Goal: Task Accomplishment & Management: Use online tool/utility

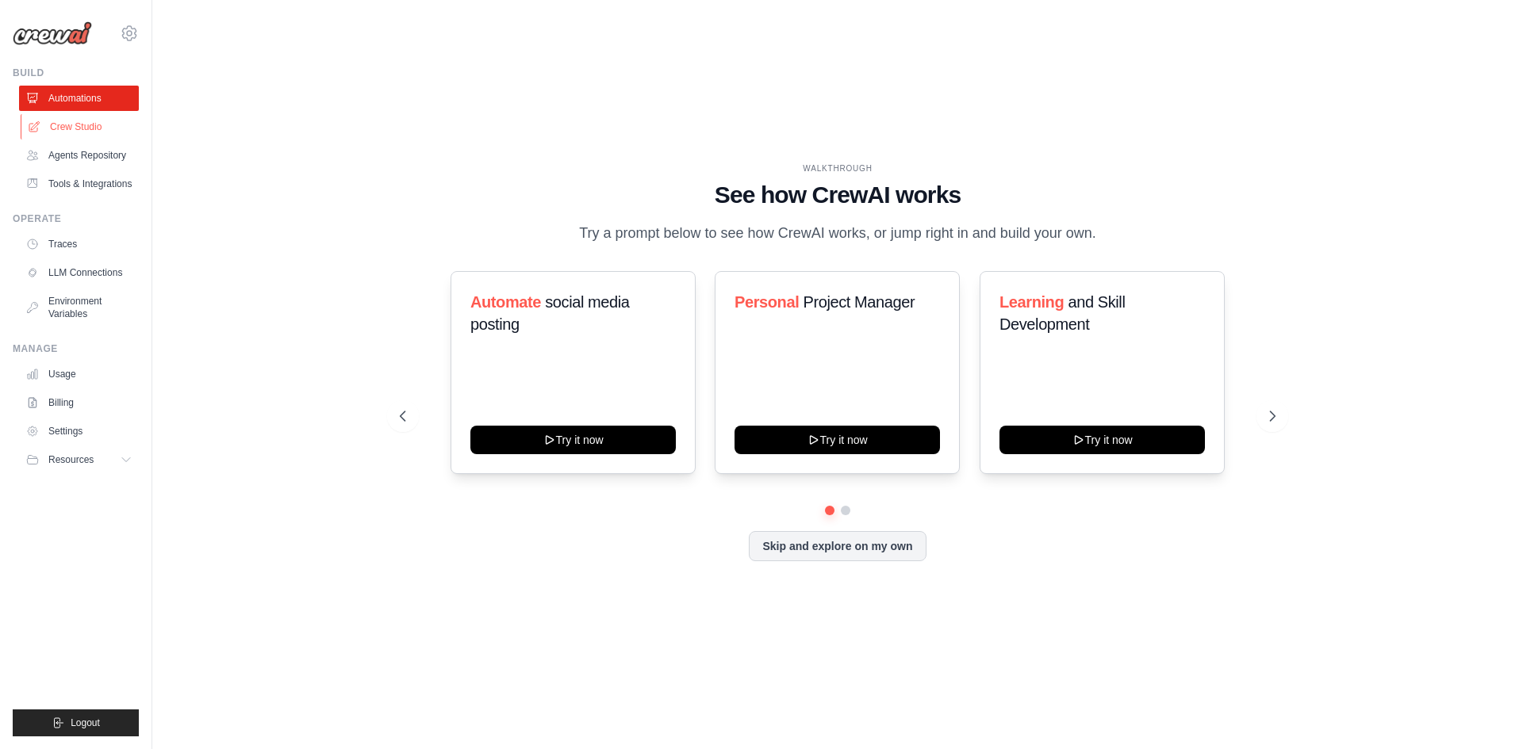
click at [91, 121] on link "Crew Studio" at bounding box center [81, 126] width 120 height 25
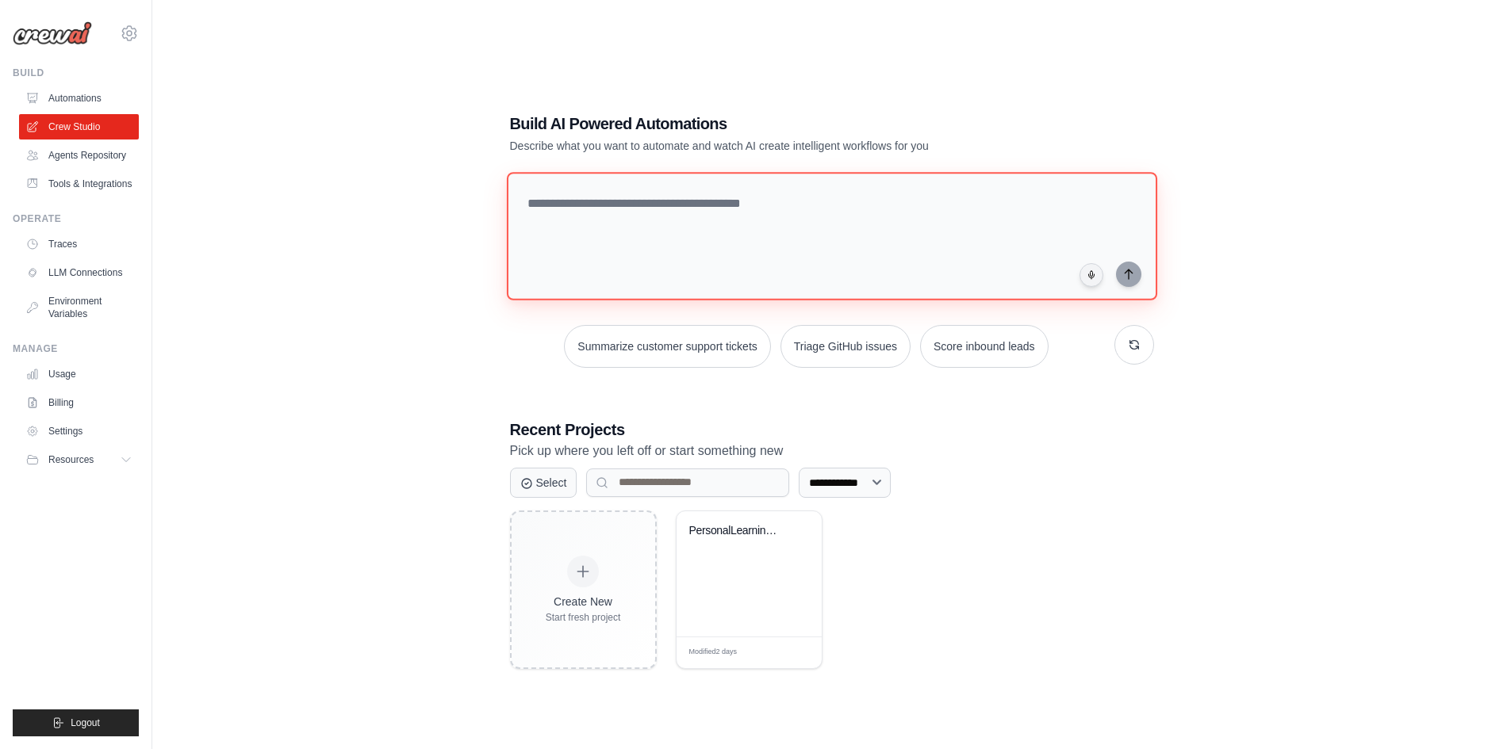
click at [600, 203] on textarea at bounding box center [831, 236] width 650 height 128
type textarea "*"
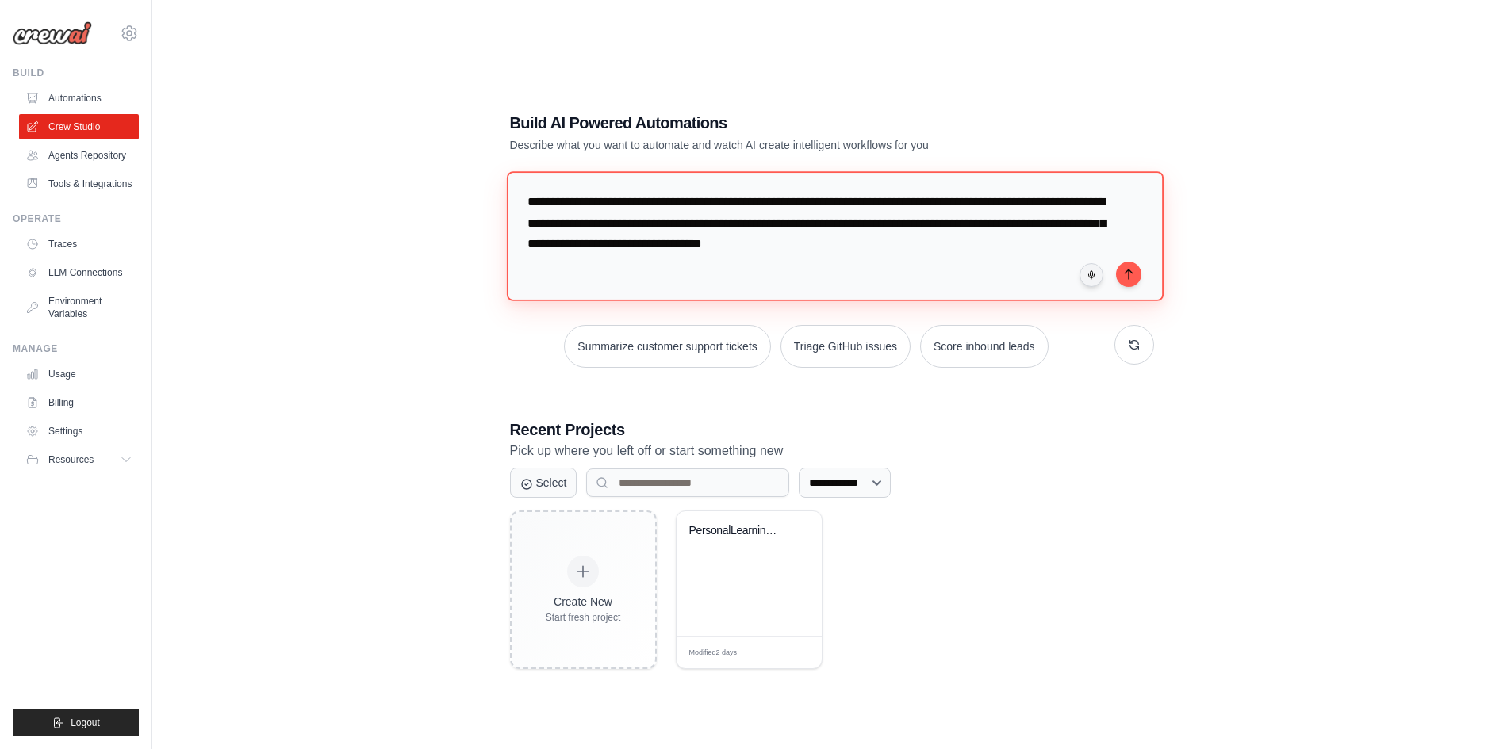
click at [634, 225] on textarea "**********" at bounding box center [834, 235] width 657 height 129
click at [786, 266] on textarea "**********" at bounding box center [834, 235] width 657 height 129
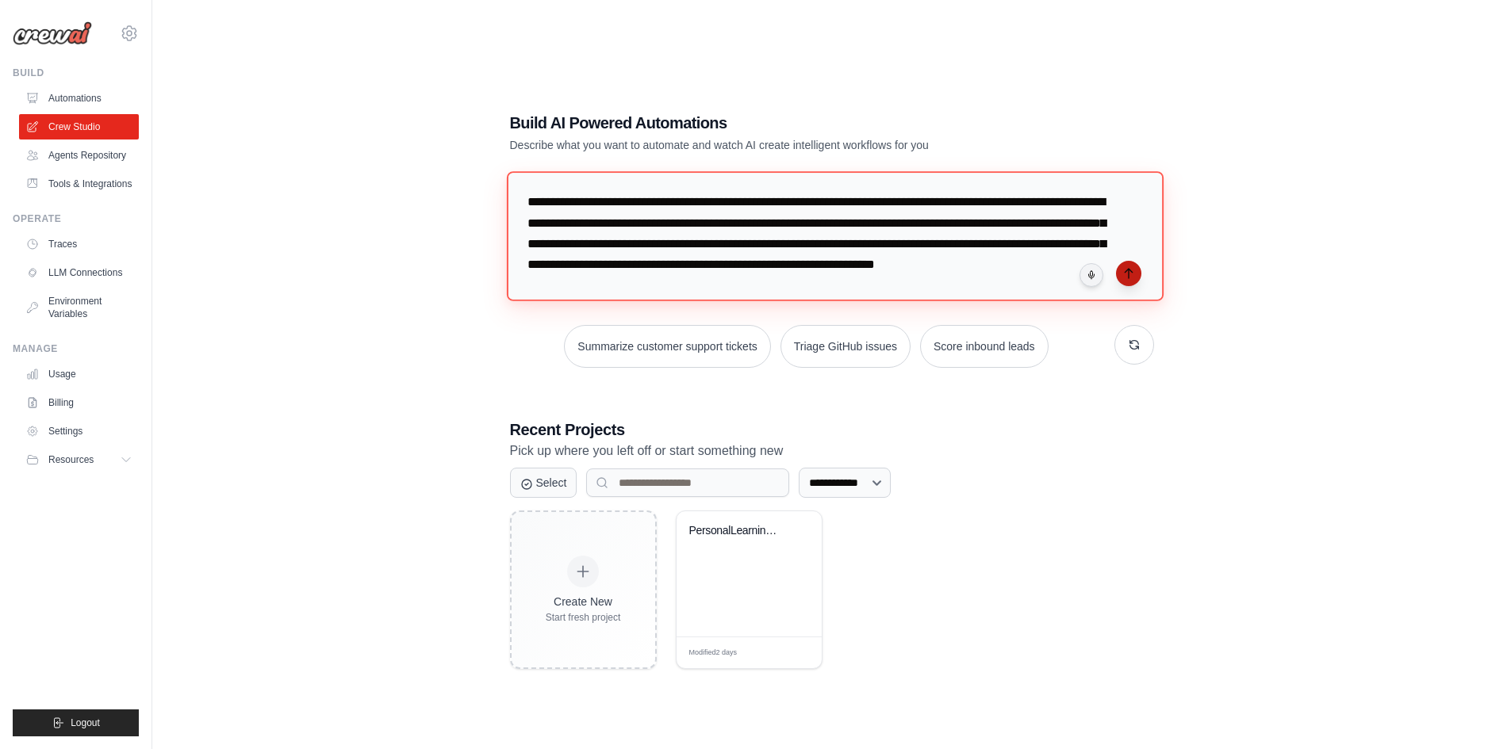
type textarea "**********"
click at [1136, 275] on button "submit" at bounding box center [1128, 273] width 25 height 25
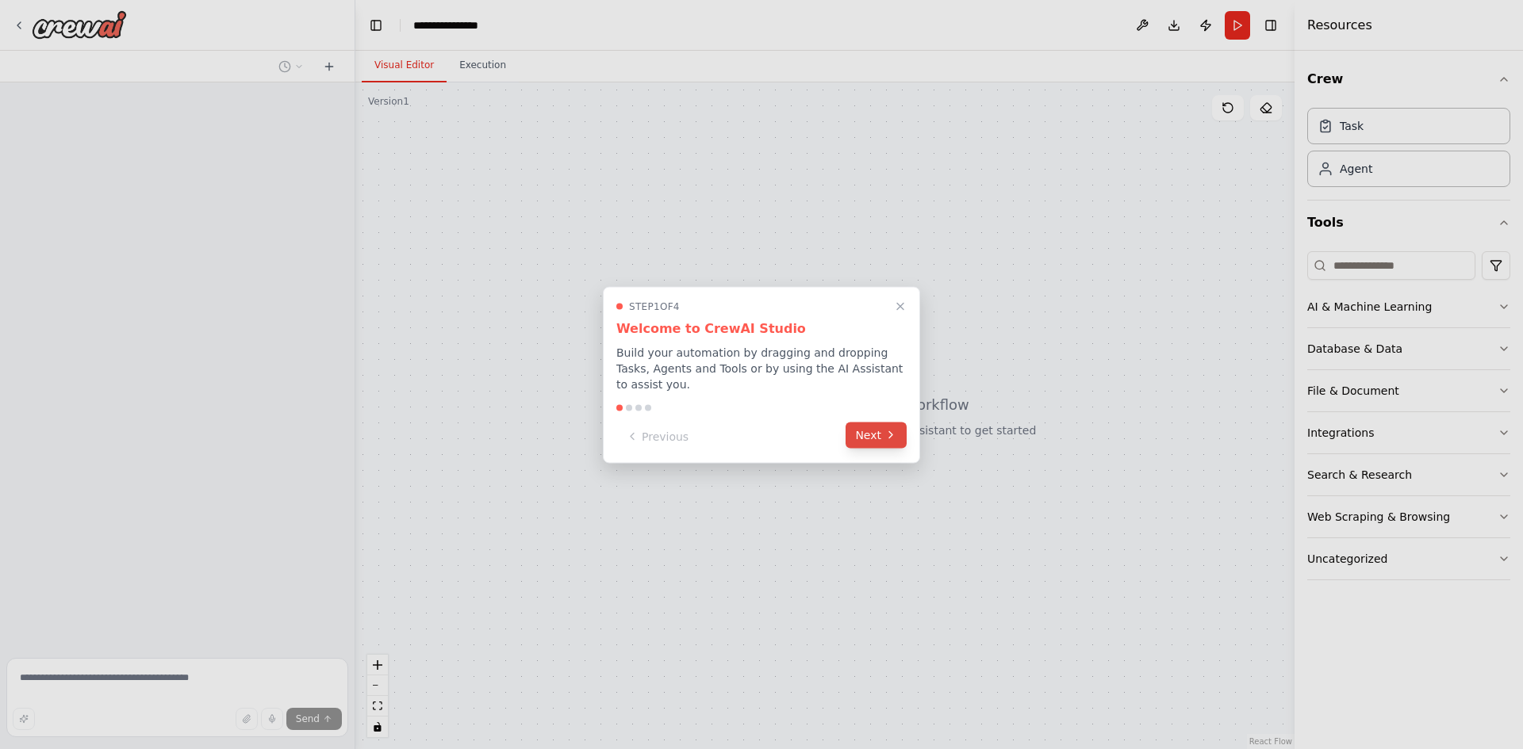
click at [870, 422] on button "Next" at bounding box center [875, 435] width 61 height 26
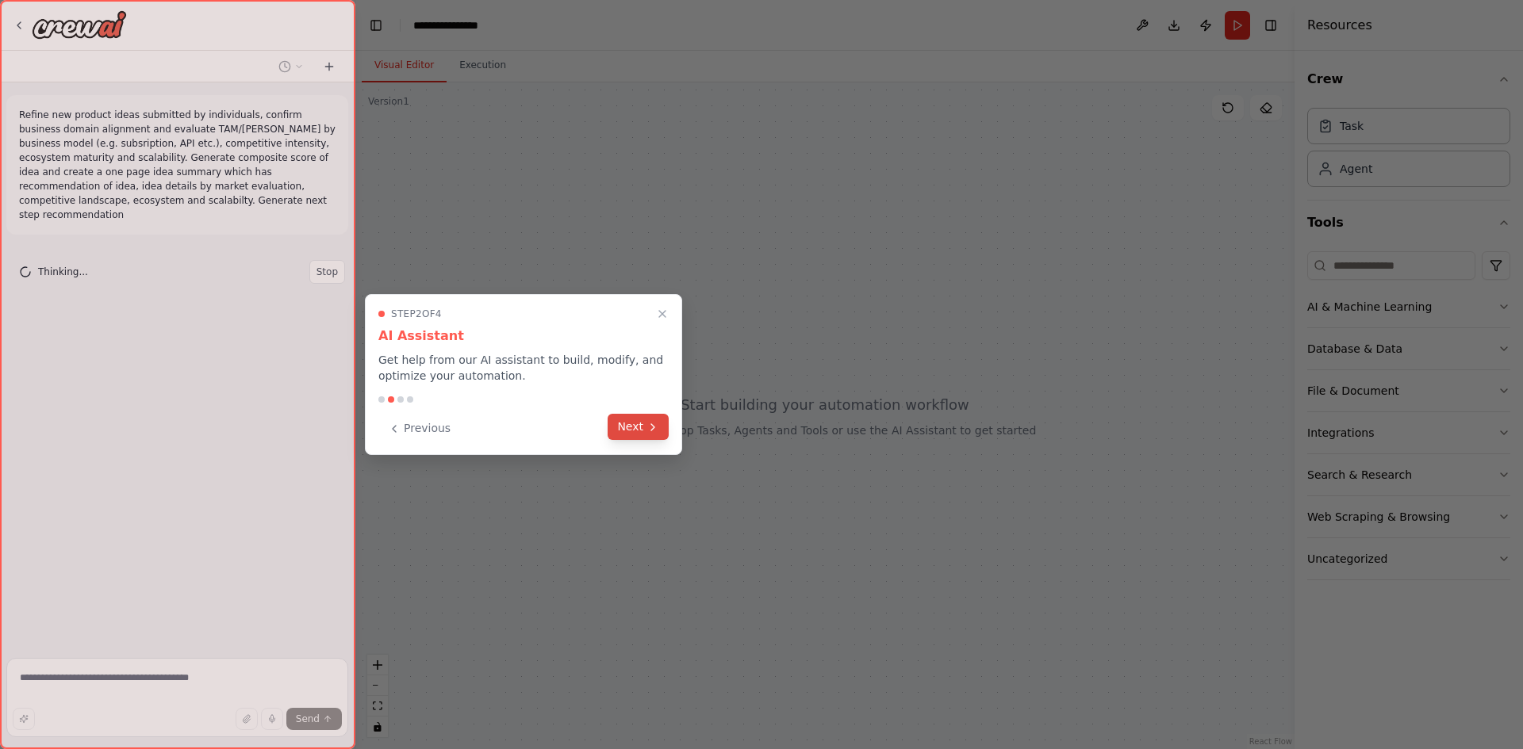
click at [641, 419] on button "Next" at bounding box center [637, 427] width 61 height 26
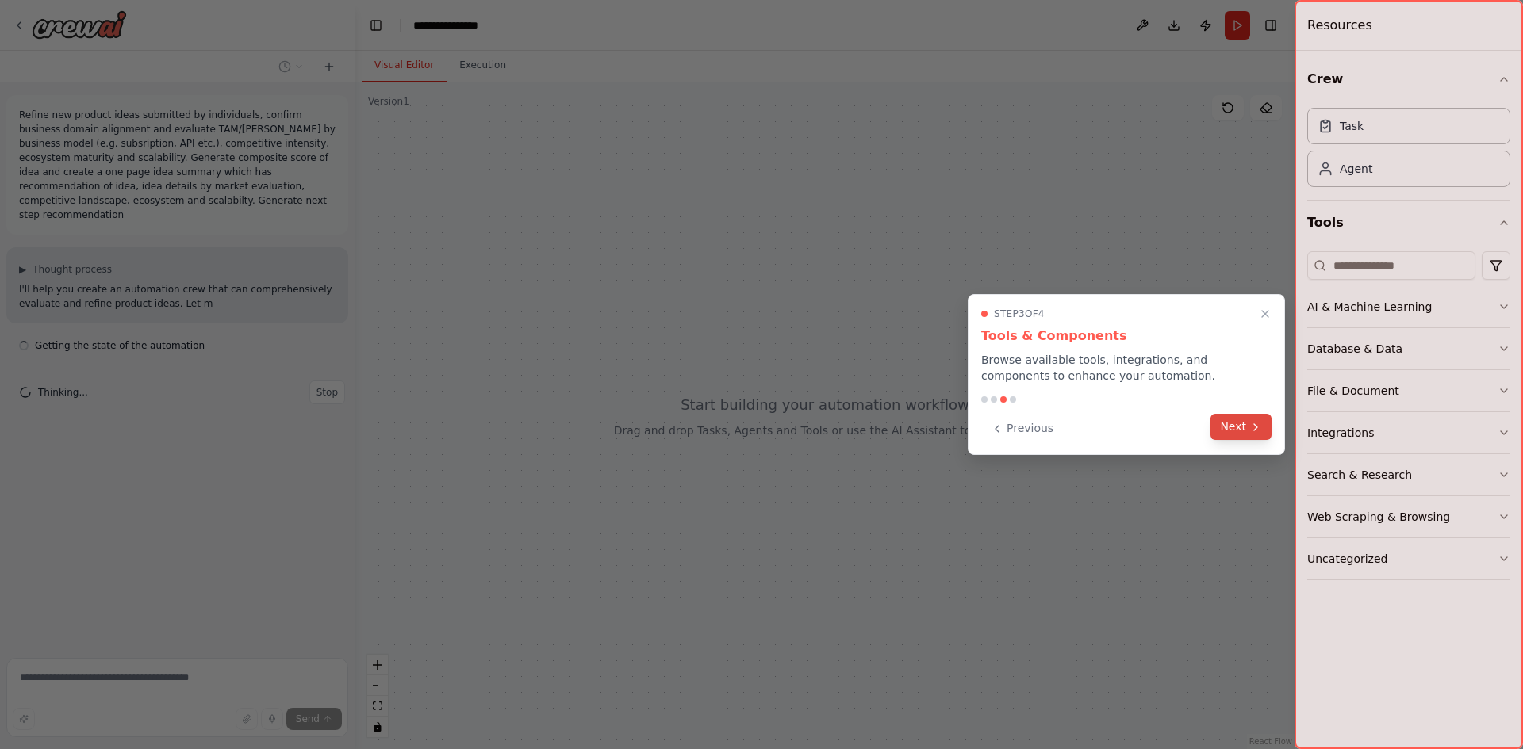
click at [1232, 424] on button "Next" at bounding box center [1240, 427] width 61 height 26
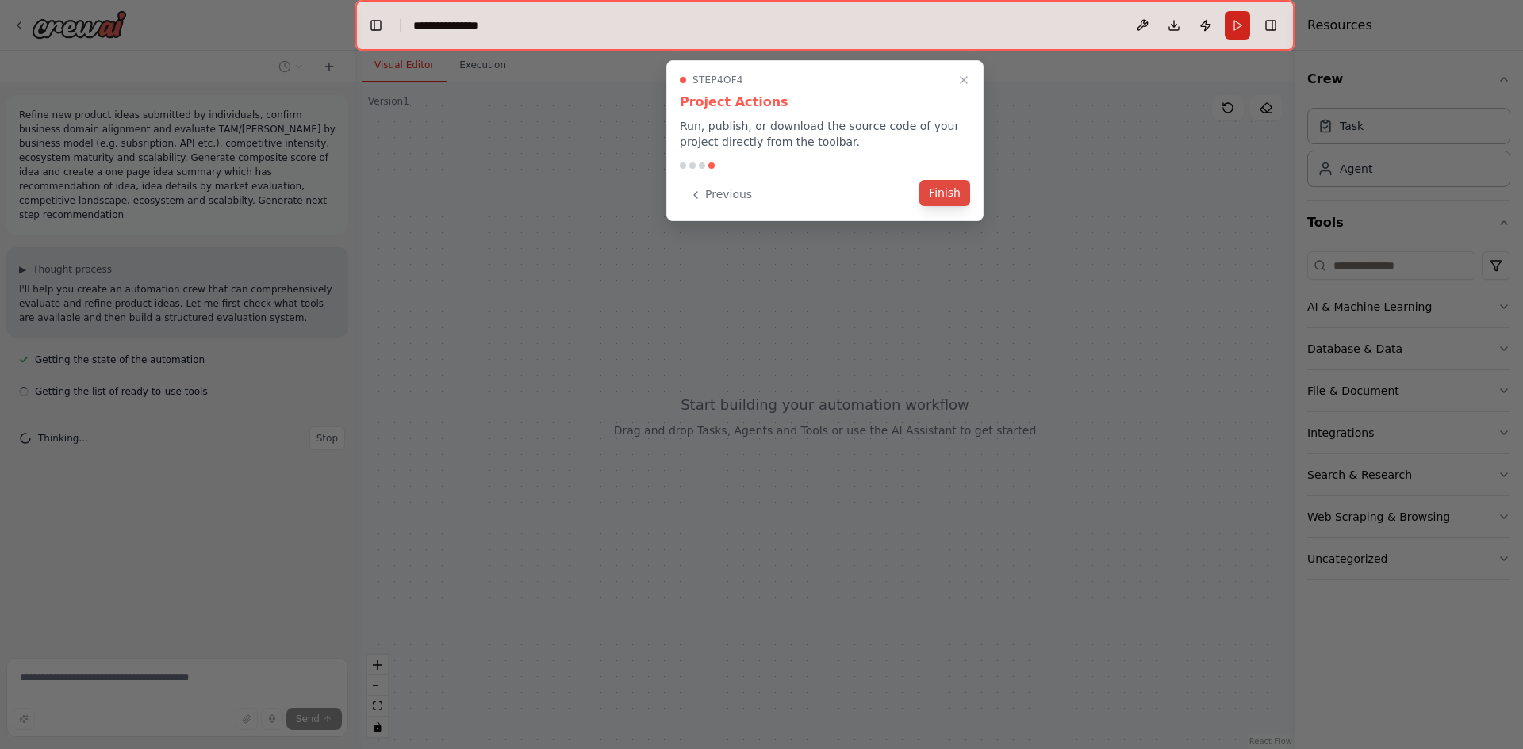
click at [939, 192] on button "Finish" at bounding box center [944, 193] width 51 height 26
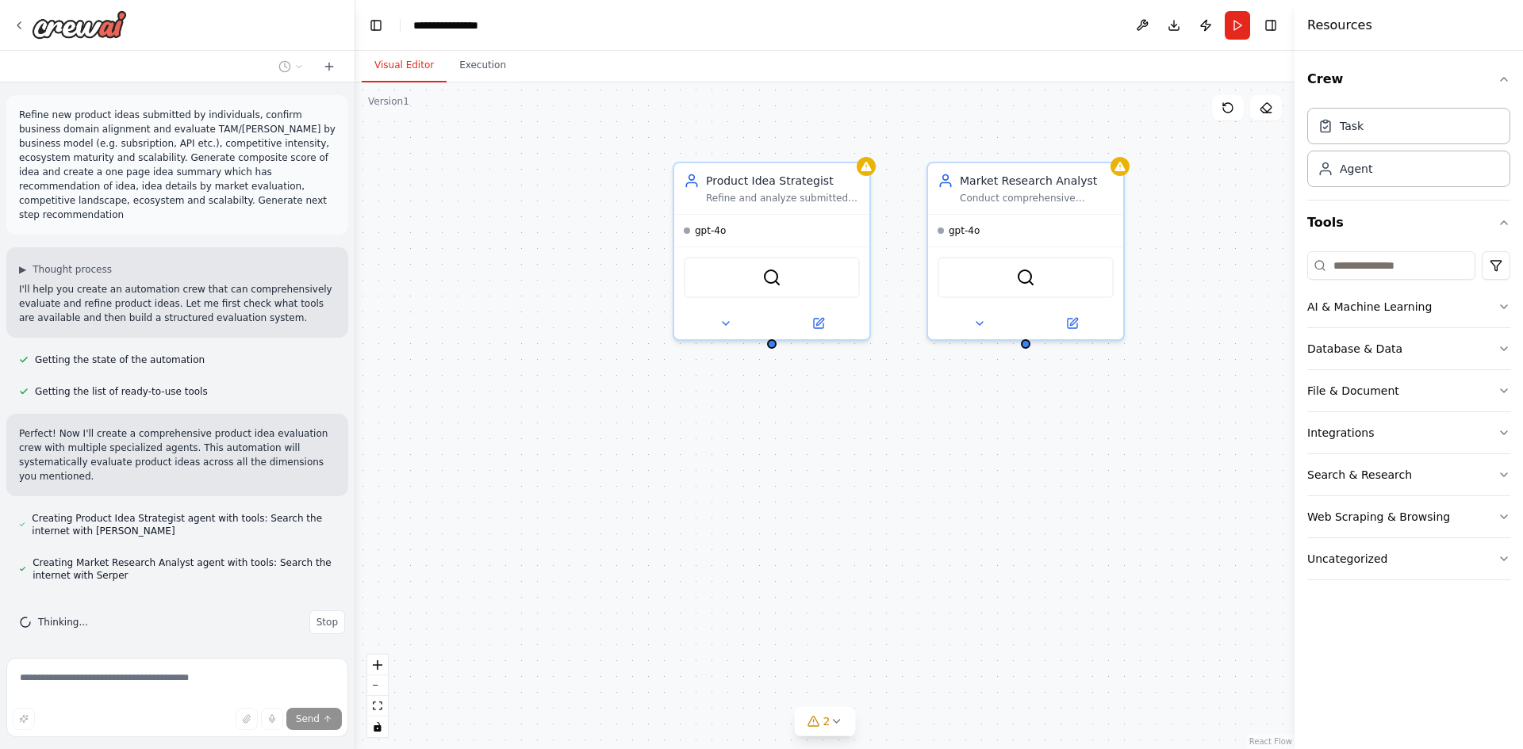
scroll to position [23, 0]
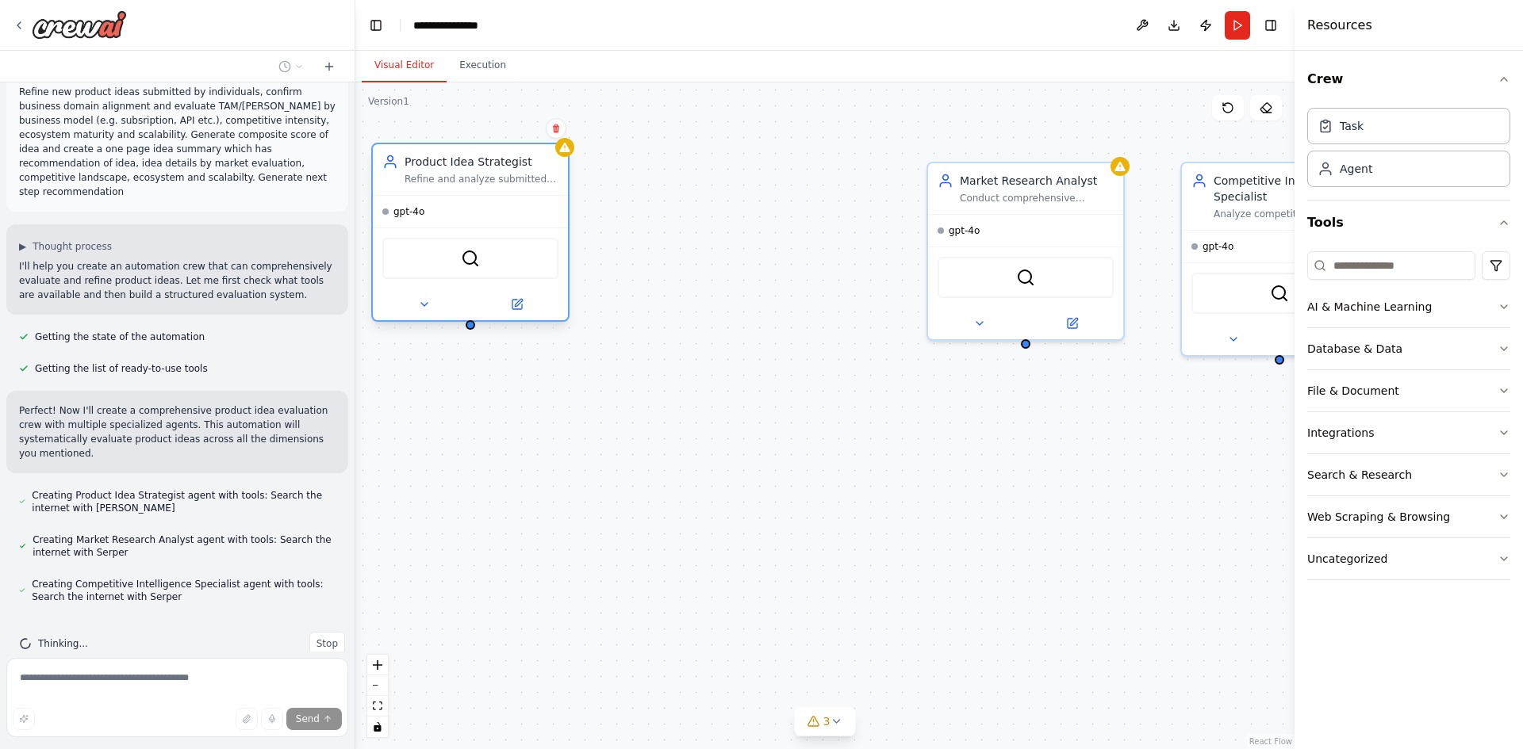
drag, startPoint x: 799, startPoint y: 174, endPoint x: 500, endPoint y: 163, distance: 300.0
click at [500, 163] on div "Product Idea Strategist" at bounding box center [481, 162] width 154 height 16
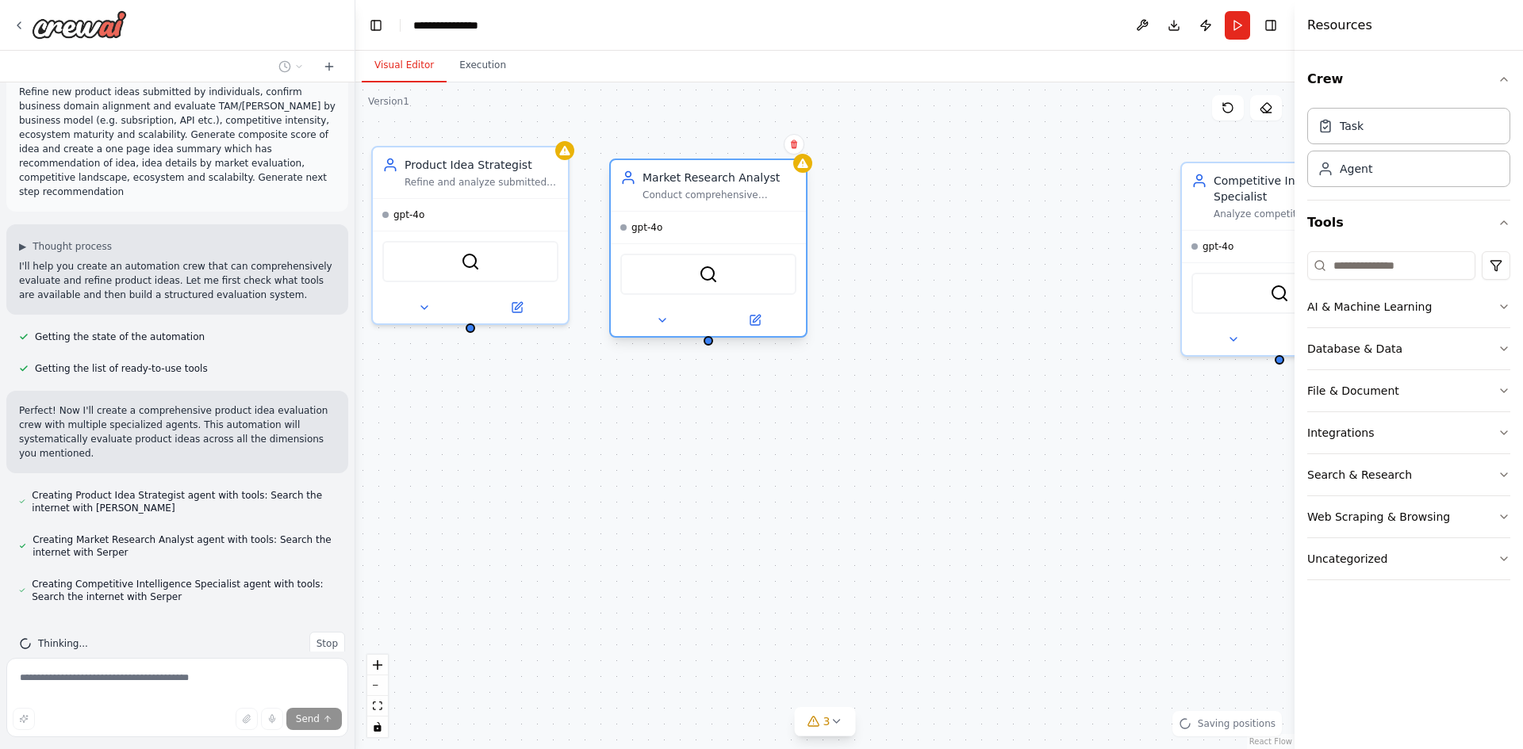
scroll to position [67, 0]
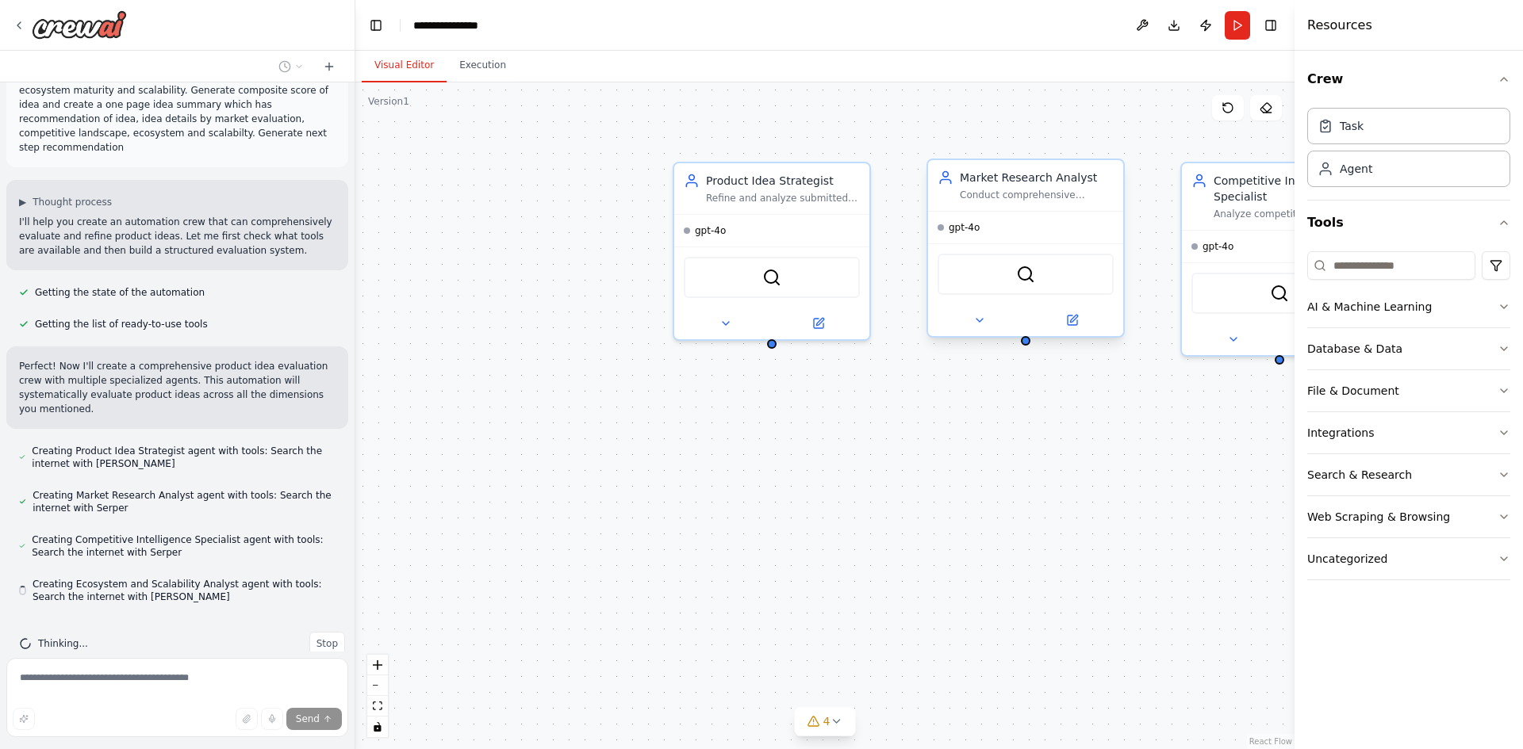
drag, startPoint x: 966, startPoint y: 172, endPoint x: 951, endPoint y: 216, distance: 46.1
click at [632, 152] on div "Product Idea Strategist Refine and analyze submitted product ideas for {product…" at bounding box center [824, 415] width 939 height 667
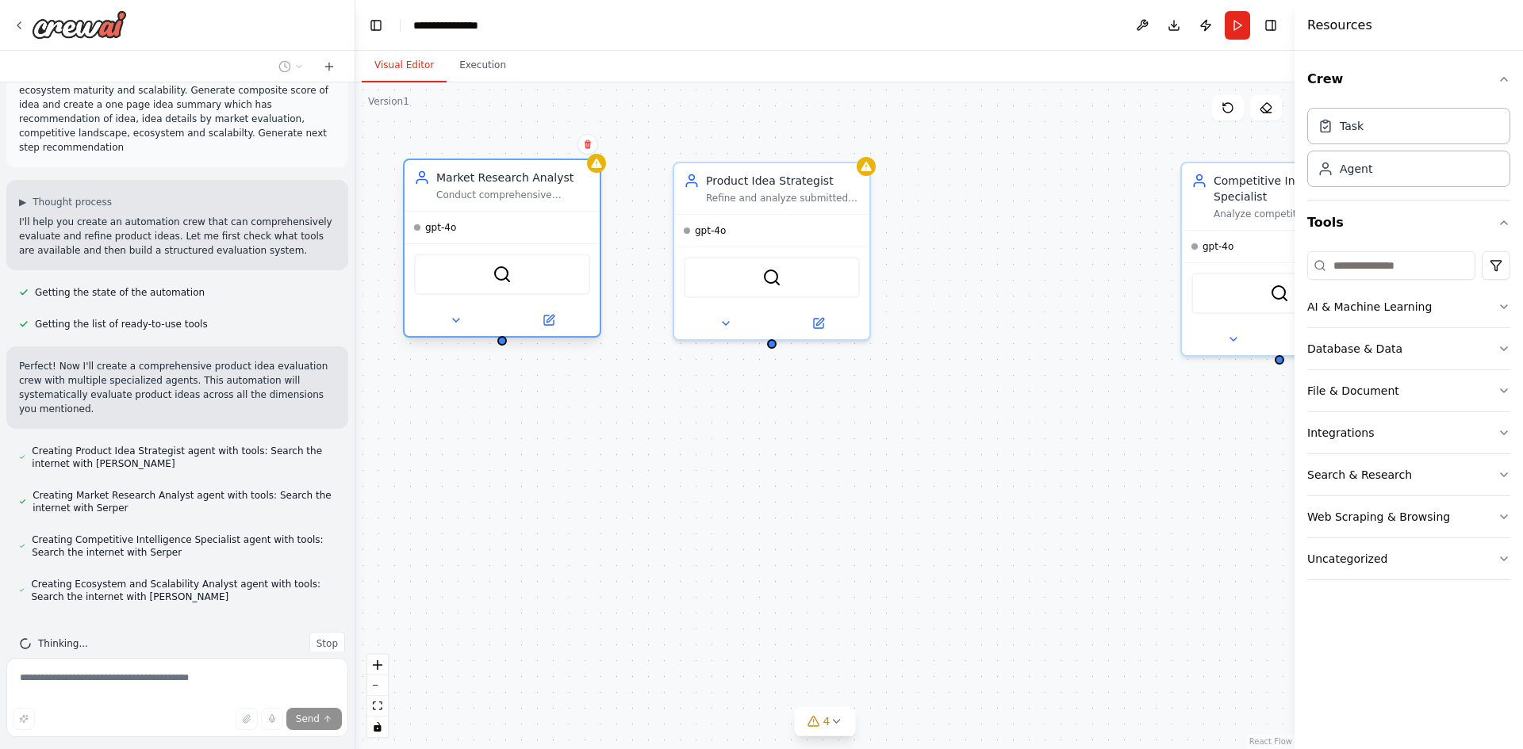
drag, startPoint x: 695, startPoint y: 156, endPoint x: 504, endPoint y: 169, distance: 191.5
click at [504, 169] on div "Market Research Analyst Conduct comprehensive TAM/SAM analysis for {product_ide…" at bounding box center [501, 185] width 195 height 51
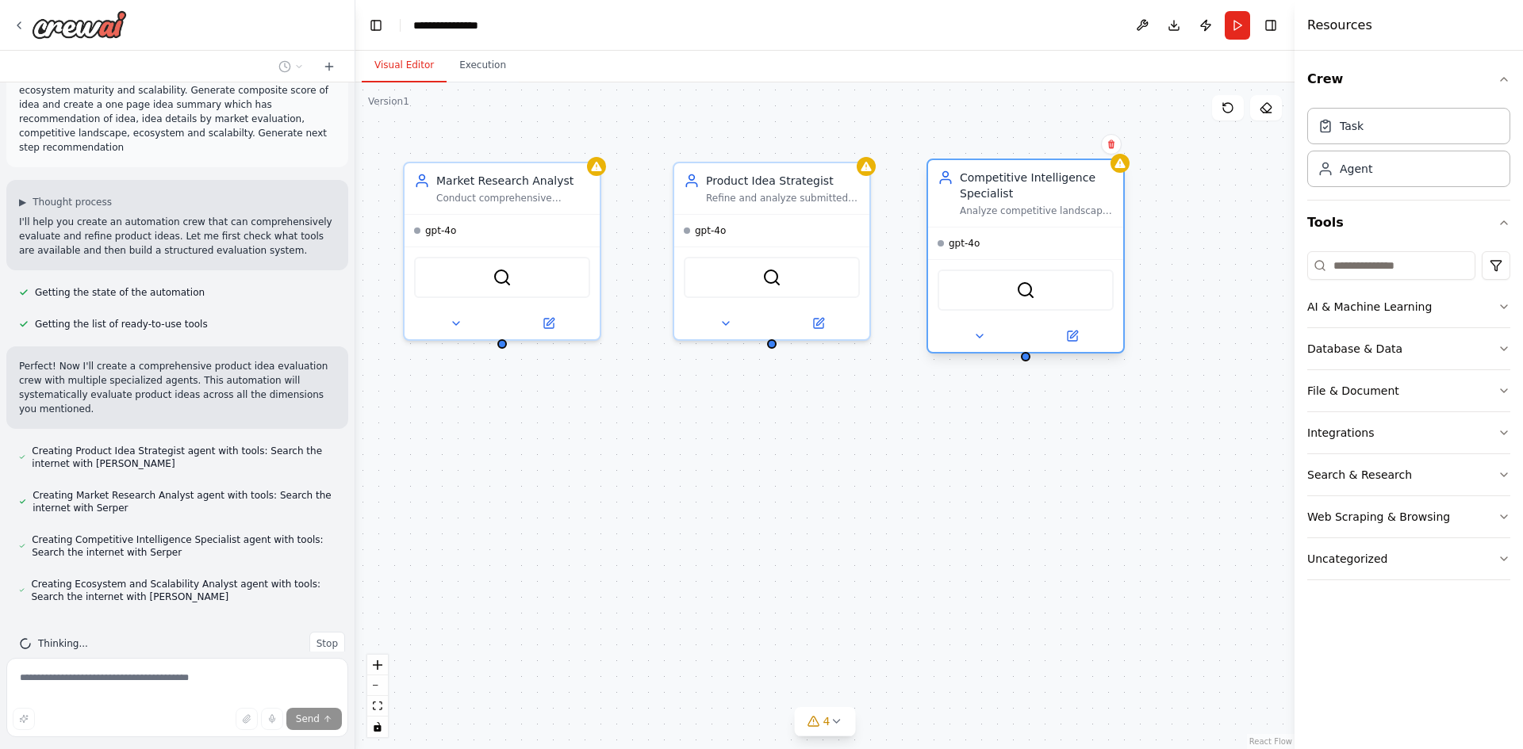
scroll to position [99, 0]
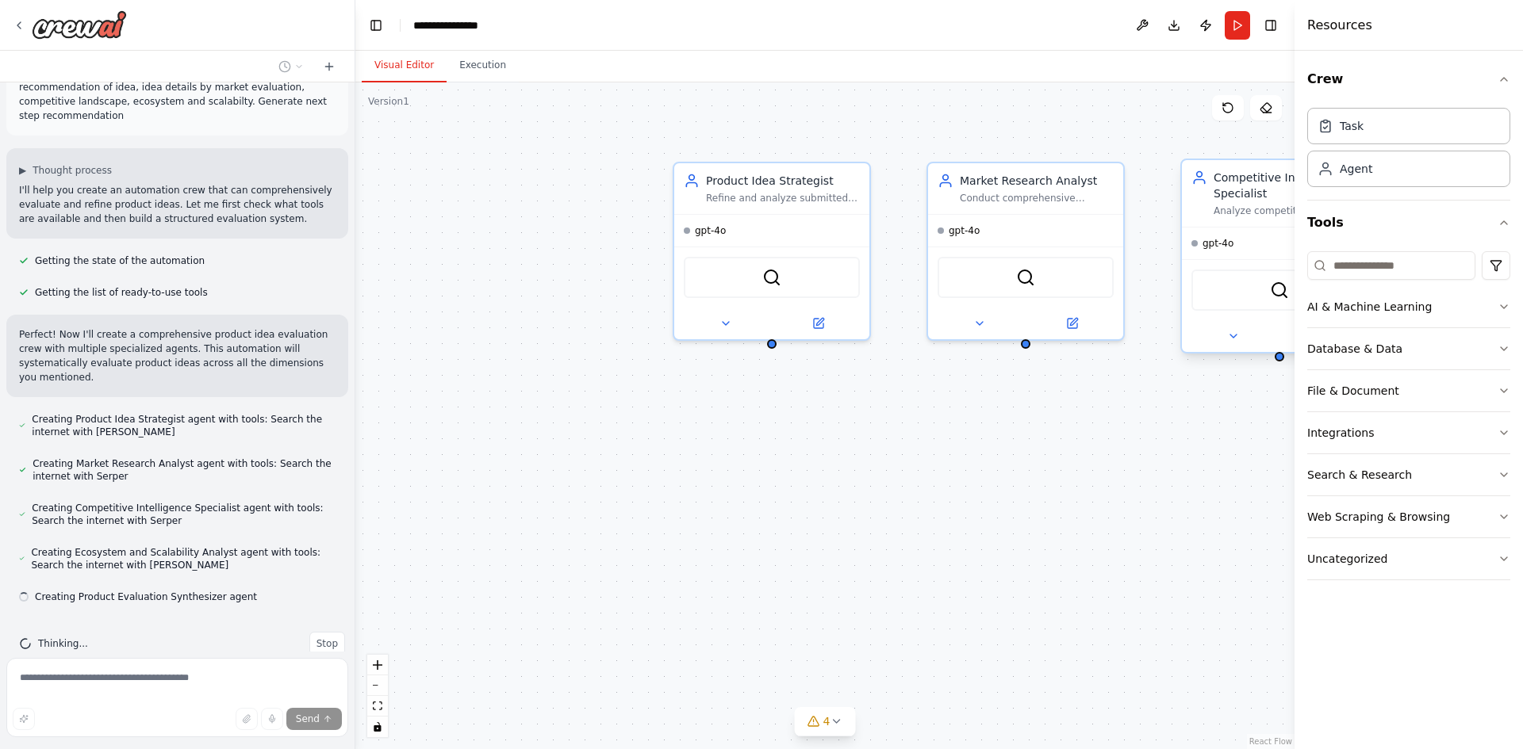
drag, startPoint x: 1232, startPoint y: 174, endPoint x: 967, endPoint y: 174, distance: 264.9
click at [967, 174] on div "Product Idea Strategist Refine and analyze submitted product ideas for {product…" at bounding box center [824, 415] width 939 height 667
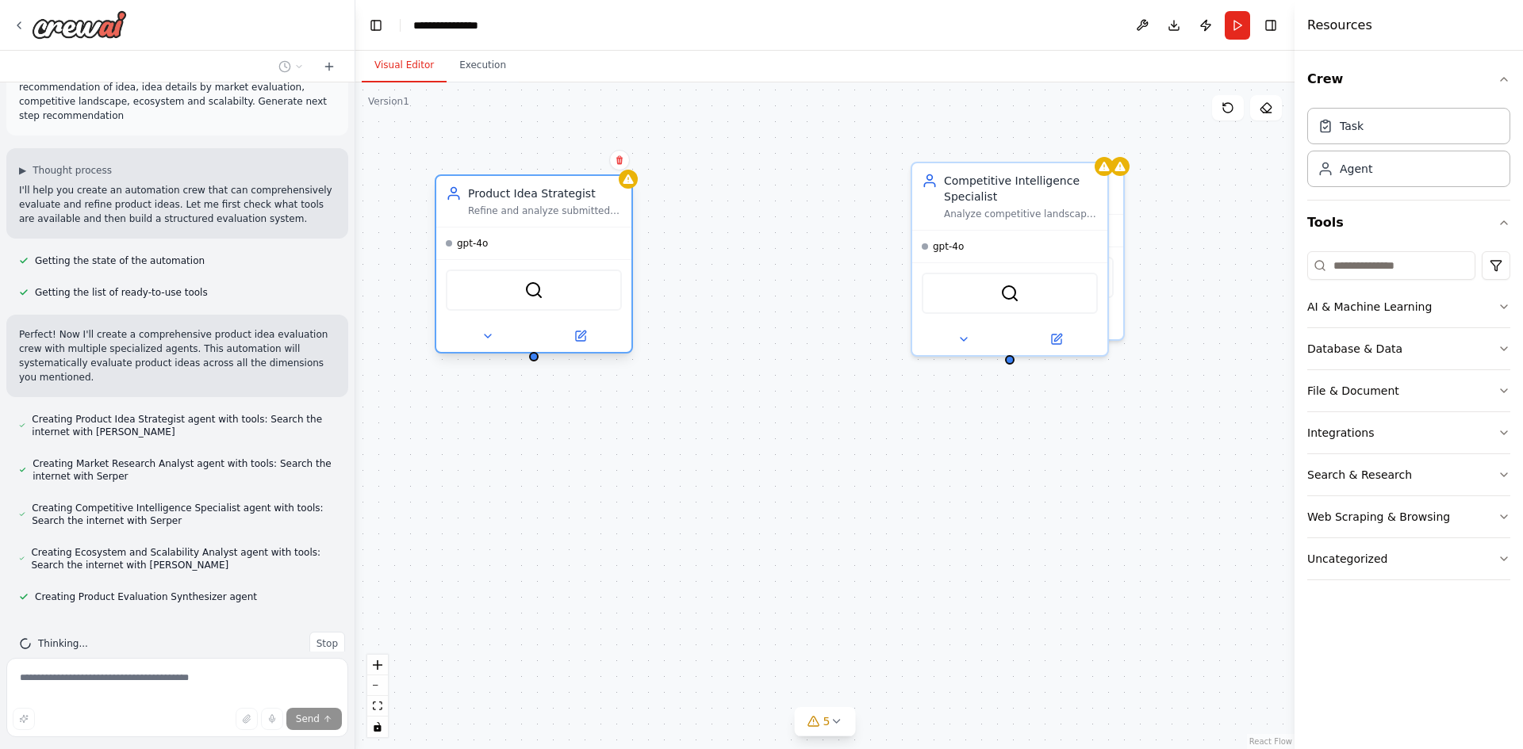
drag, startPoint x: 759, startPoint y: 173, endPoint x: 523, endPoint y: 188, distance: 236.0
click at [523, 188] on div "Product Idea Strategist" at bounding box center [545, 194] width 154 height 16
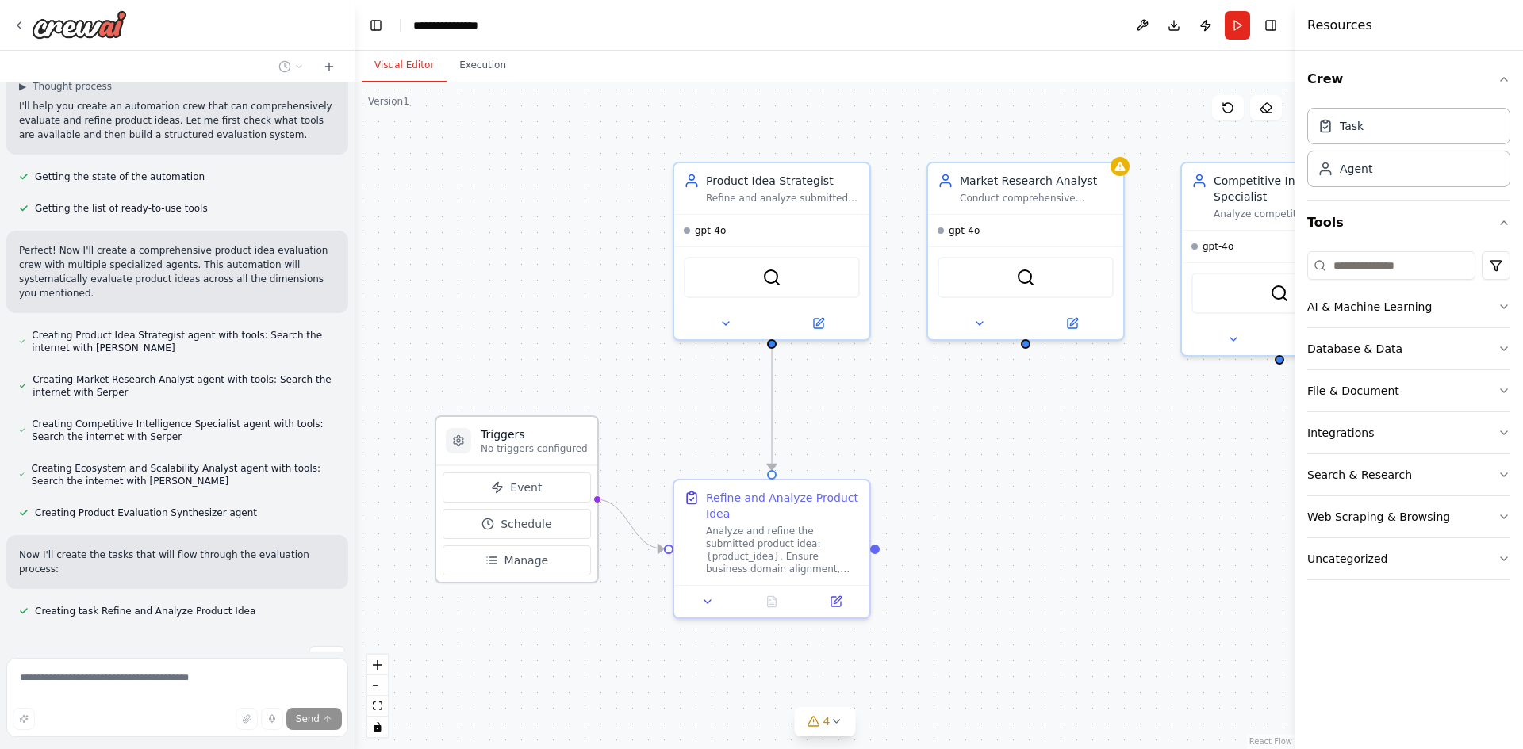
scroll to position [215, 0]
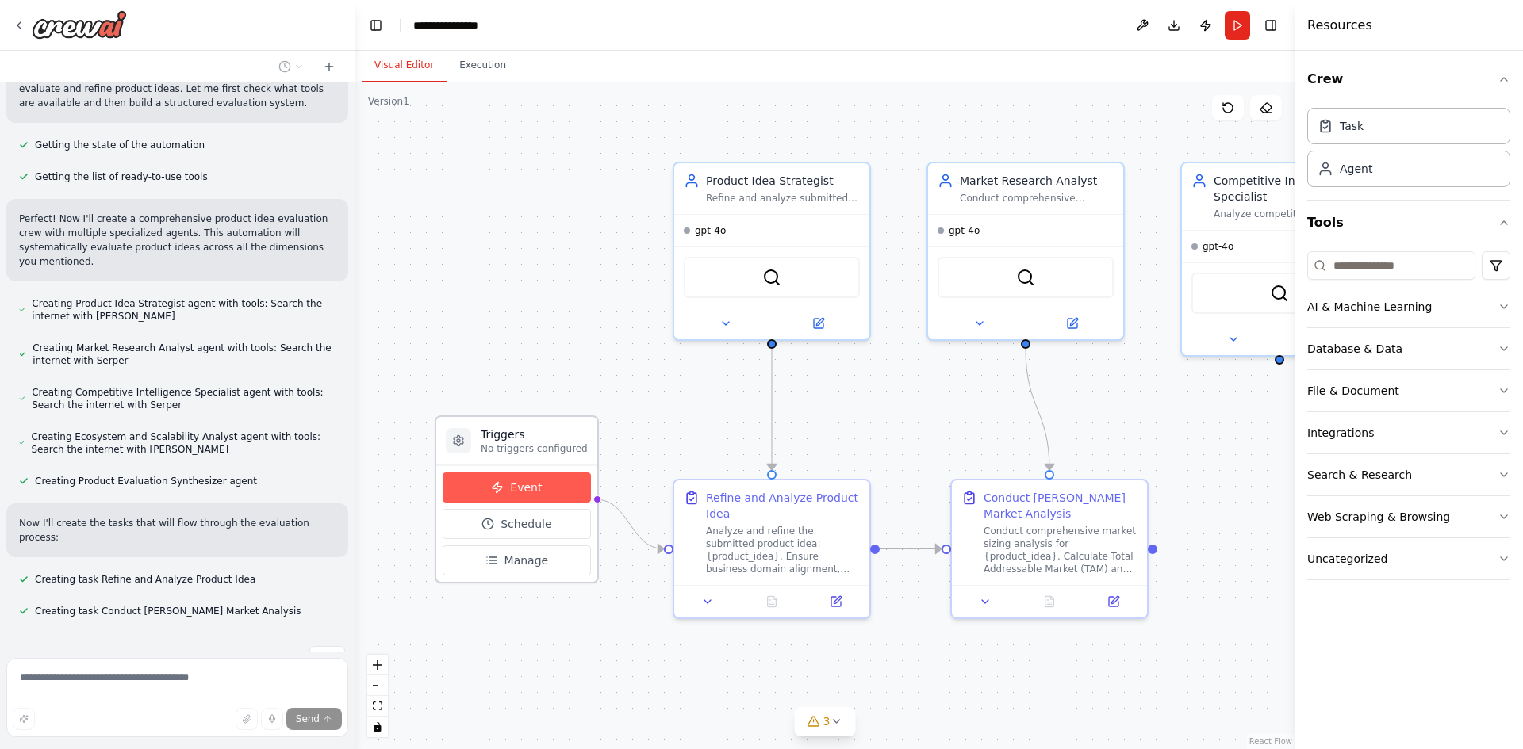
click at [521, 492] on span "Event" at bounding box center [526, 488] width 32 height 16
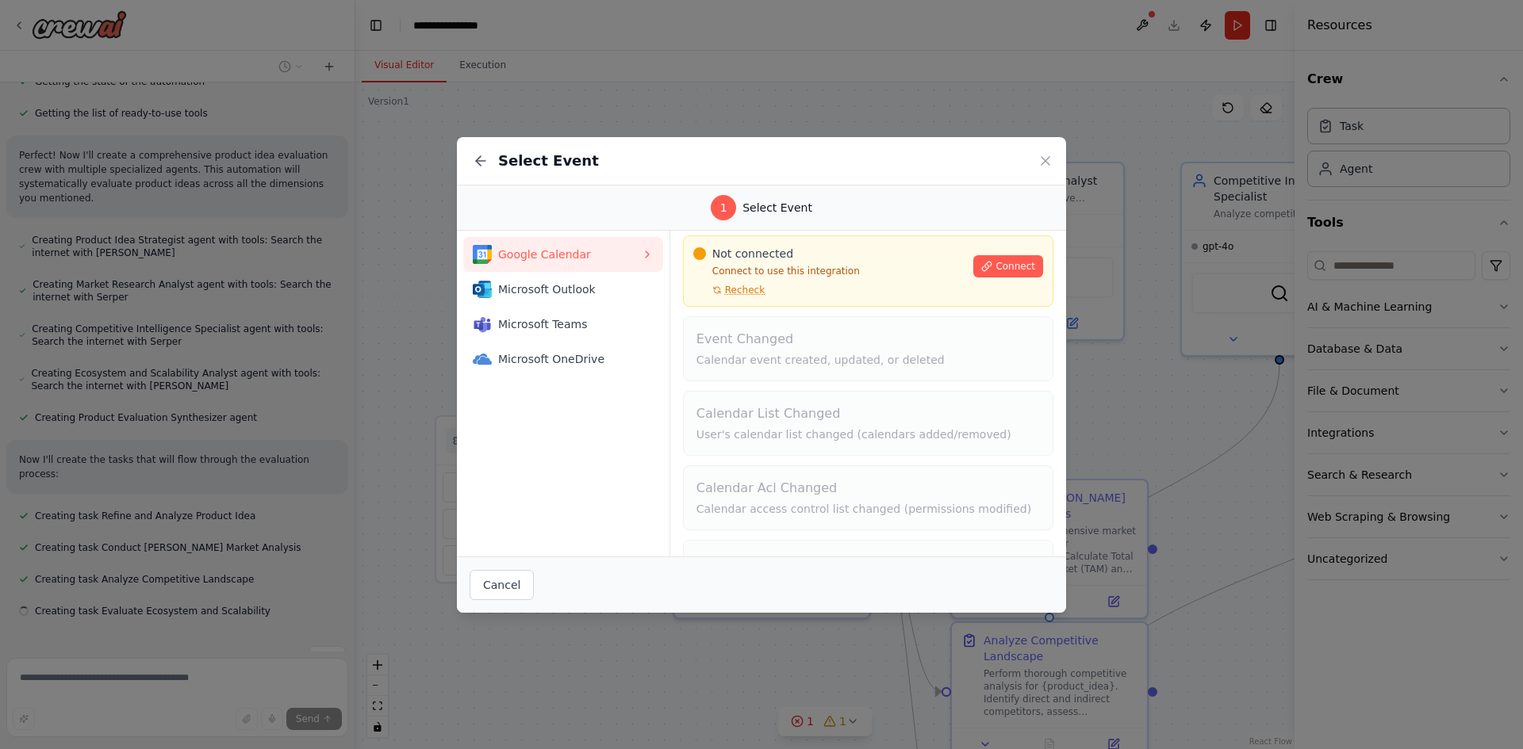
scroll to position [0, 0]
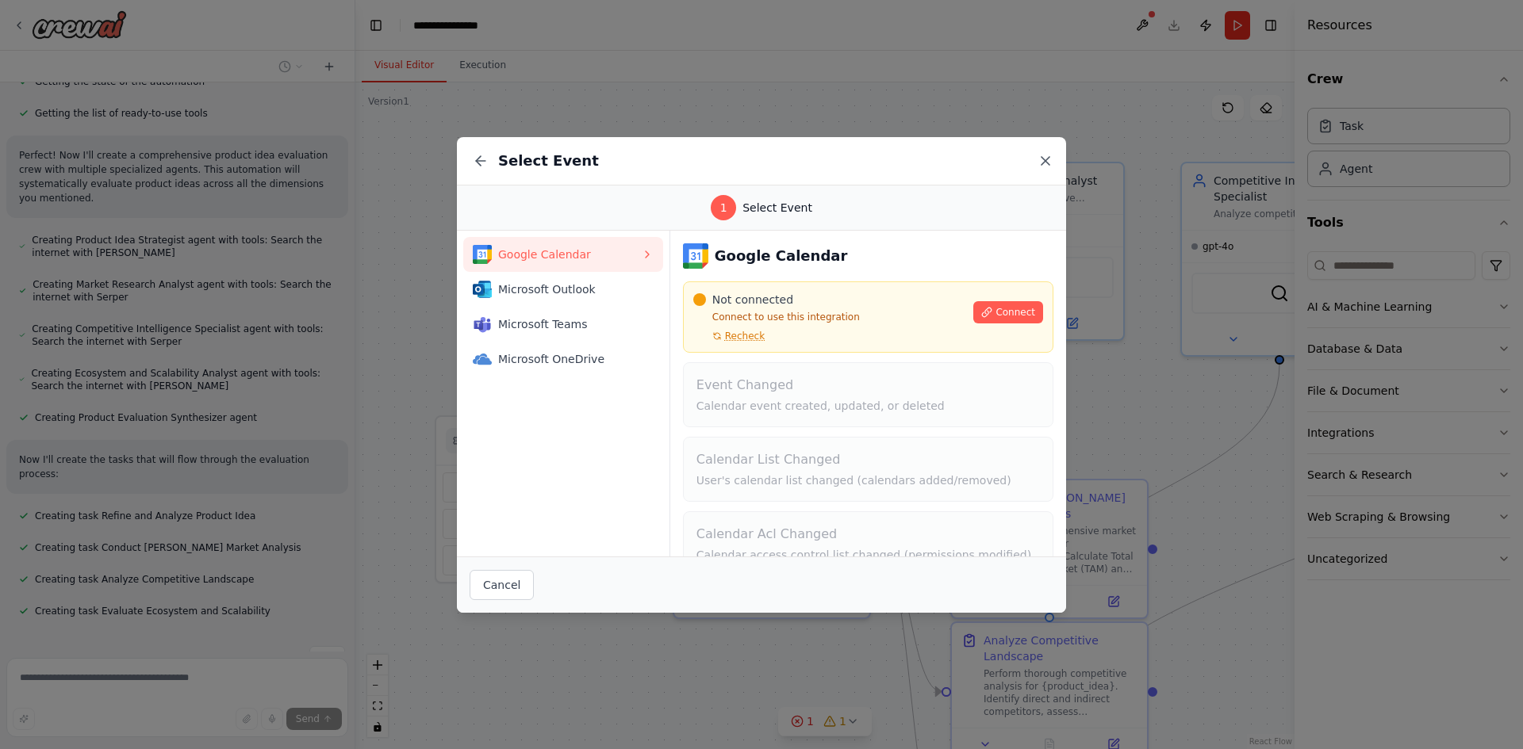
click at [1050, 166] on icon at bounding box center [1045, 161] width 16 height 16
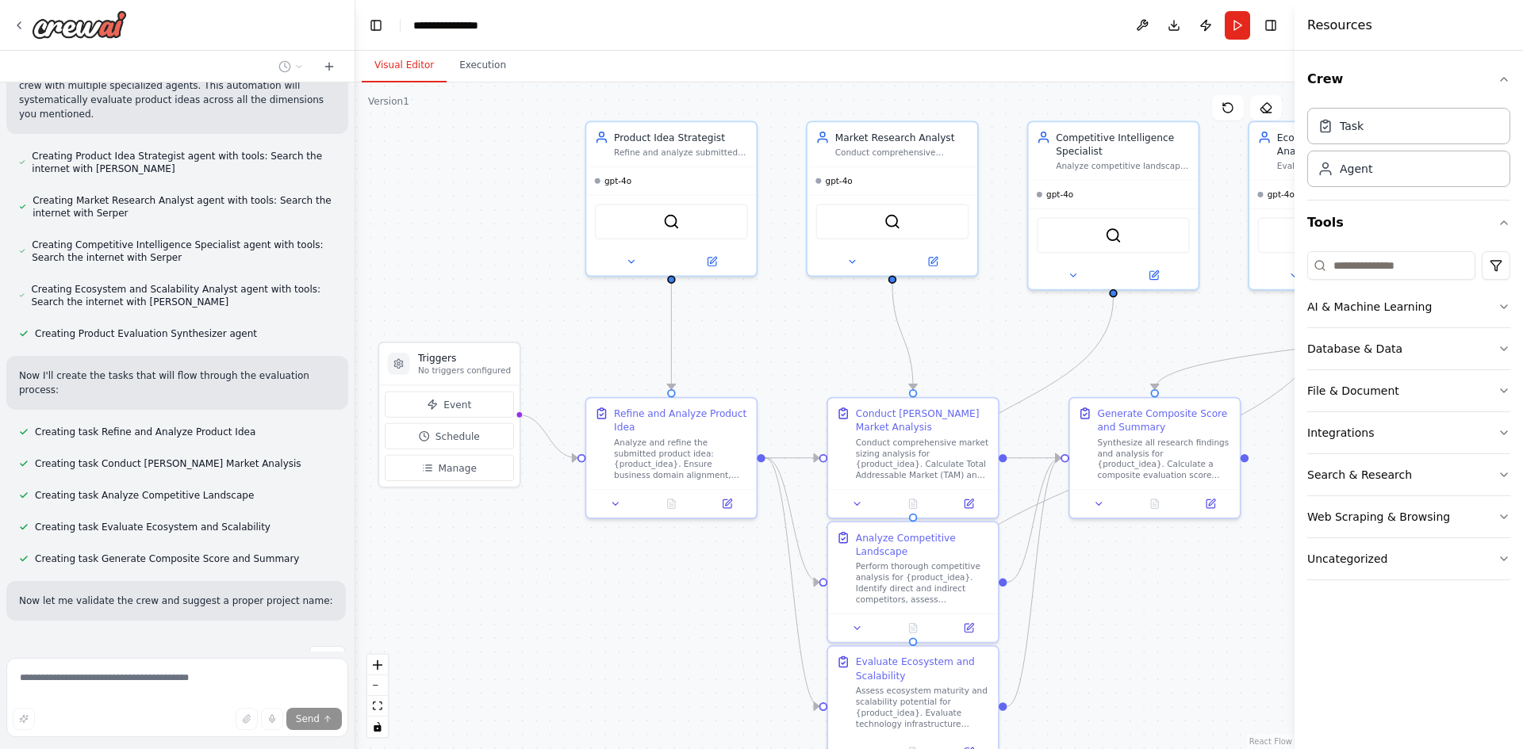
scroll to position [394, 0]
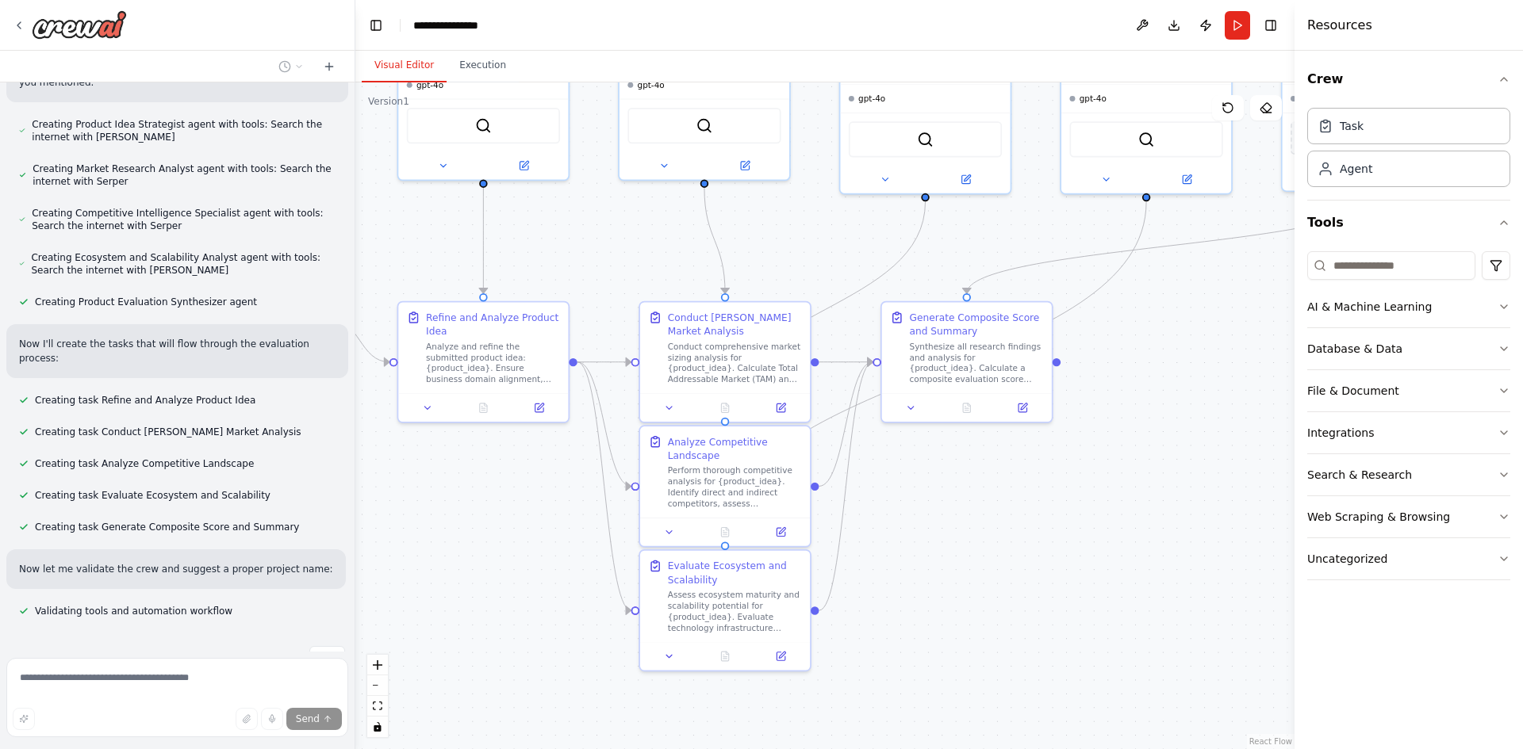
drag, startPoint x: 775, startPoint y: 686, endPoint x: 496, endPoint y: 509, distance: 330.4
click at [496, 509] on div ".deletable-edge-delete-btn { width: 20px; height: 20px; border: 0px solid #ffff…" at bounding box center [824, 415] width 939 height 667
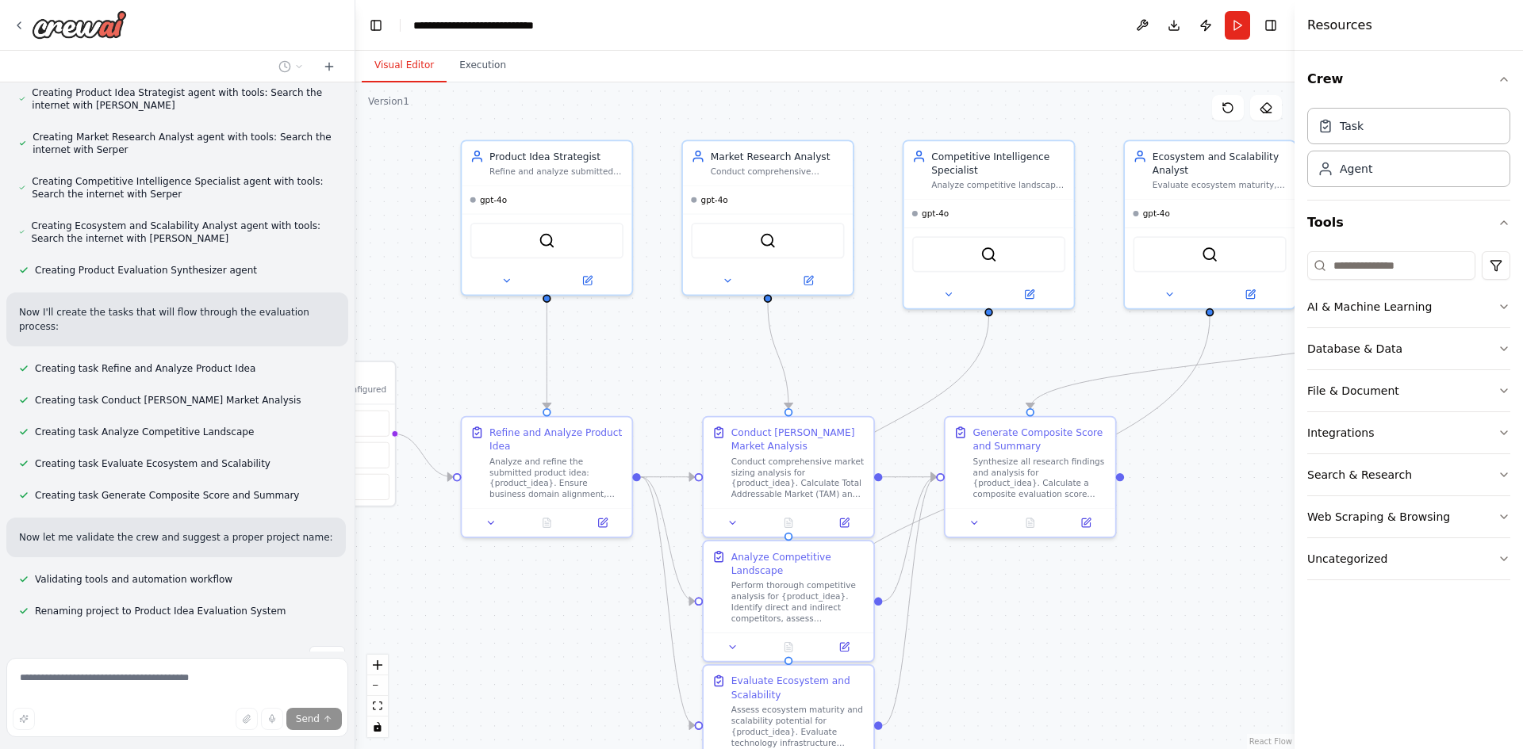
drag, startPoint x: 1021, startPoint y: 526, endPoint x: 1088, endPoint y: 642, distance: 134.0
click at [1088, 642] on div ".deletable-edge-delete-btn { width: 20px; height: 20px; border: 0px solid #ffff…" at bounding box center [824, 415] width 939 height 667
click at [504, 205] on div "gpt-4o" at bounding box center [547, 197] width 170 height 28
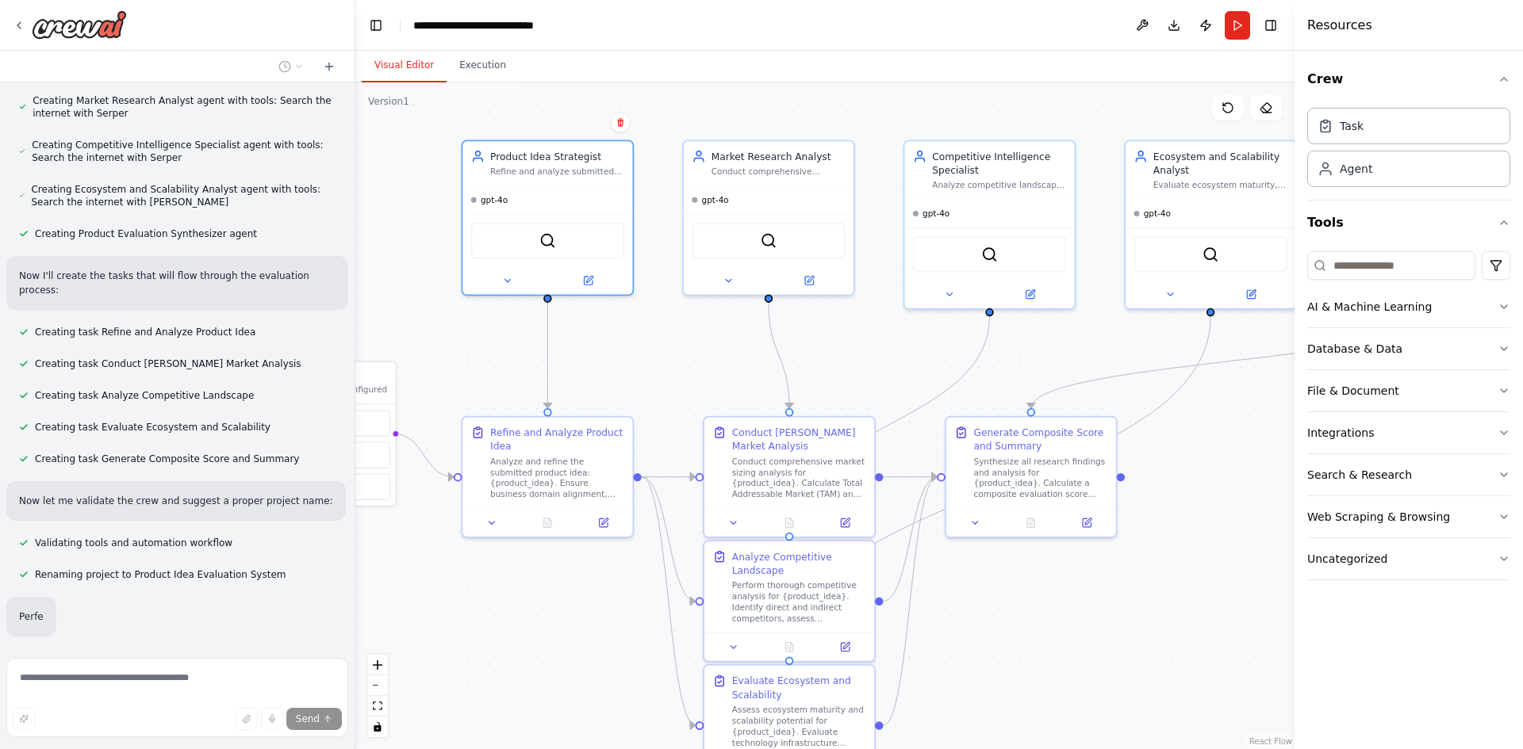
scroll to position [464, 0]
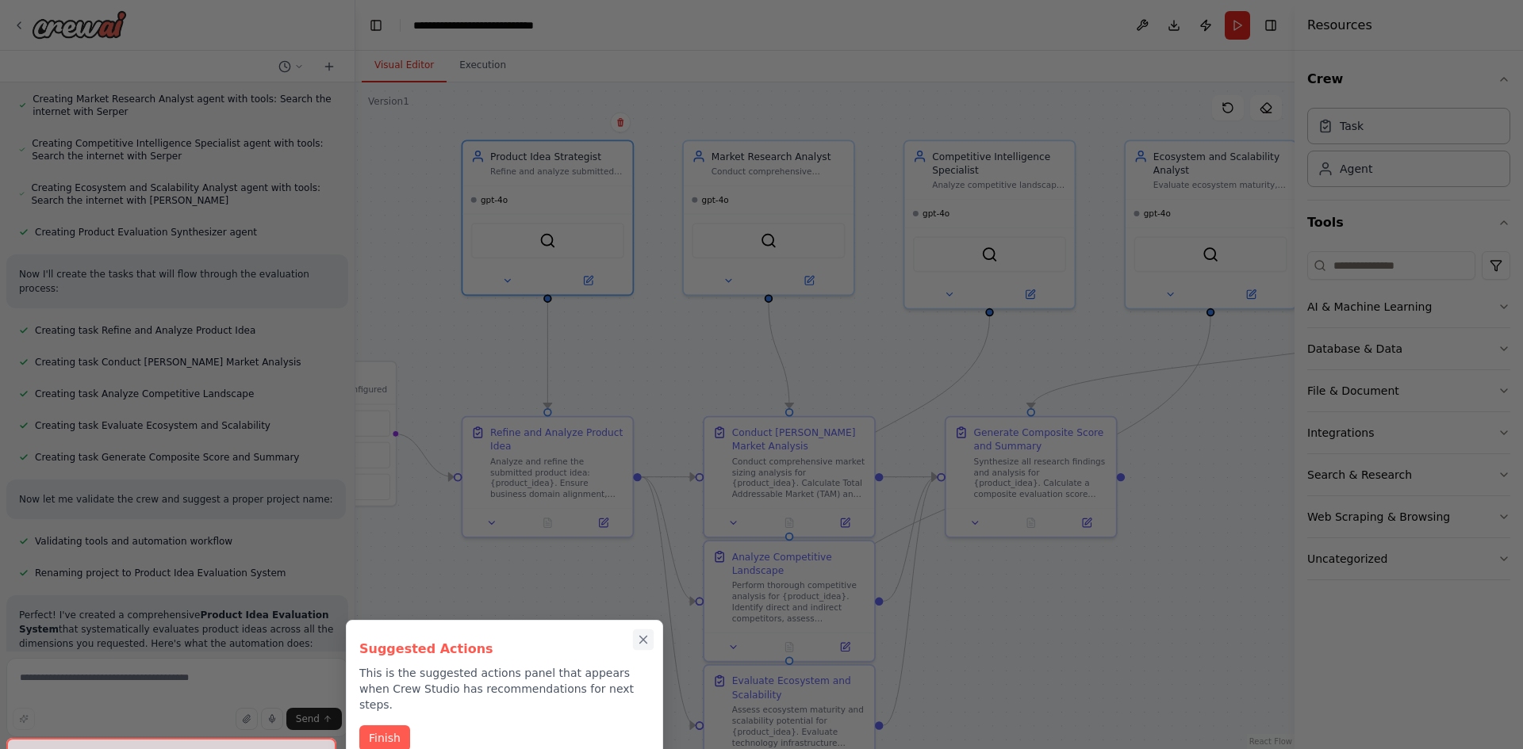
click at [644, 640] on icon "Close walkthrough" at bounding box center [643, 640] width 7 height 7
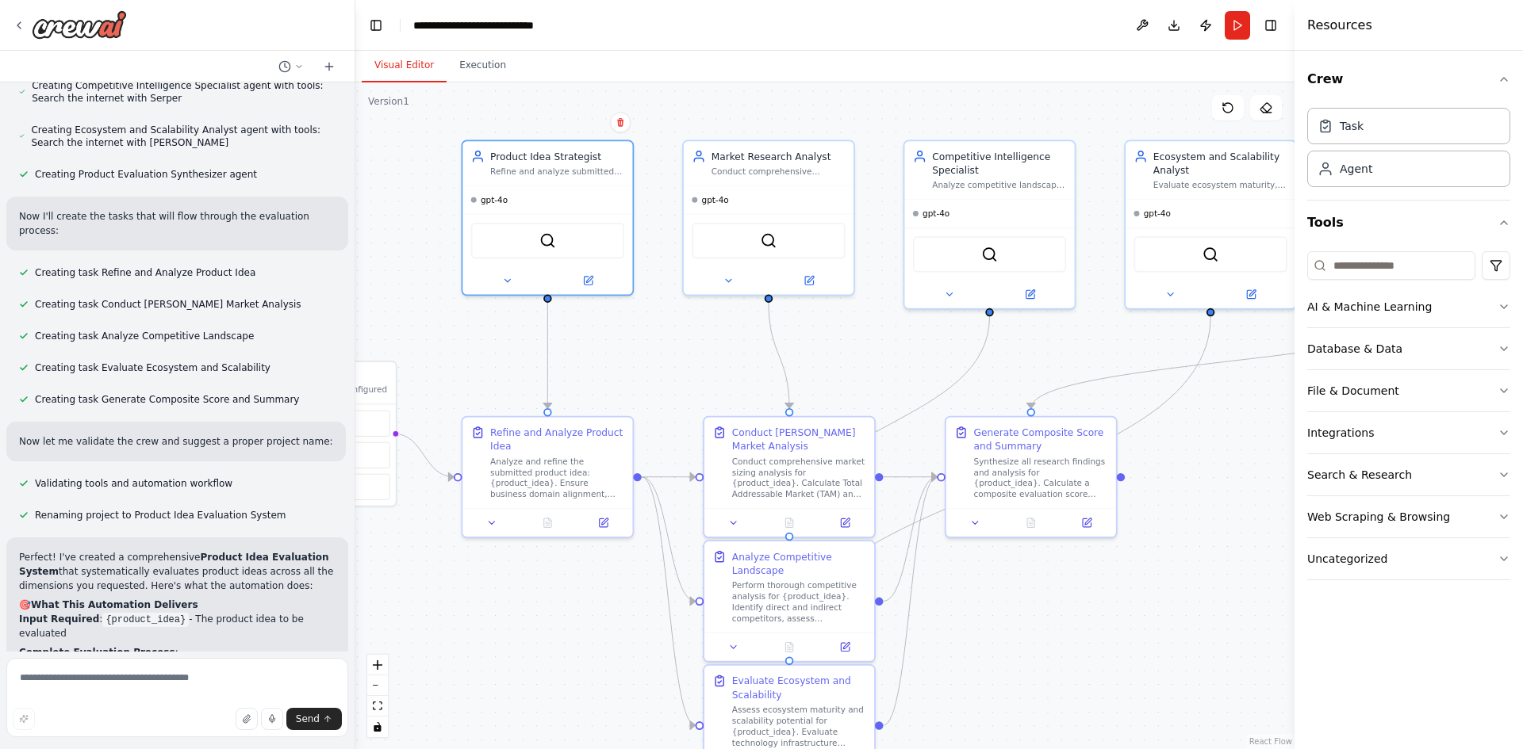
scroll to position [623, 0]
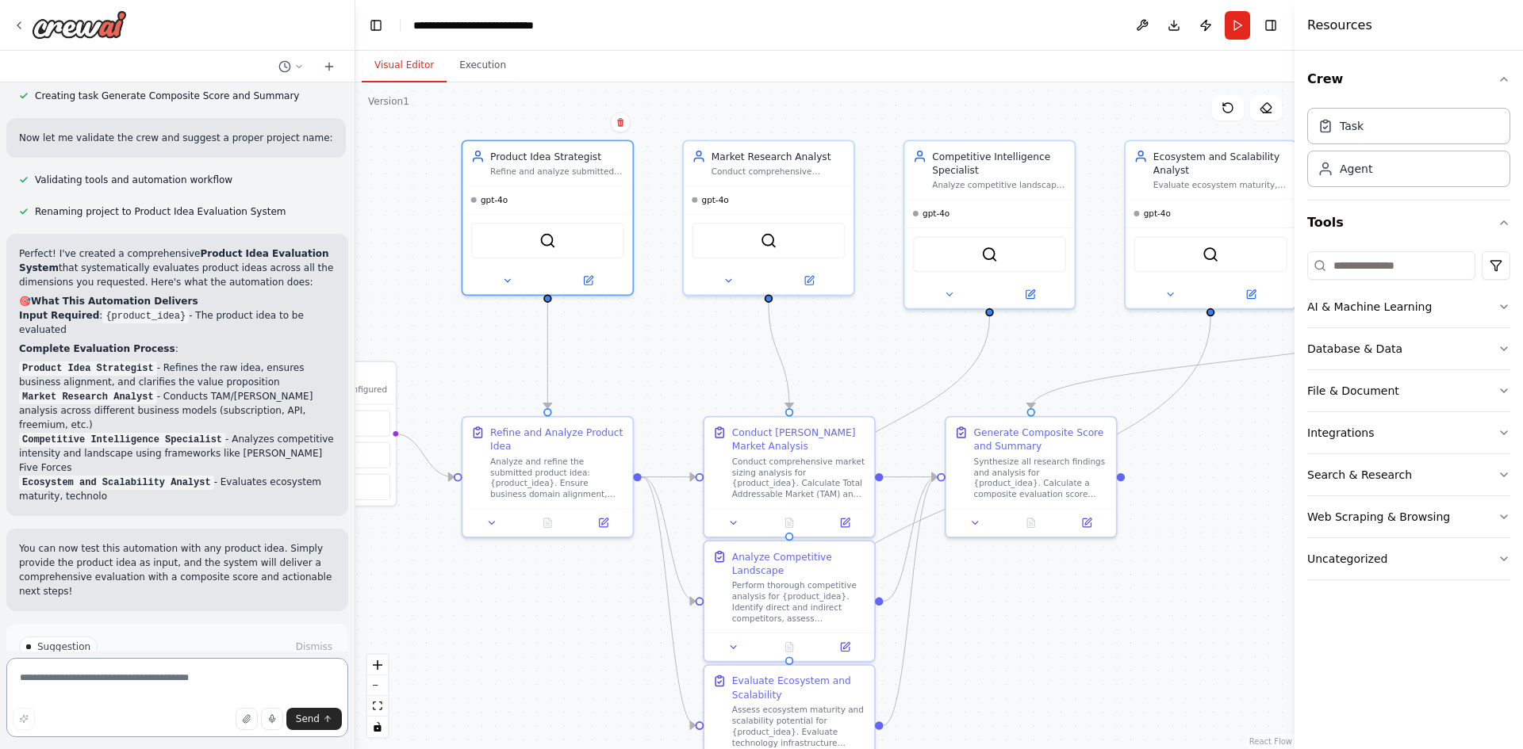
click at [190, 675] on textarea at bounding box center [177, 697] width 342 height 79
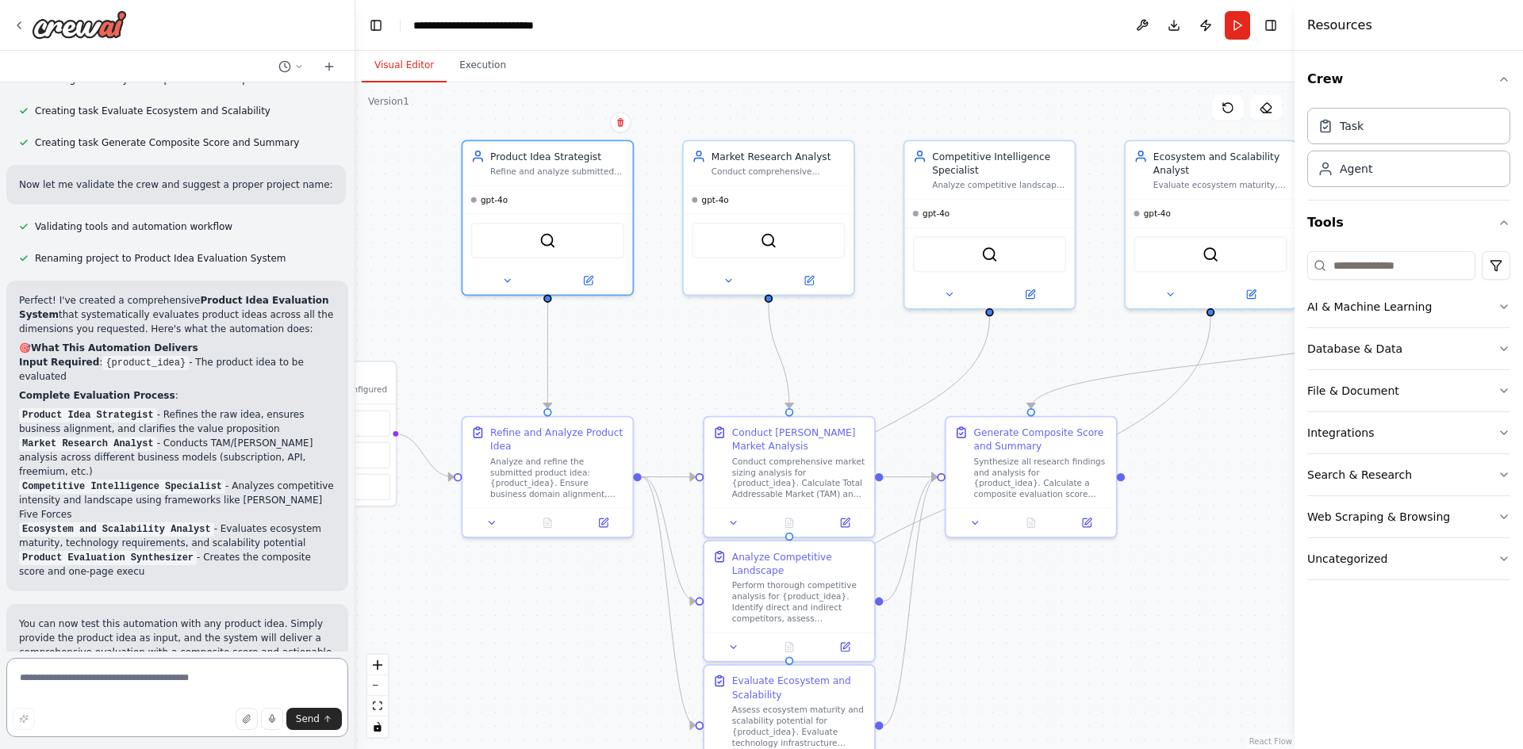
scroll to position [760, 0]
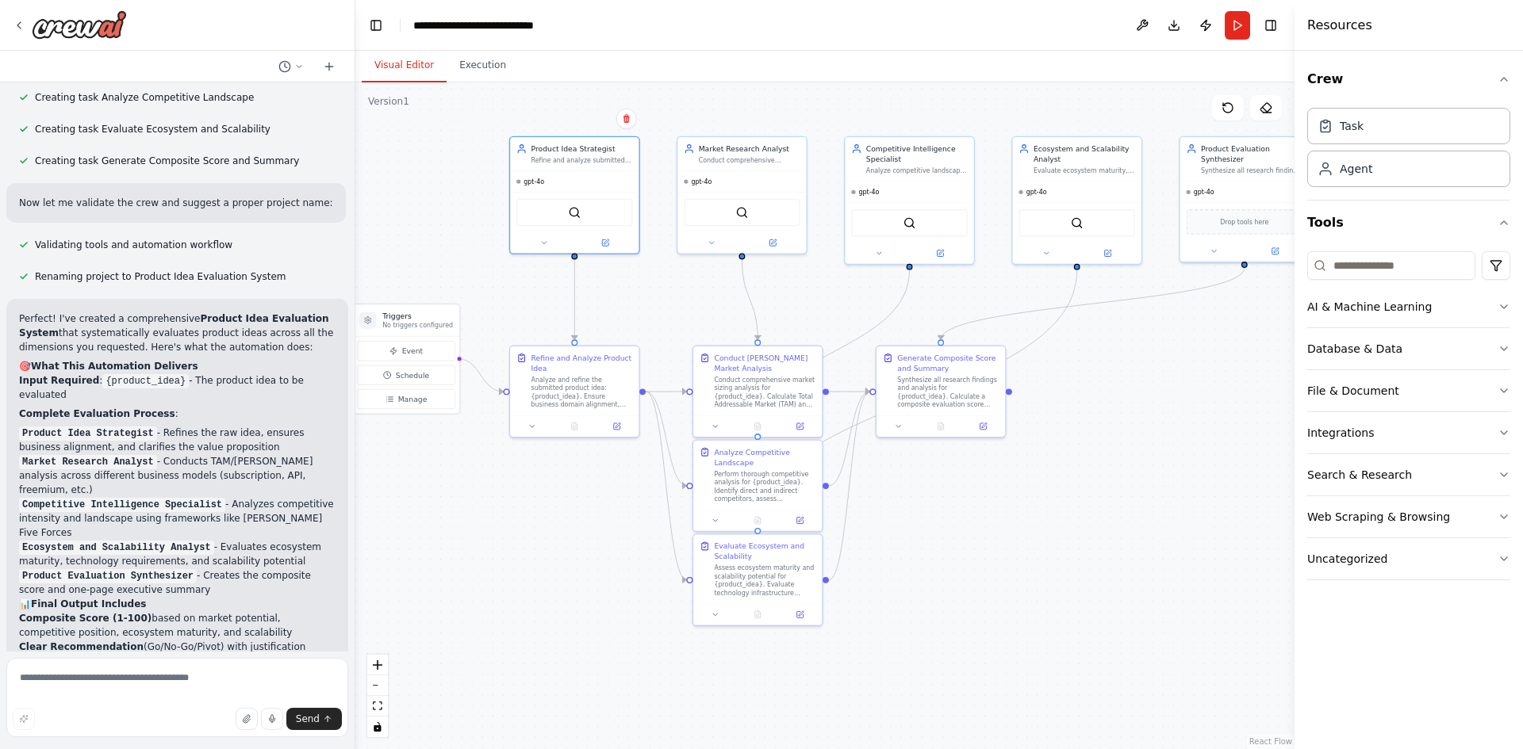
drag, startPoint x: 1144, startPoint y: 638, endPoint x: 1030, endPoint y: 520, distance: 163.8
click at [1030, 520] on div ".deletable-edge-delete-btn { width: 20px; height: 20px; border: 0px solid #ffff…" at bounding box center [824, 415] width 939 height 667
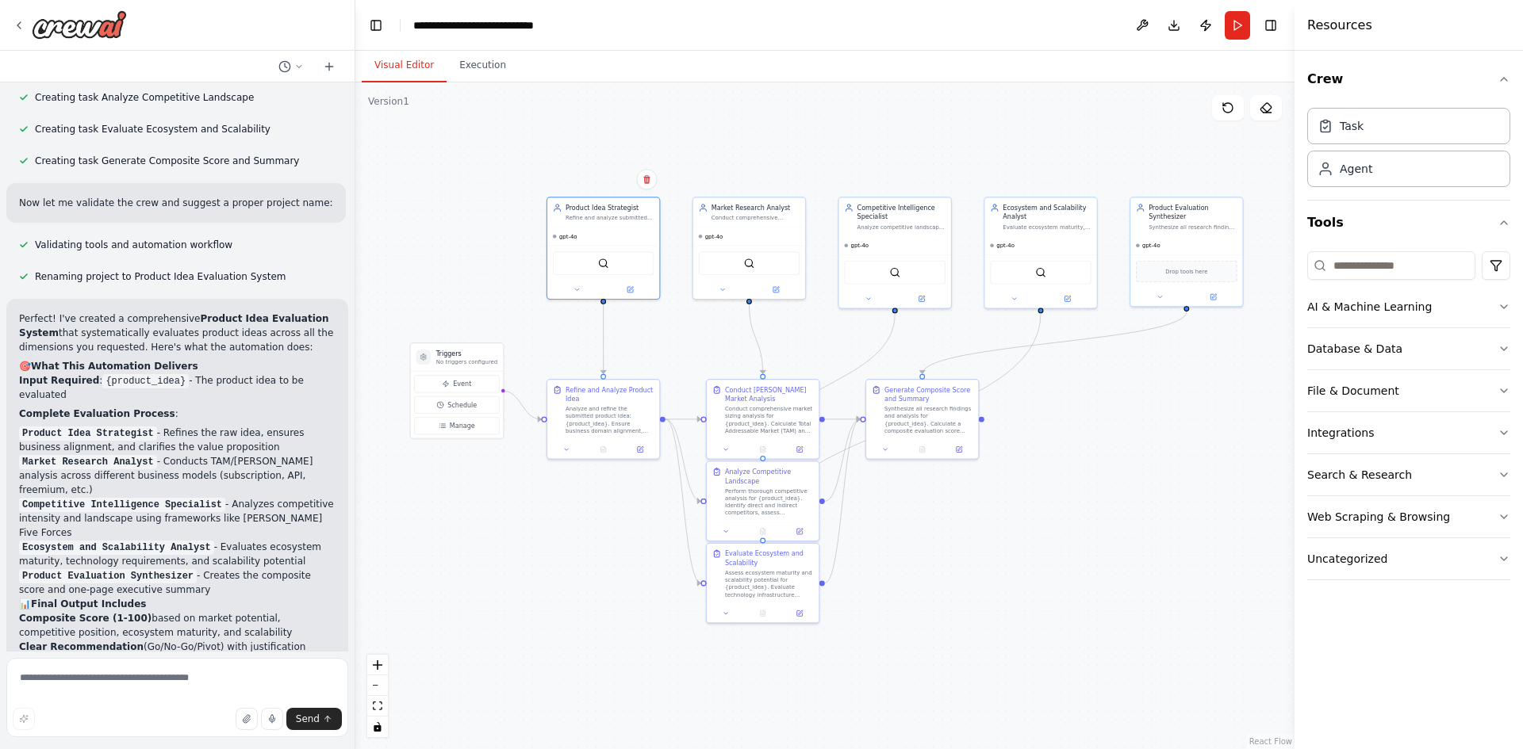
drag, startPoint x: 1102, startPoint y: 525, endPoint x: 1073, endPoint y: 535, distance: 31.1
click at [1073, 535] on div ".deletable-edge-delete-btn { width: 20px; height: 20px; border: 0px solid #ffff…" at bounding box center [824, 415] width 939 height 667
click at [170, 681] on textarea at bounding box center [177, 697] width 342 height 79
paste textarea "**********"
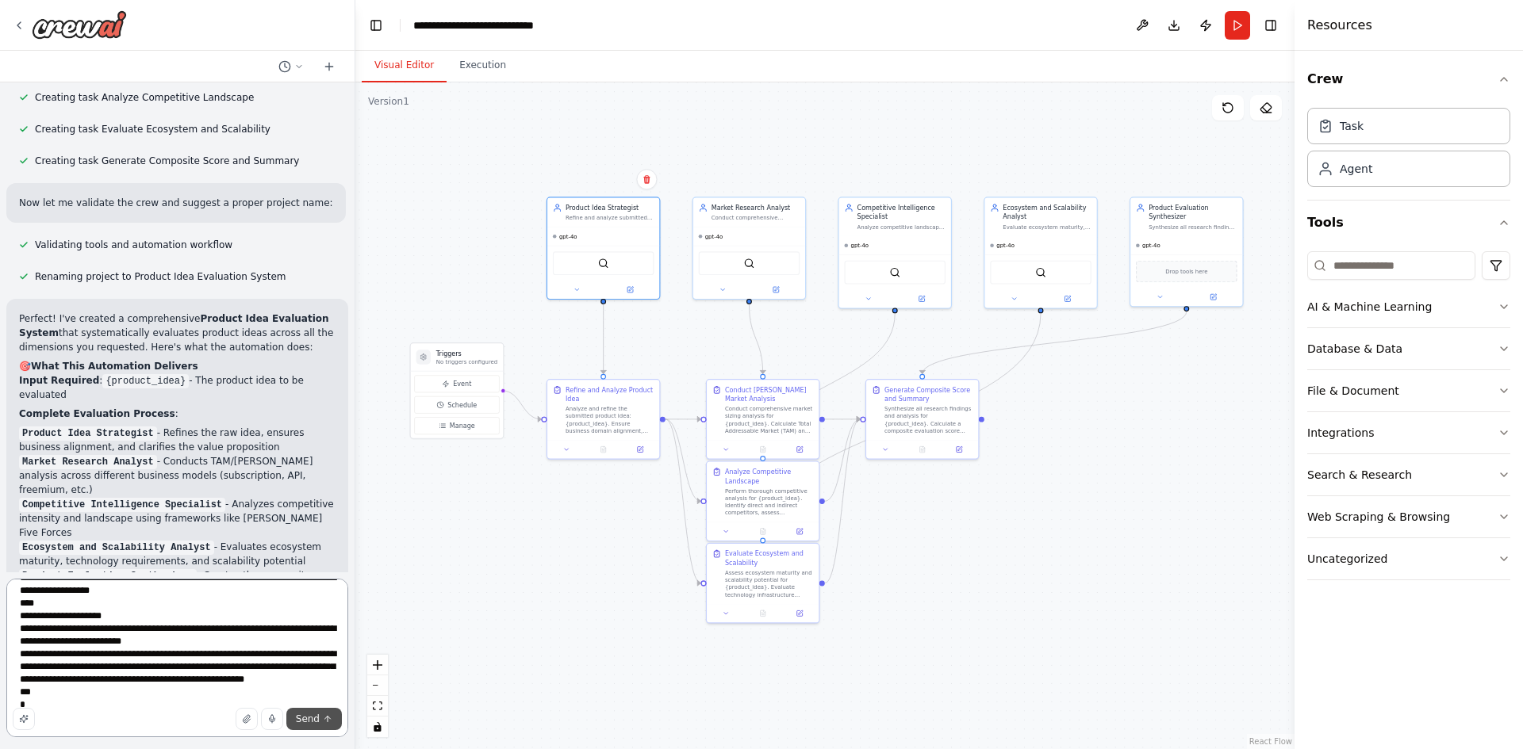
type textarea "**********"
click at [308, 718] on span "Send" at bounding box center [308, 719] width 24 height 13
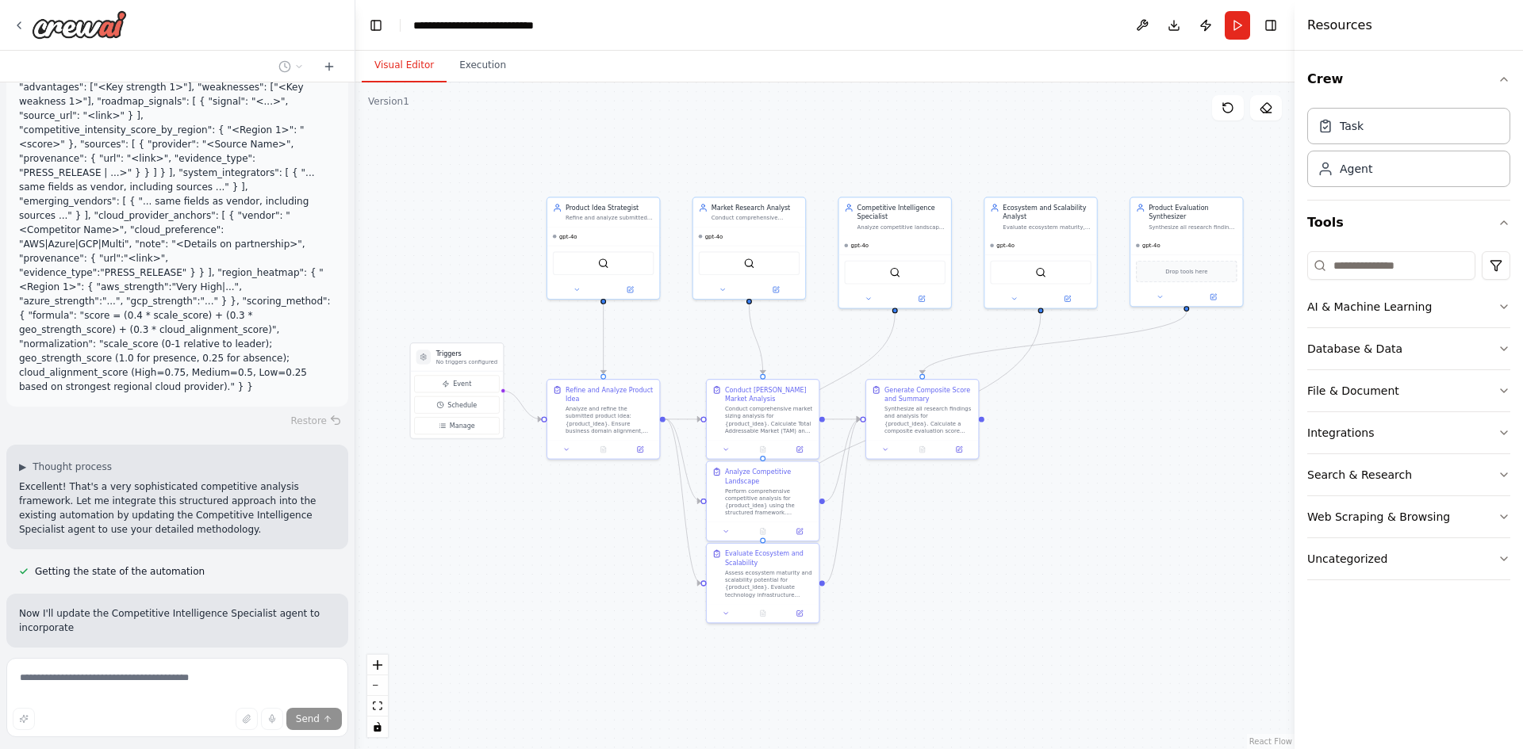
scroll to position [1787, 0]
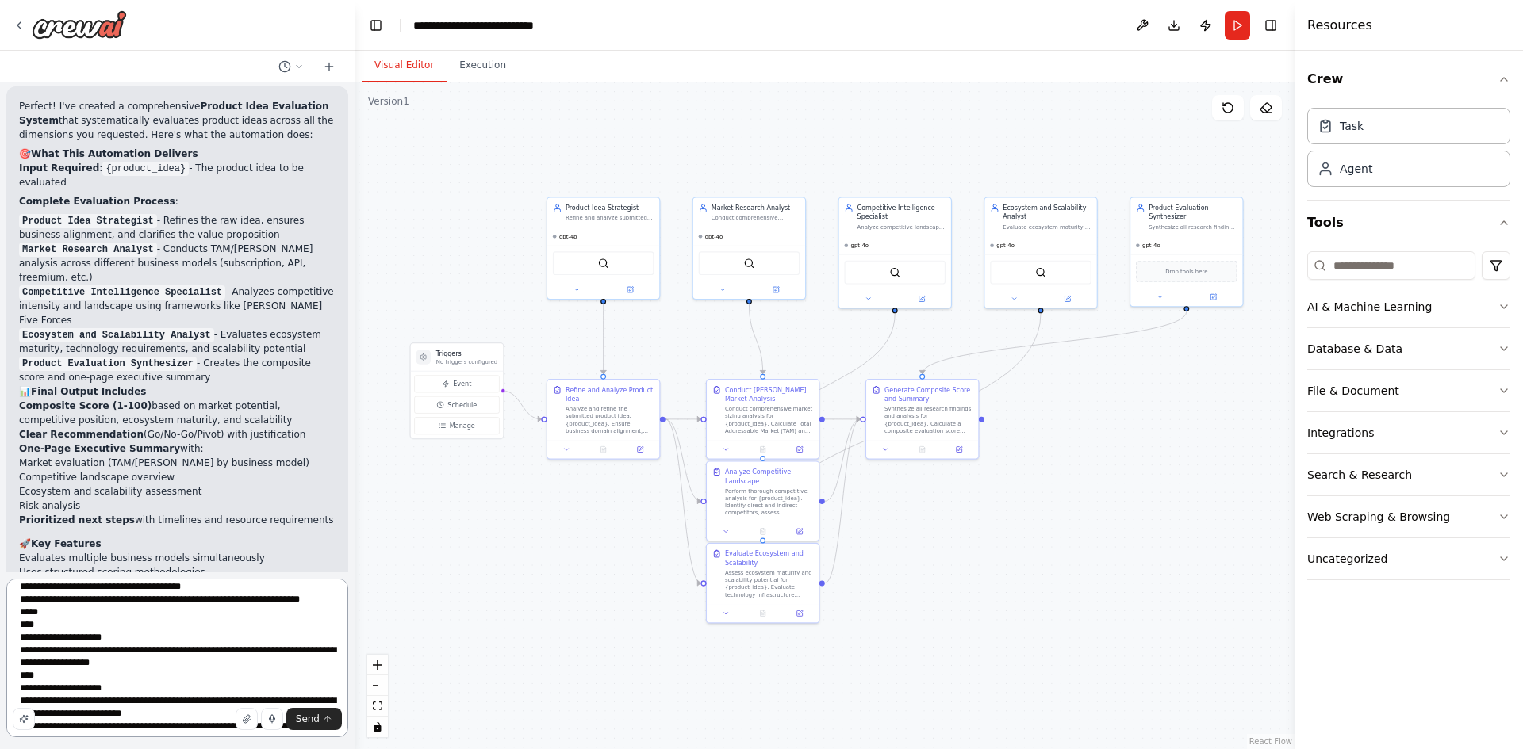
scroll to position [528, 0]
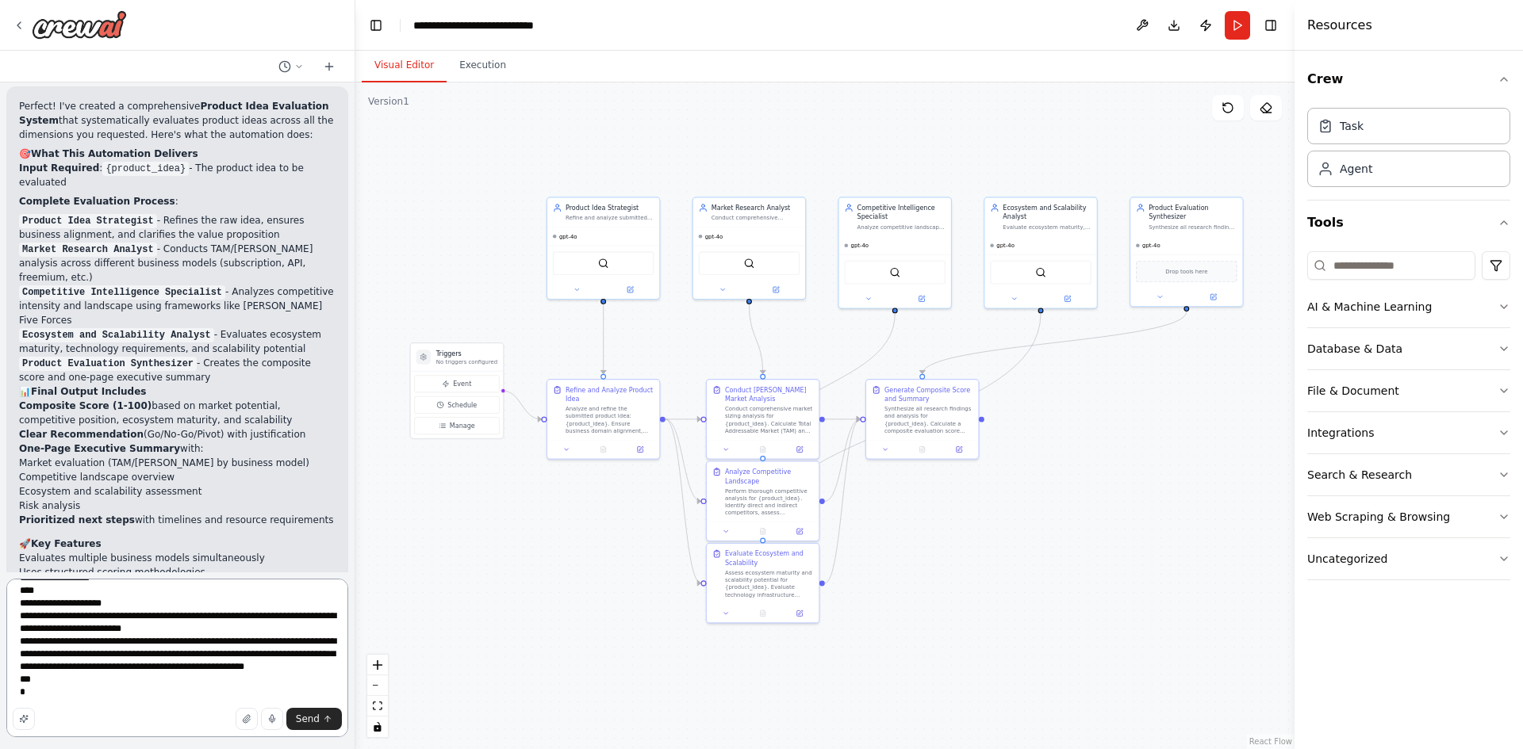
drag, startPoint x: 290, startPoint y: 600, endPoint x: 267, endPoint y: 747, distance: 148.5
click at [302, 749] on html "Refine new product ideas submitted by individuals, confirm business domain alig…" at bounding box center [761, 374] width 1523 height 749
paste textarea "**********"
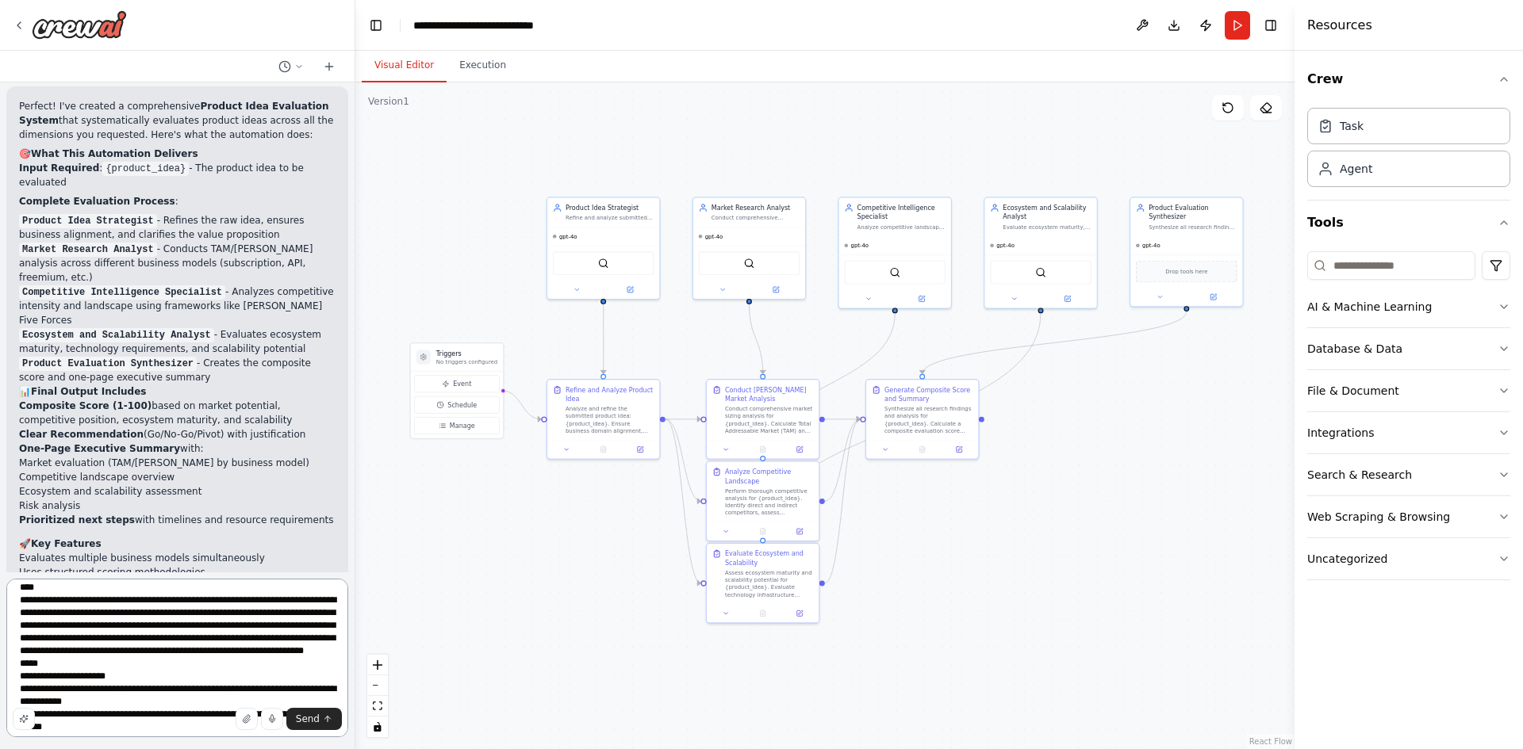
scroll to position [8, 0]
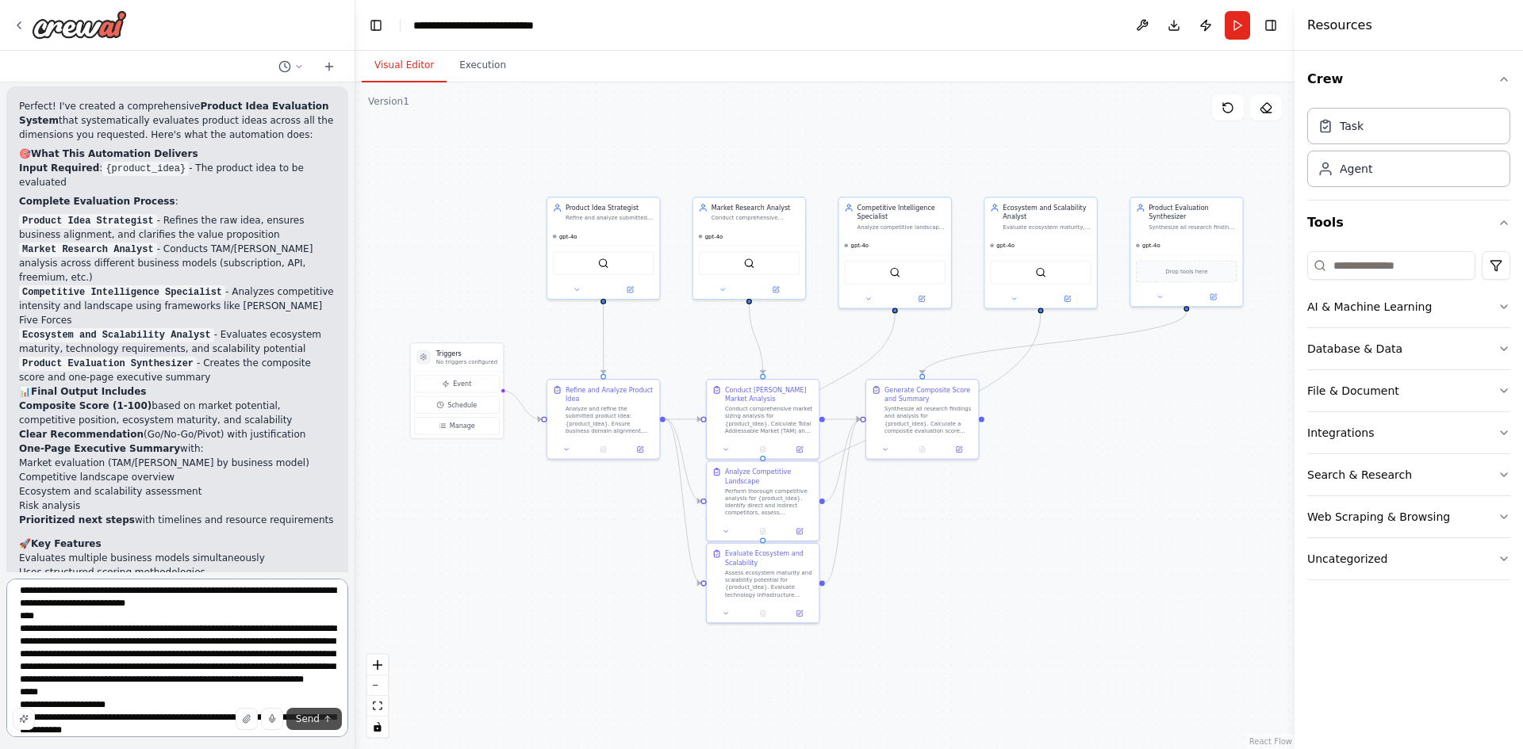
type textarea "**********"
click at [305, 724] on span "Send" at bounding box center [308, 719] width 24 height 13
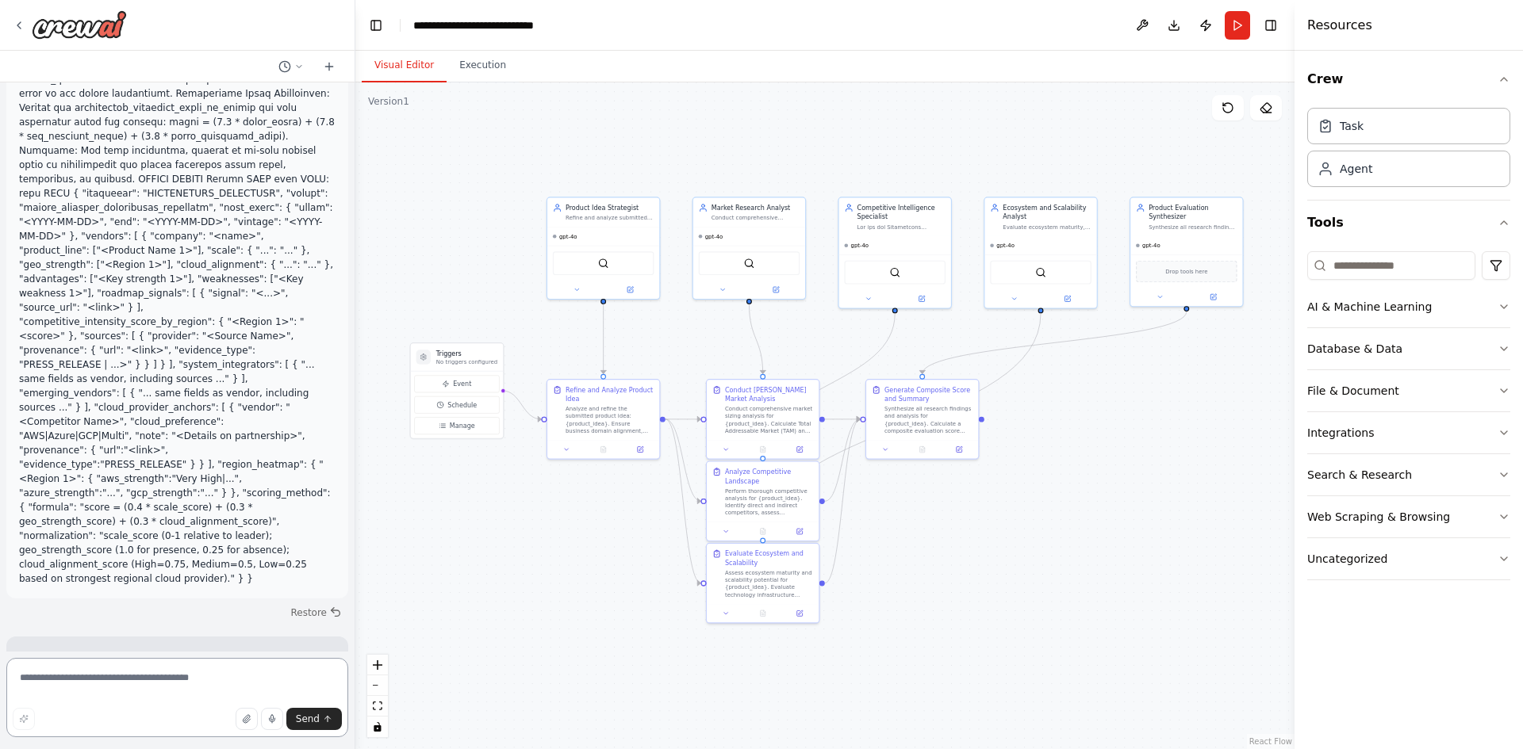
scroll to position [2218, 0]
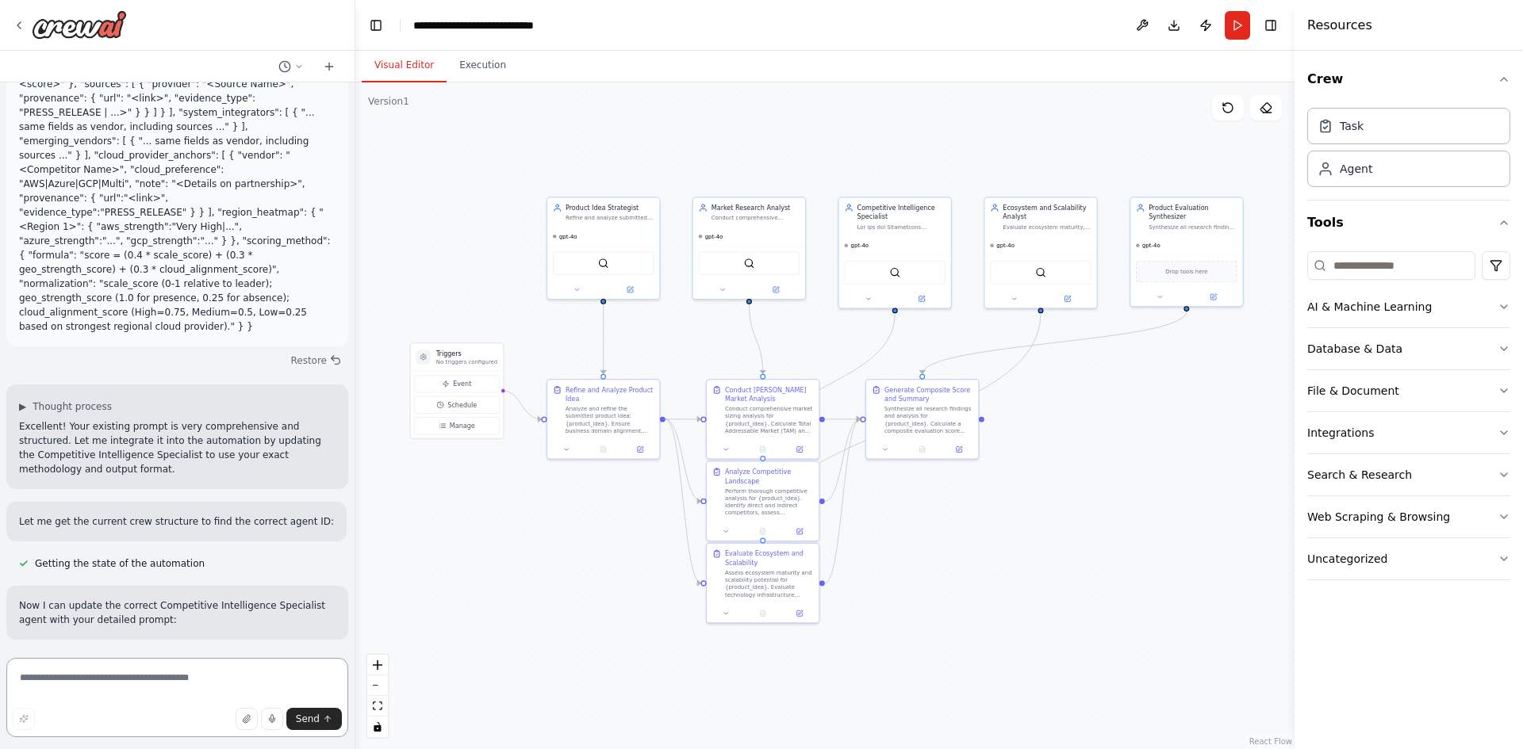
click at [190, 673] on textarea at bounding box center [177, 697] width 342 height 79
paste textarea "**********"
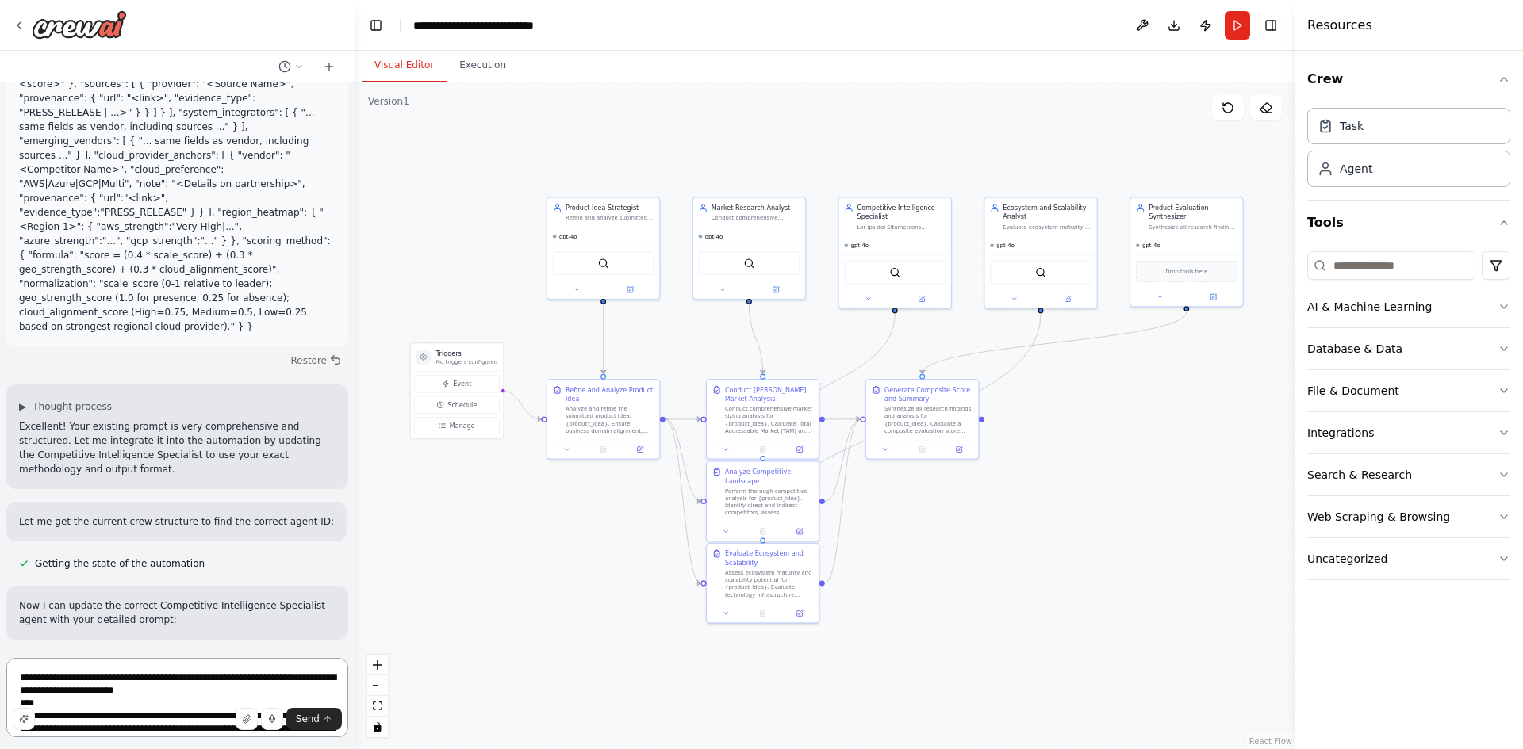
scroll to position [960, 0]
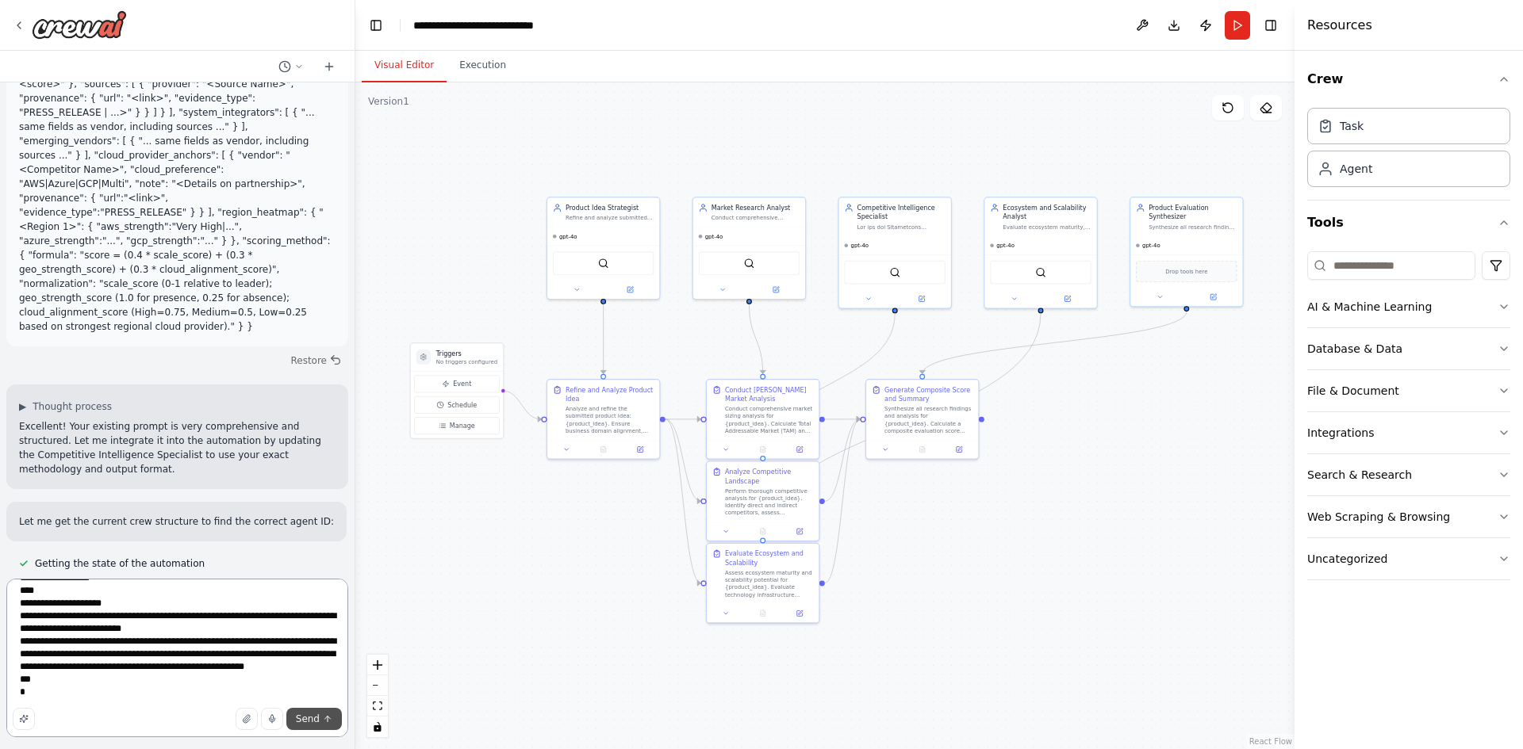
type textarea "**********"
click at [305, 718] on span "Send" at bounding box center [308, 719] width 24 height 13
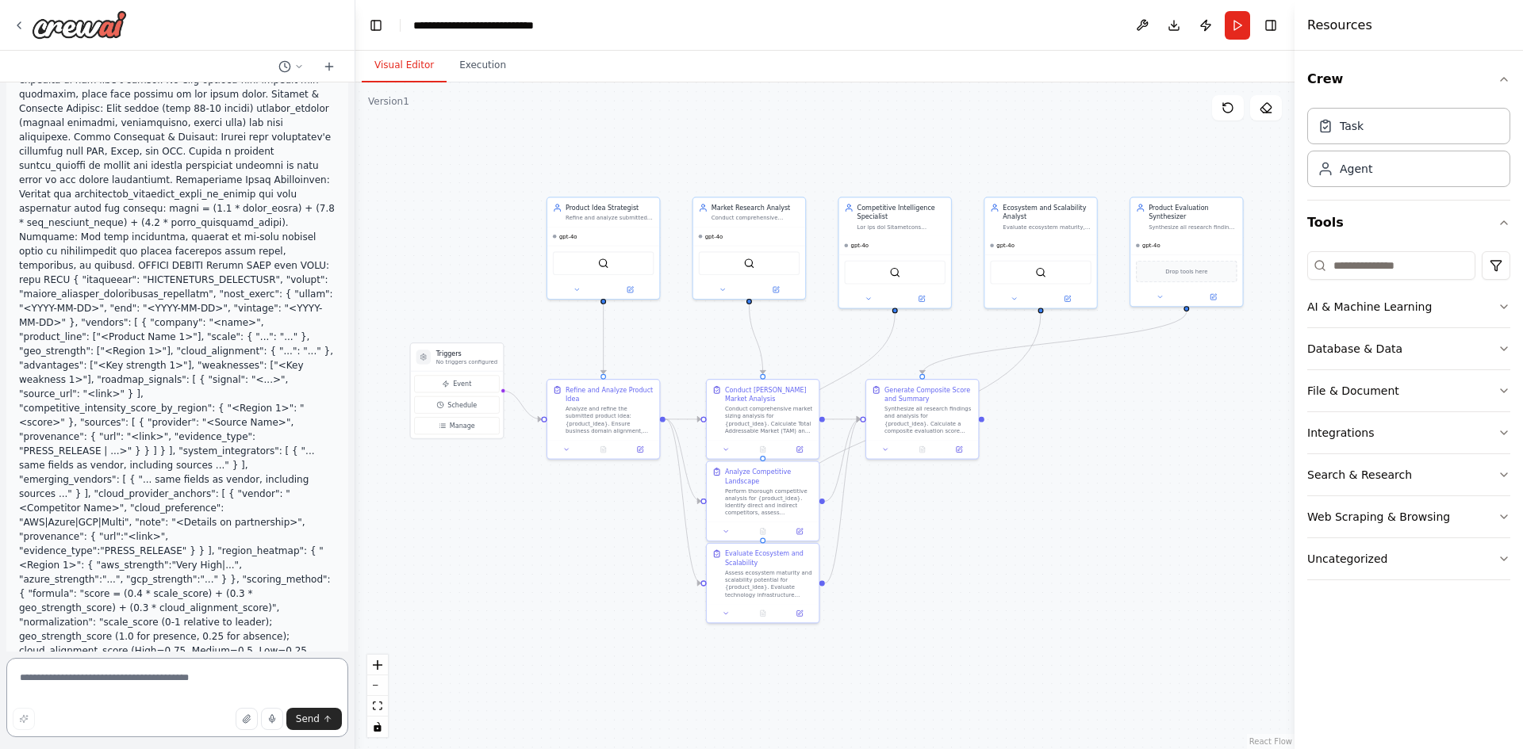
scroll to position [3833, 0]
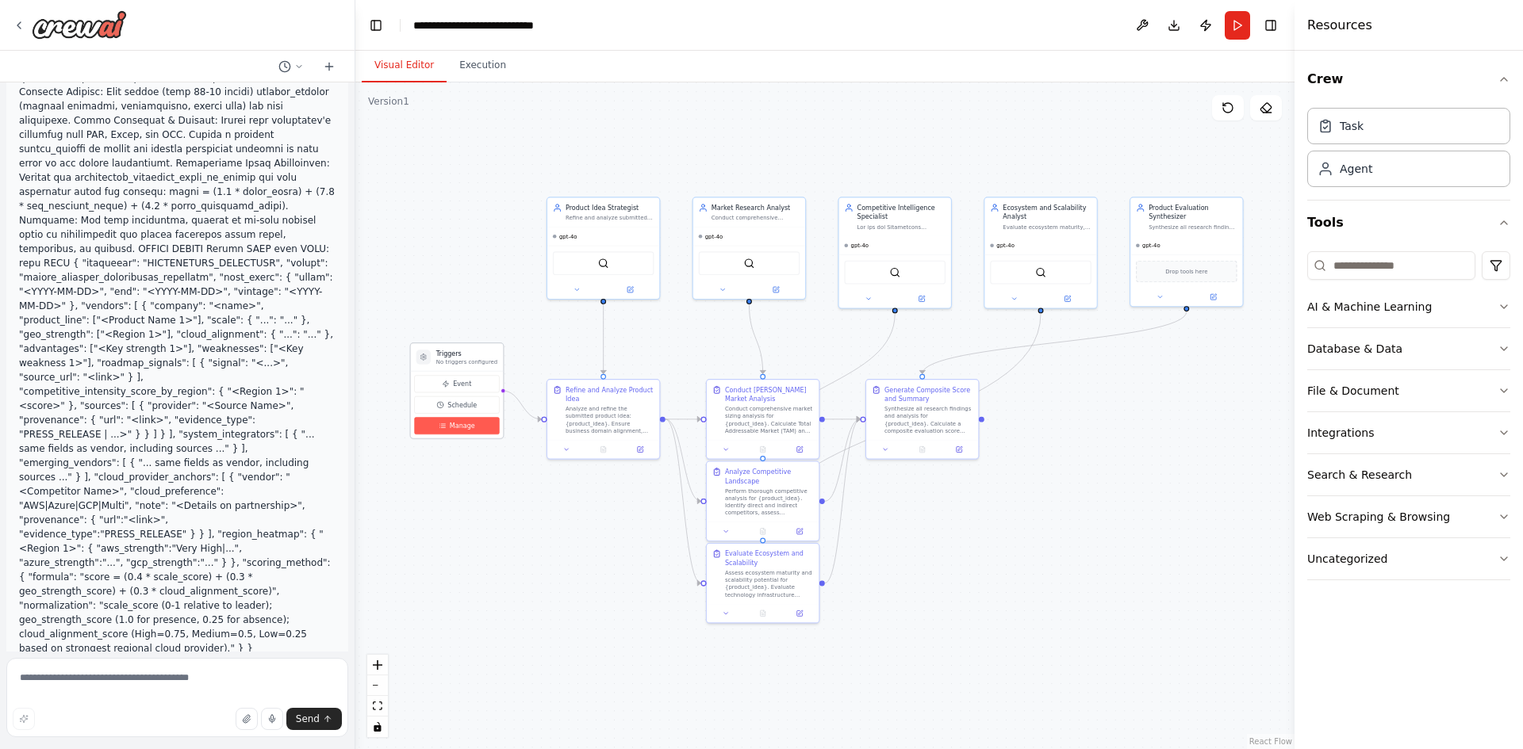
click at [455, 432] on button "Manage" at bounding box center [456, 425] width 85 height 17
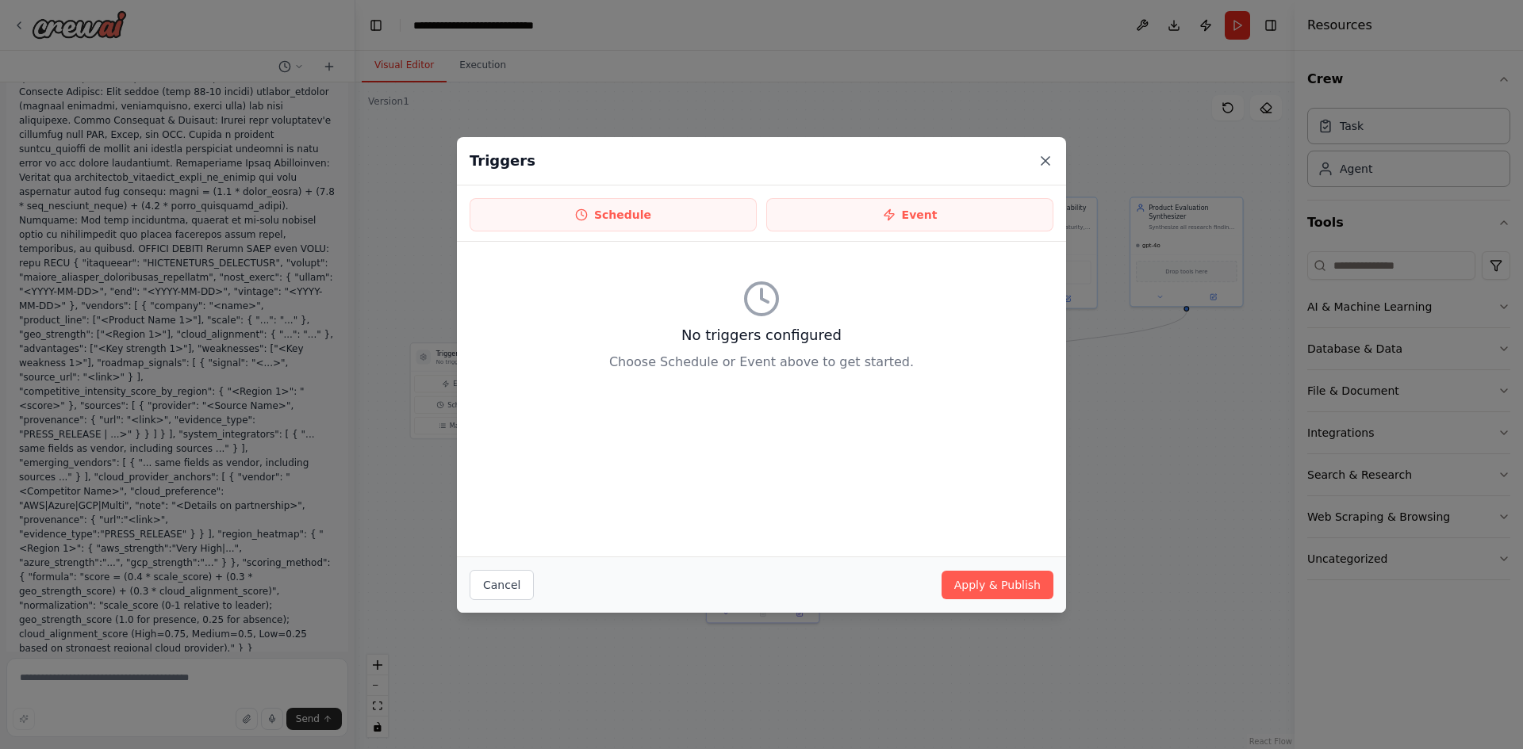
click at [1045, 162] on icon at bounding box center [1045, 161] width 16 height 16
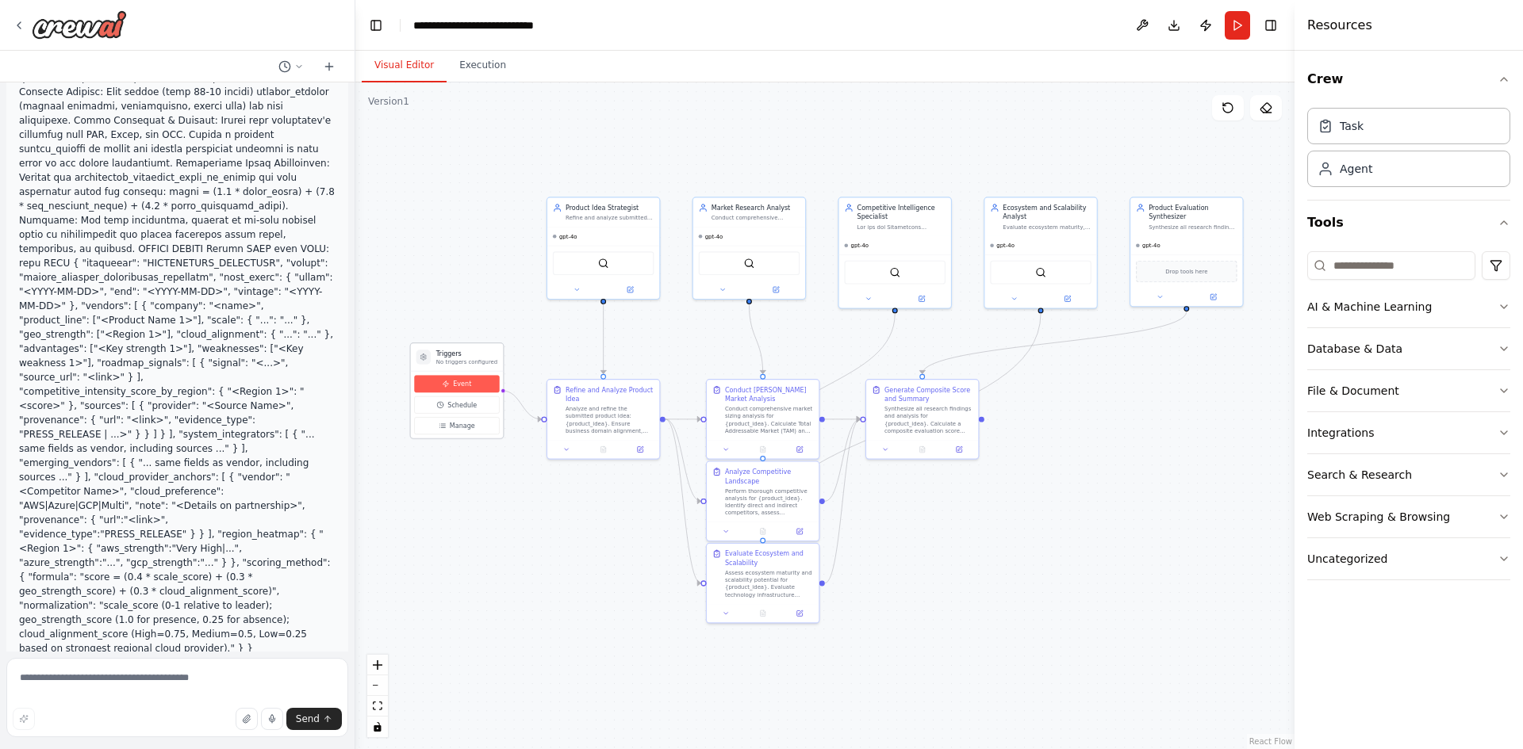
click at [475, 389] on button "Event" at bounding box center [456, 383] width 85 height 17
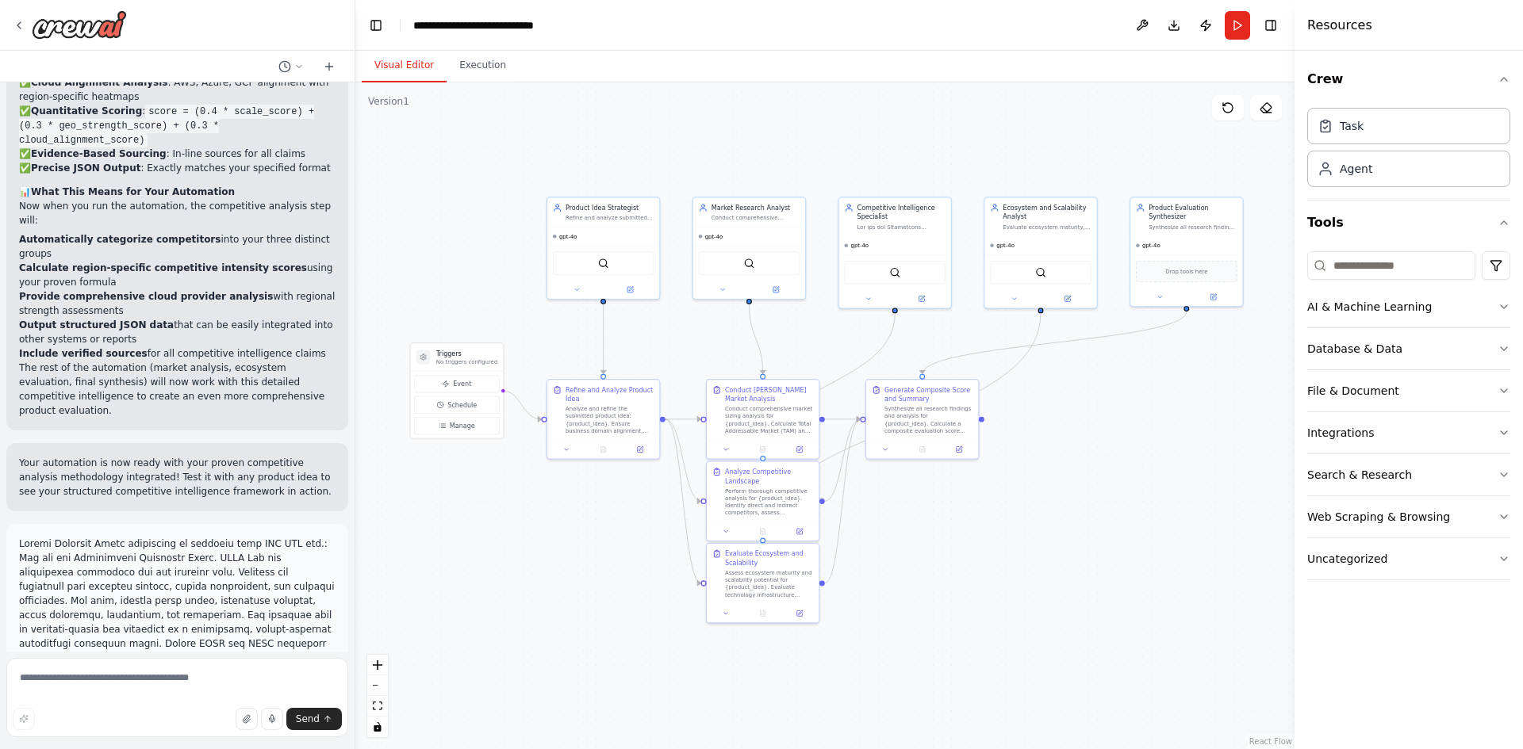
scroll to position [3119, 0]
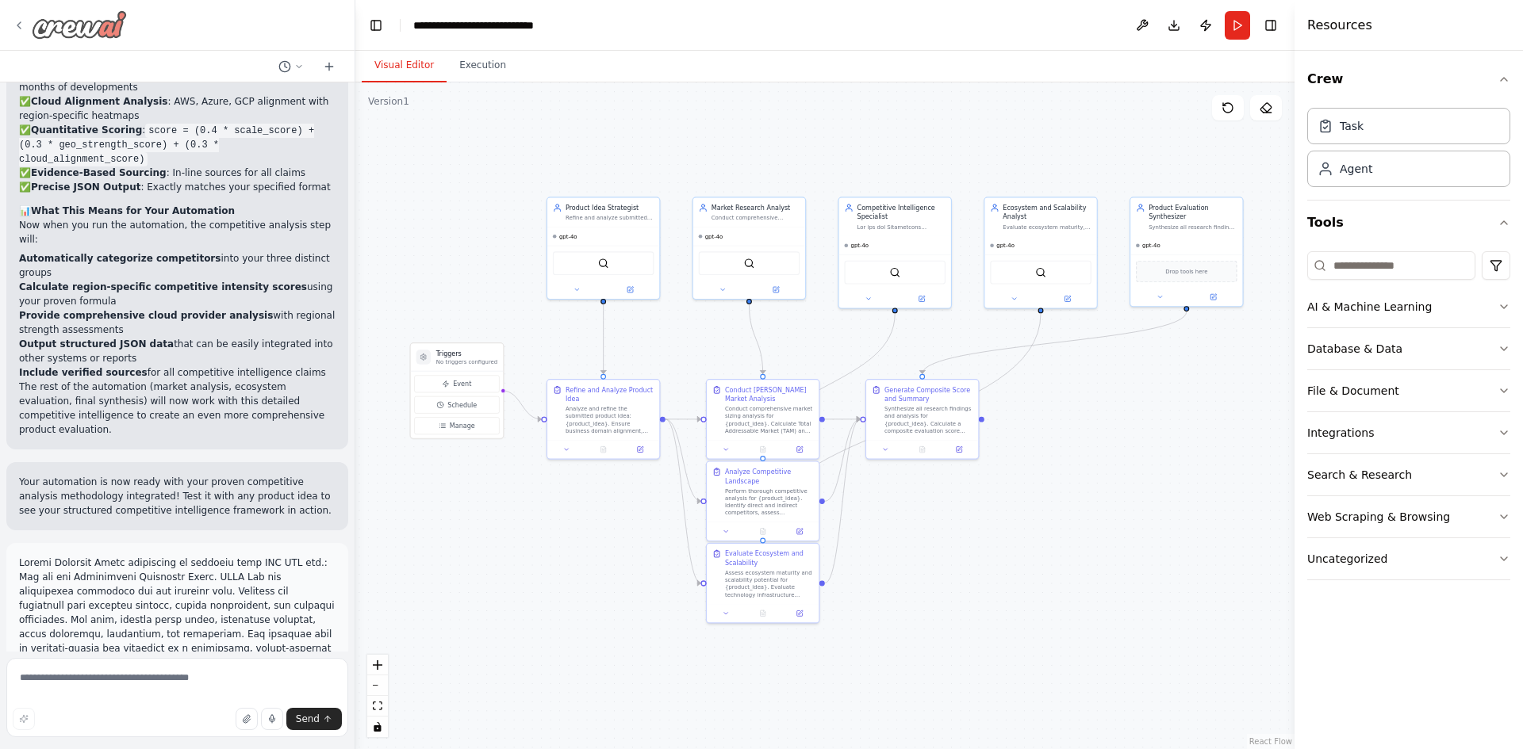
click at [19, 25] on icon at bounding box center [19, 25] width 13 height 13
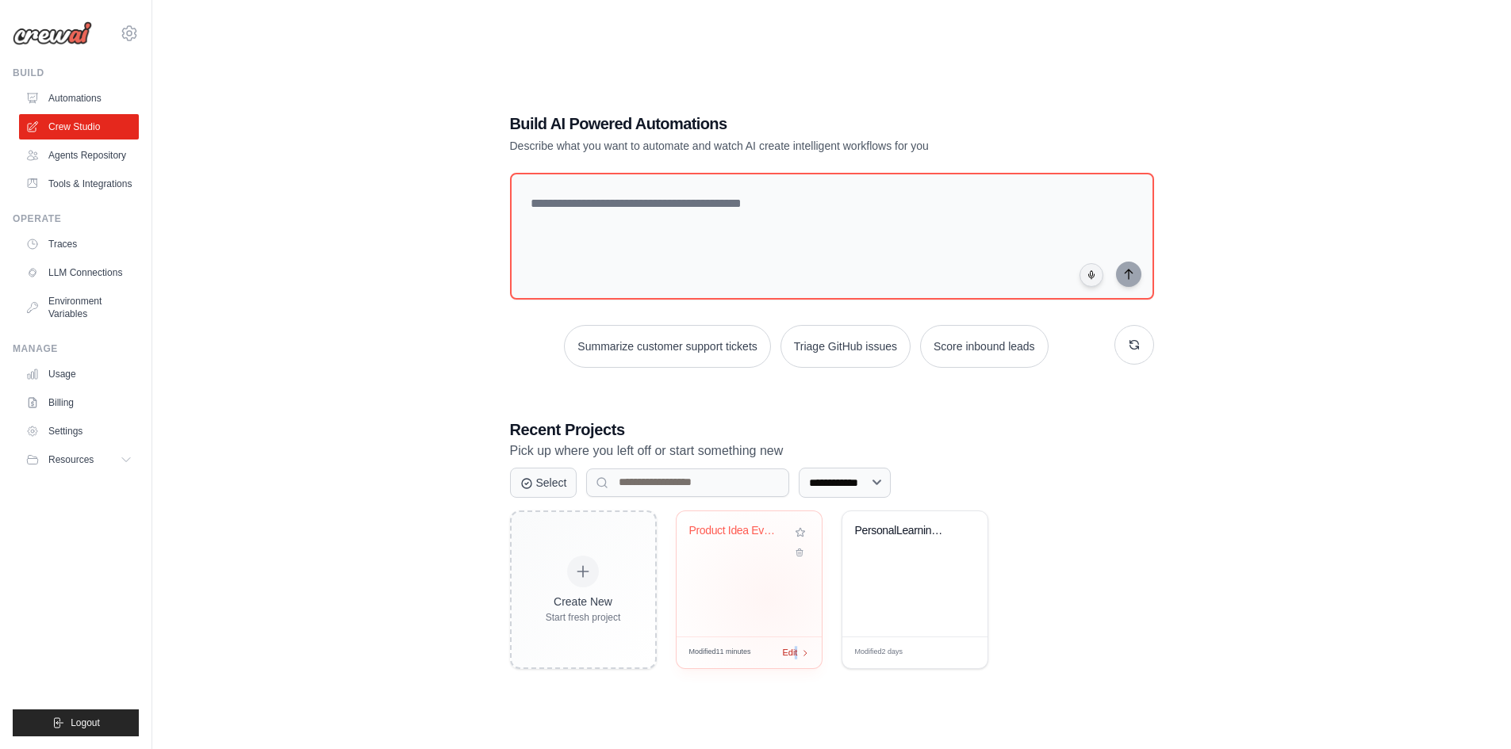
drag, startPoint x: 768, startPoint y: 596, endPoint x: 796, endPoint y: 649, distance: 59.9
click at [796, 649] on span "Edit" at bounding box center [790, 652] width 15 height 13
click at [802, 550] on icon at bounding box center [799, 548] width 10 height 10
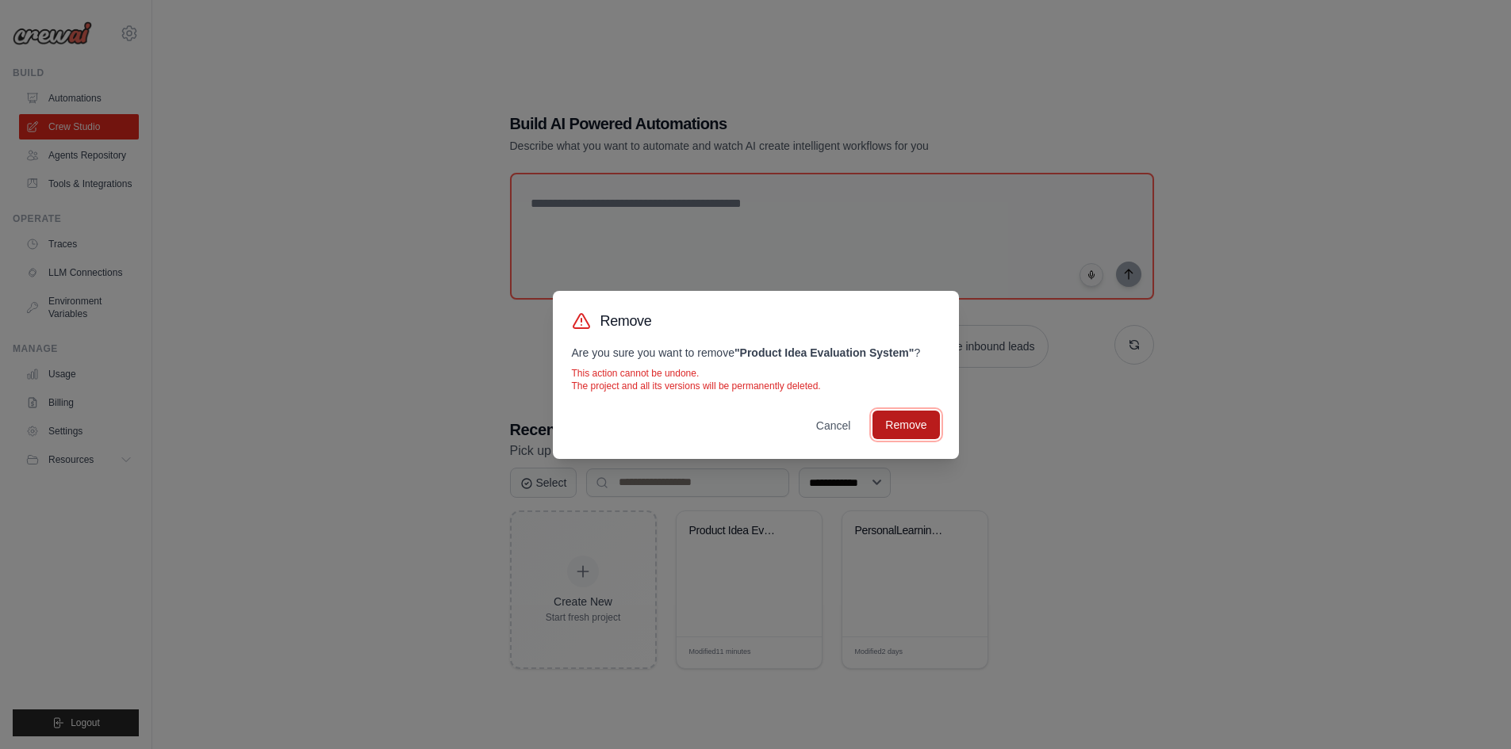
click at [920, 423] on button "Remove" at bounding box center [905, 425] width 67 height 29
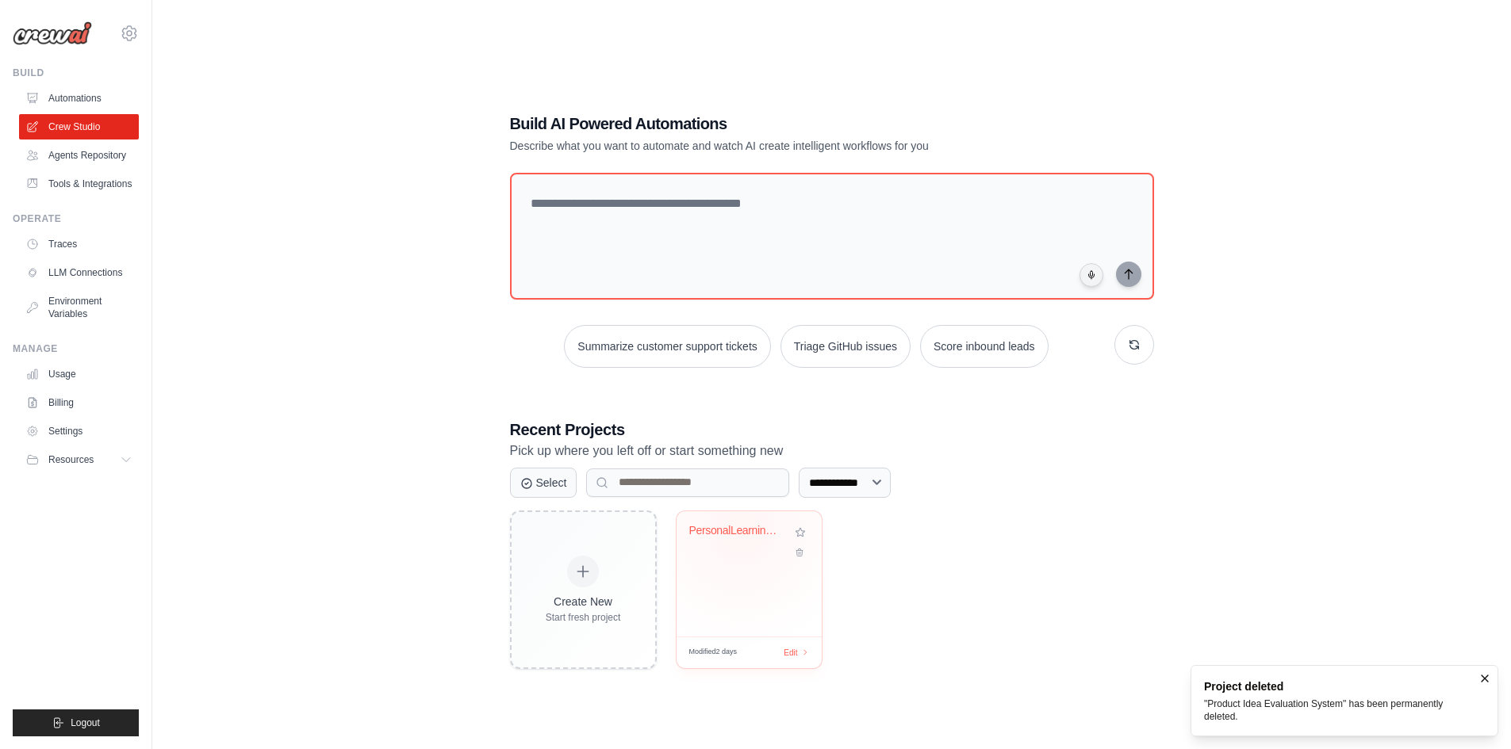
click at [741, 530] on div "PersonalLearningManager" at bounding box center [737, 531] width 96 height 14
click at [573, 210] on textarea at bounding box center [831, 236] width 650 height 128
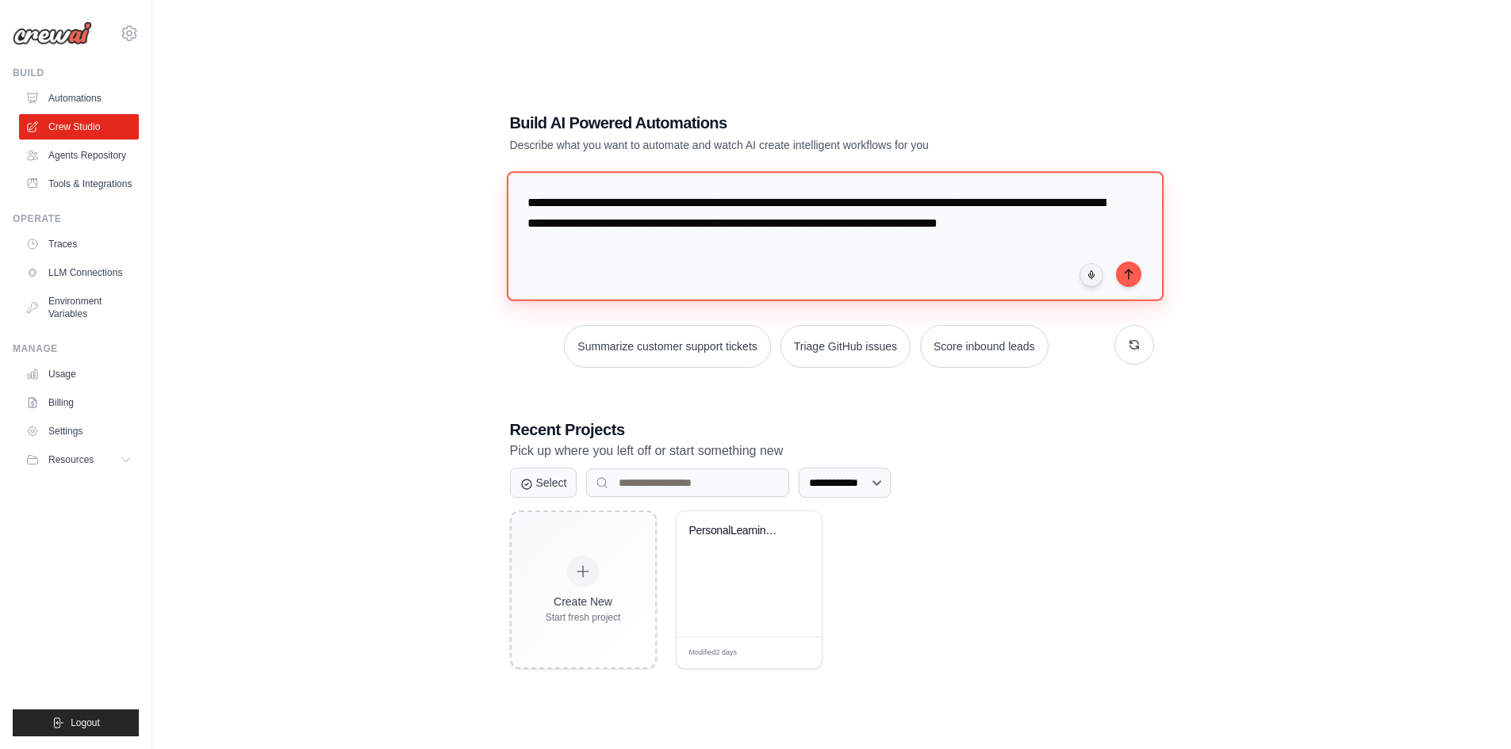
drag, startPoint x: 949, startPoint y: 221, endPoint x: 782, endPoint y: 220, distance: 167.3
click at [782, 220] on textarea "**********" at bounding box center [834, 235] width 657 height 129
click at [1028, 232] on textarea "**********" at bounding box center [834, 235] width 657 height 129
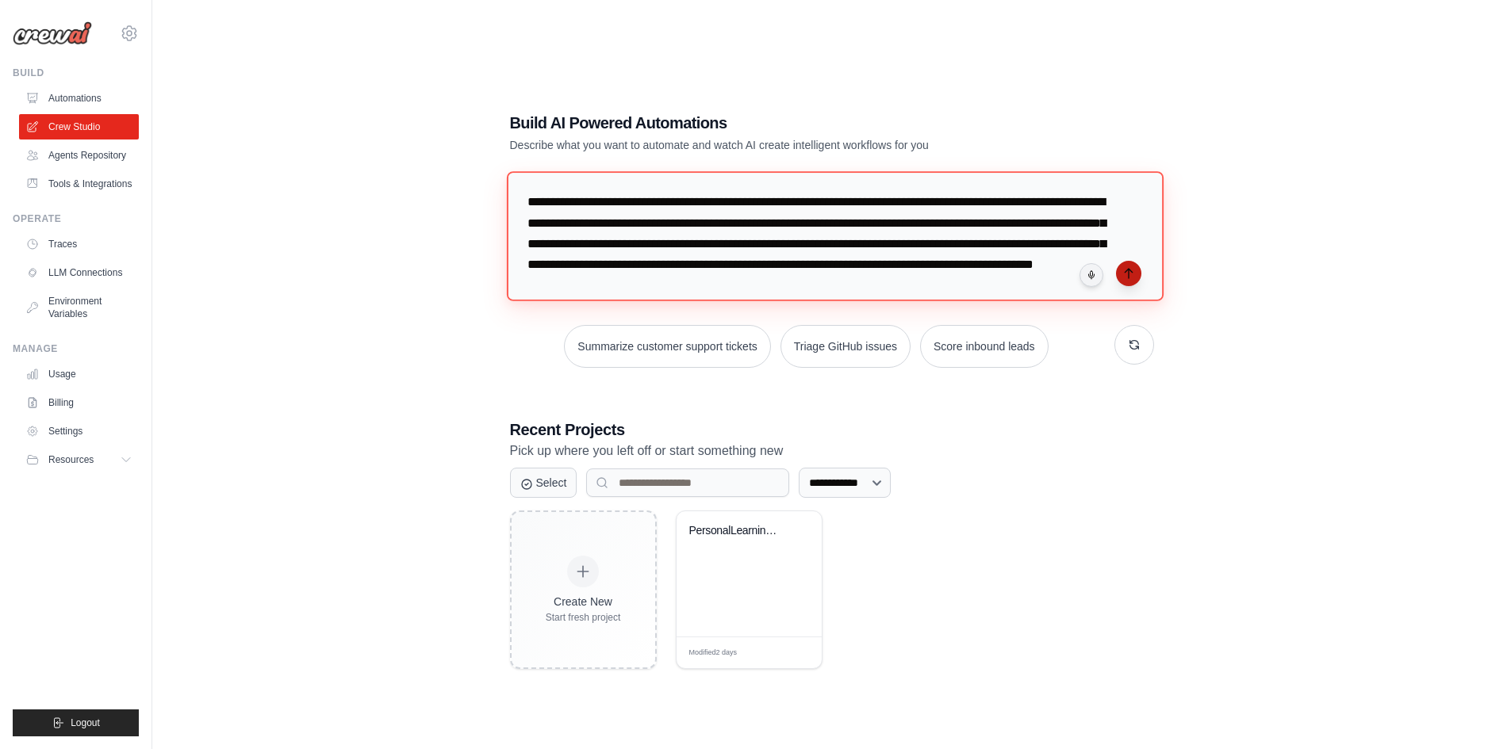
type textarea "**********"
click at [1136, 273] on button "submit" at bounding box center [1128, 273] width 25 height 25
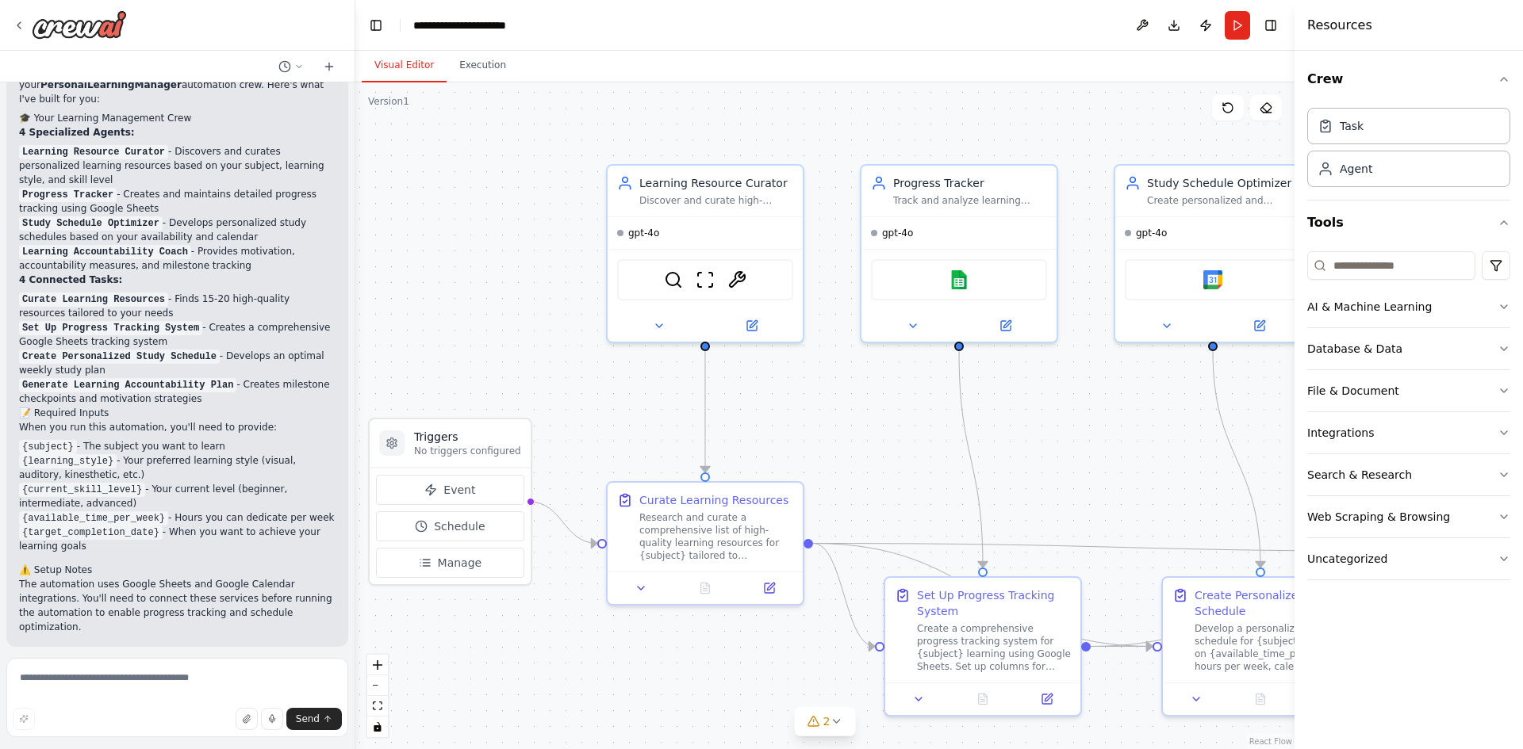
scroll to position [1128, 0]
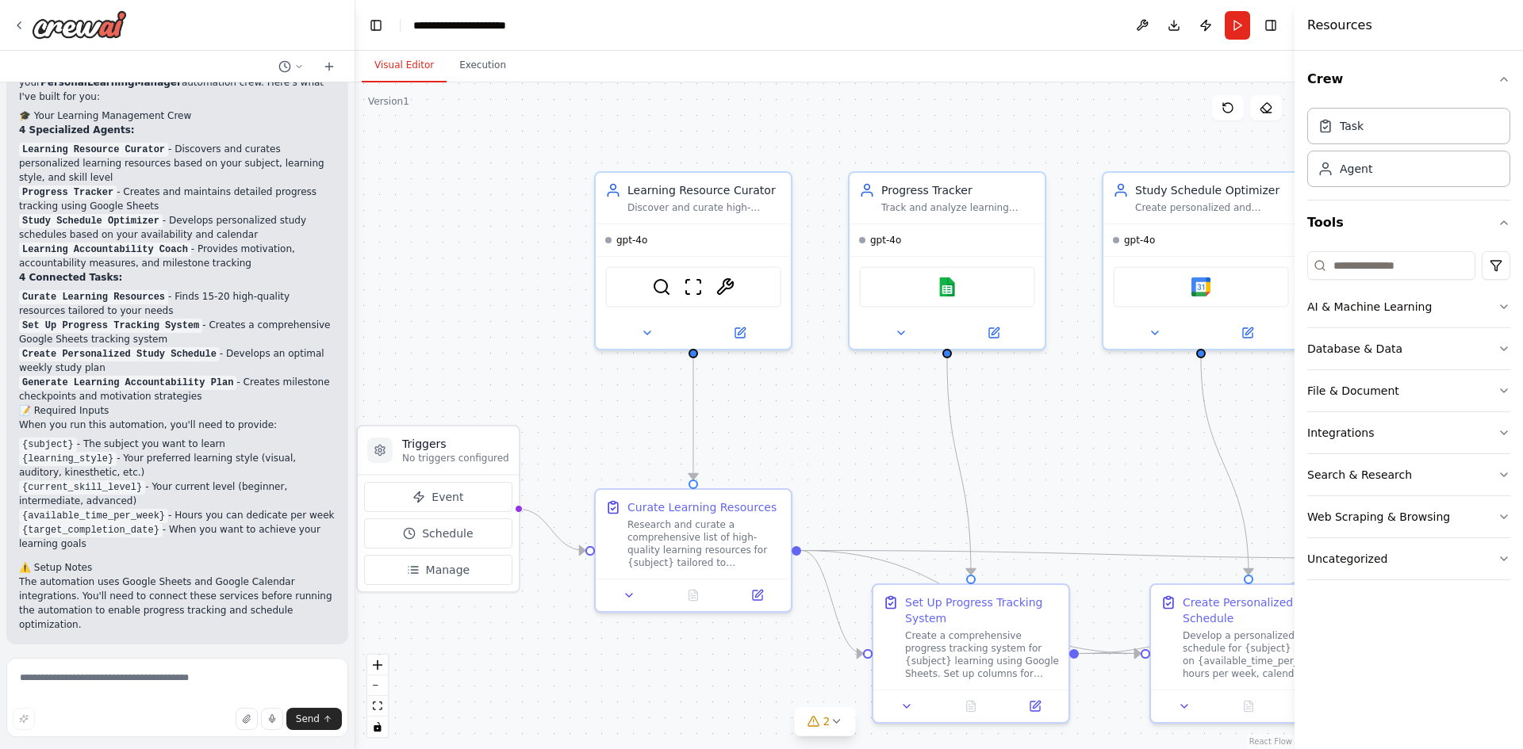
drag, startPoint x: 950, startPoint y: 455, endPoint x: 894, endPoint y: 461, distance: 56.6
click at [894, 461] on div ".deletable-edge-delete-btn { width: 20px; height: 20px; border: 0px solid #ffff…" at bounding box center [824, 415] width 939 height 667
click at [59, 33] on img at bounding box center [79, 24] width 95 height 29
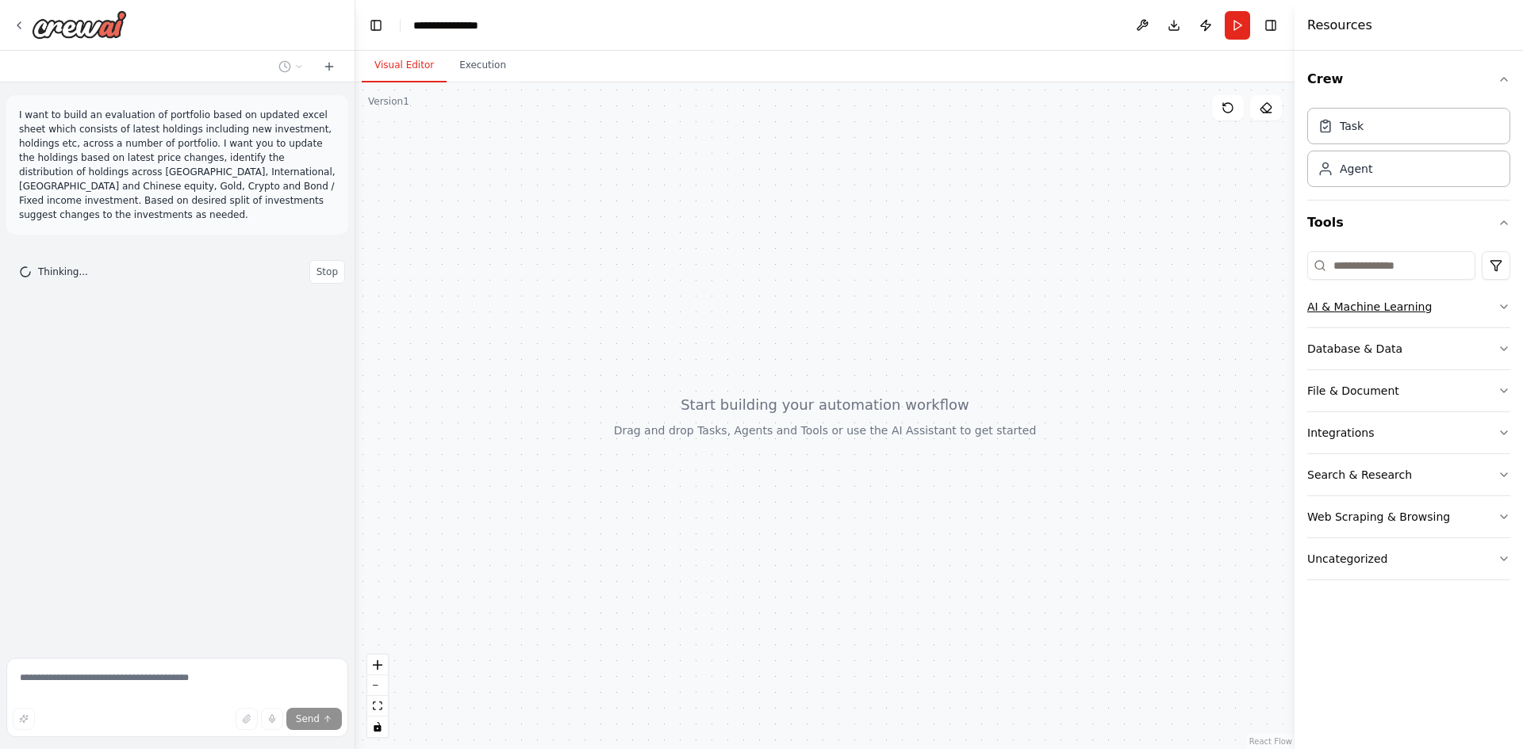
click at [1444, 313] on button "AI & Machine Learning" at bounding box center [1408, 306] width 203 height 41
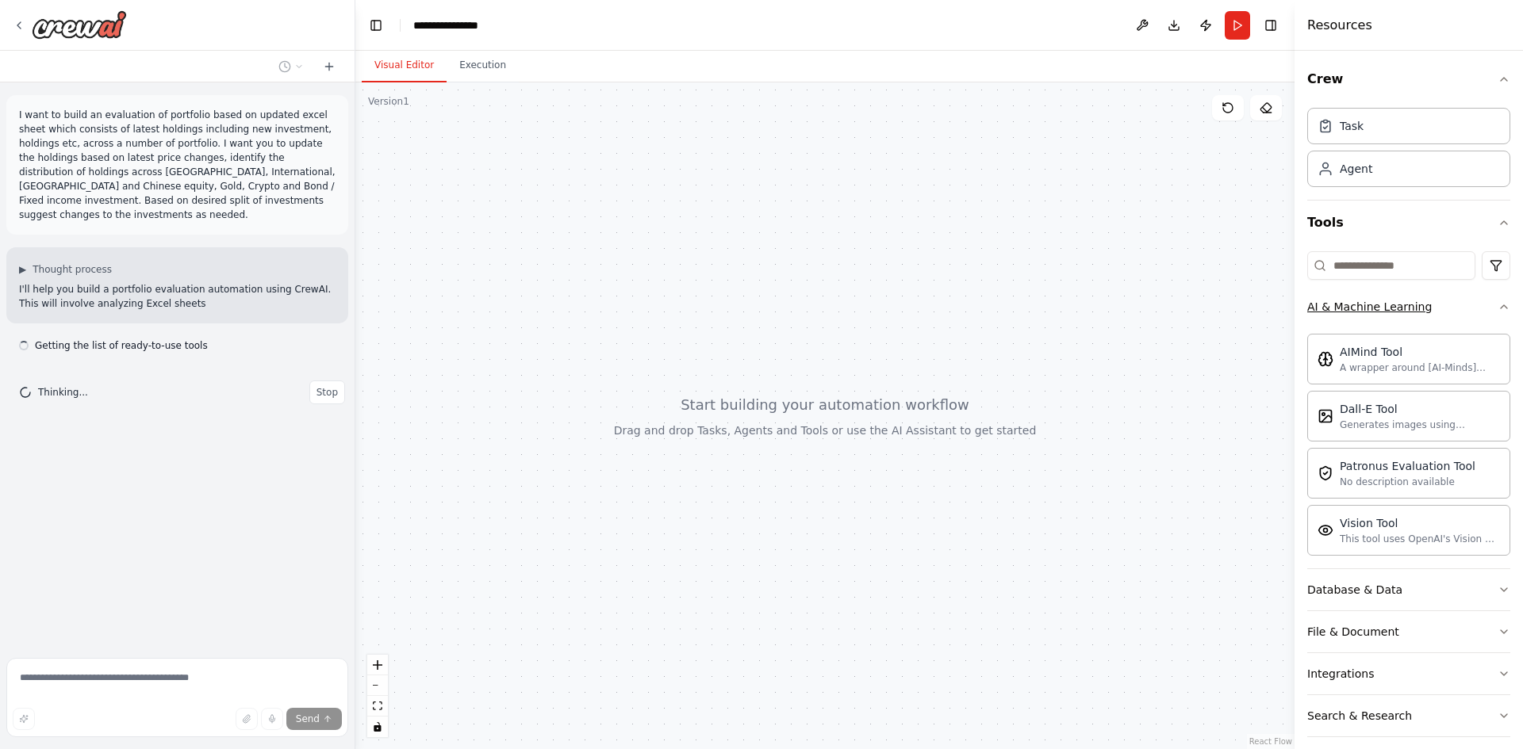
click at [1446, 309] on button "AI & Machine Learning" at bounding box center [1408, 306] width 203 height 41
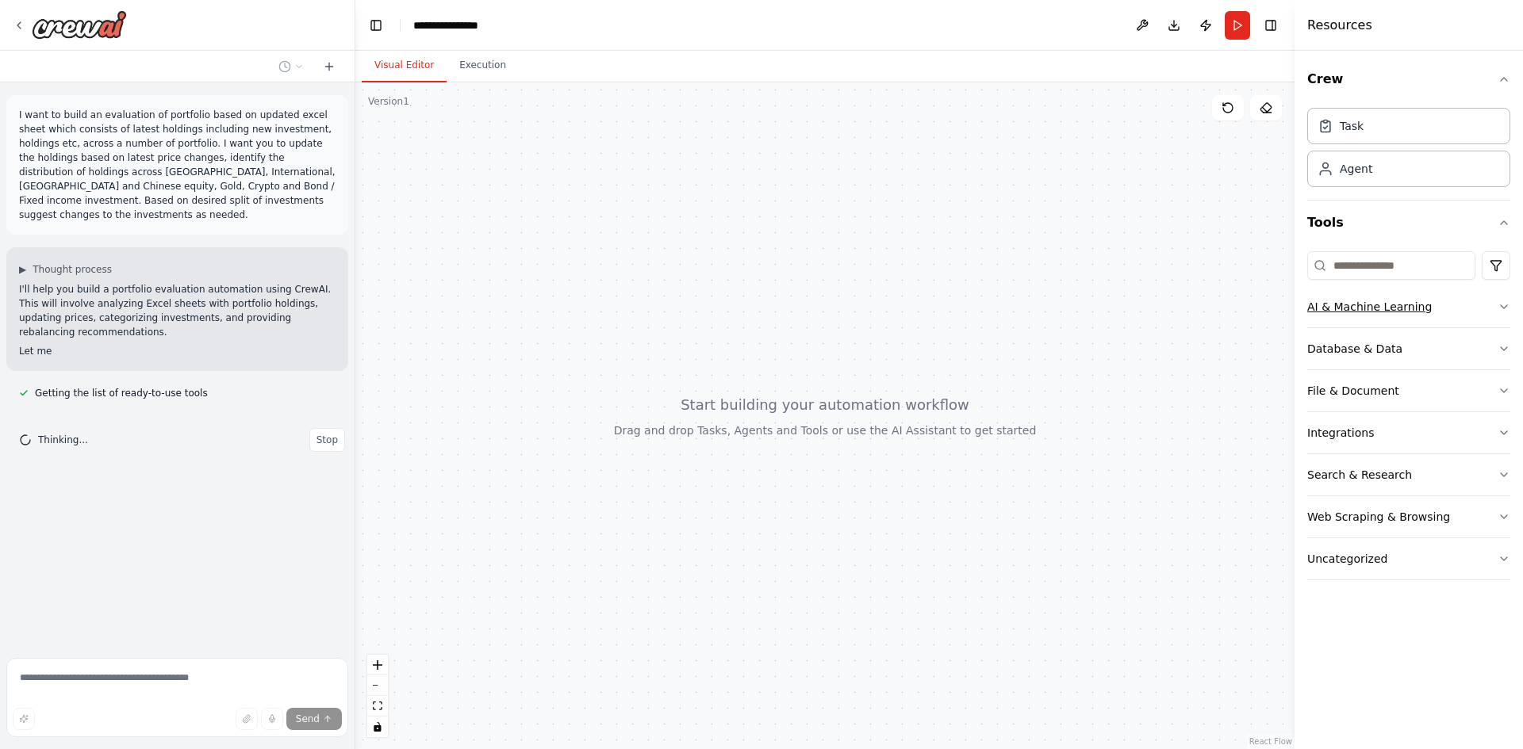
click at [1410, 299] on div "AI & Machine Learning" at bounding box center [1369, 307] width 125 height 16
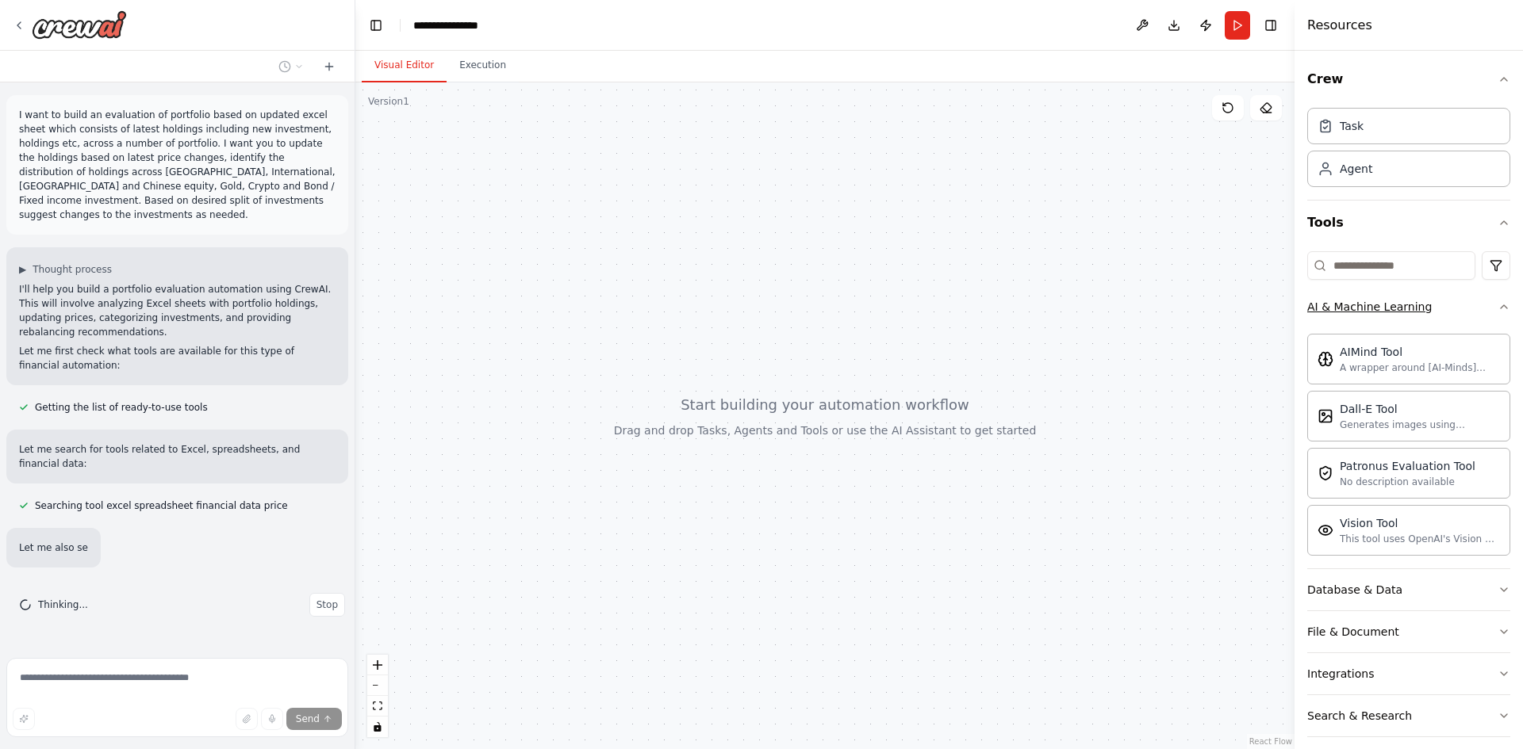
click at [1389, 313] on div "AI & Machine Learning" at bounding box center [1369, 307] width 125 height 16
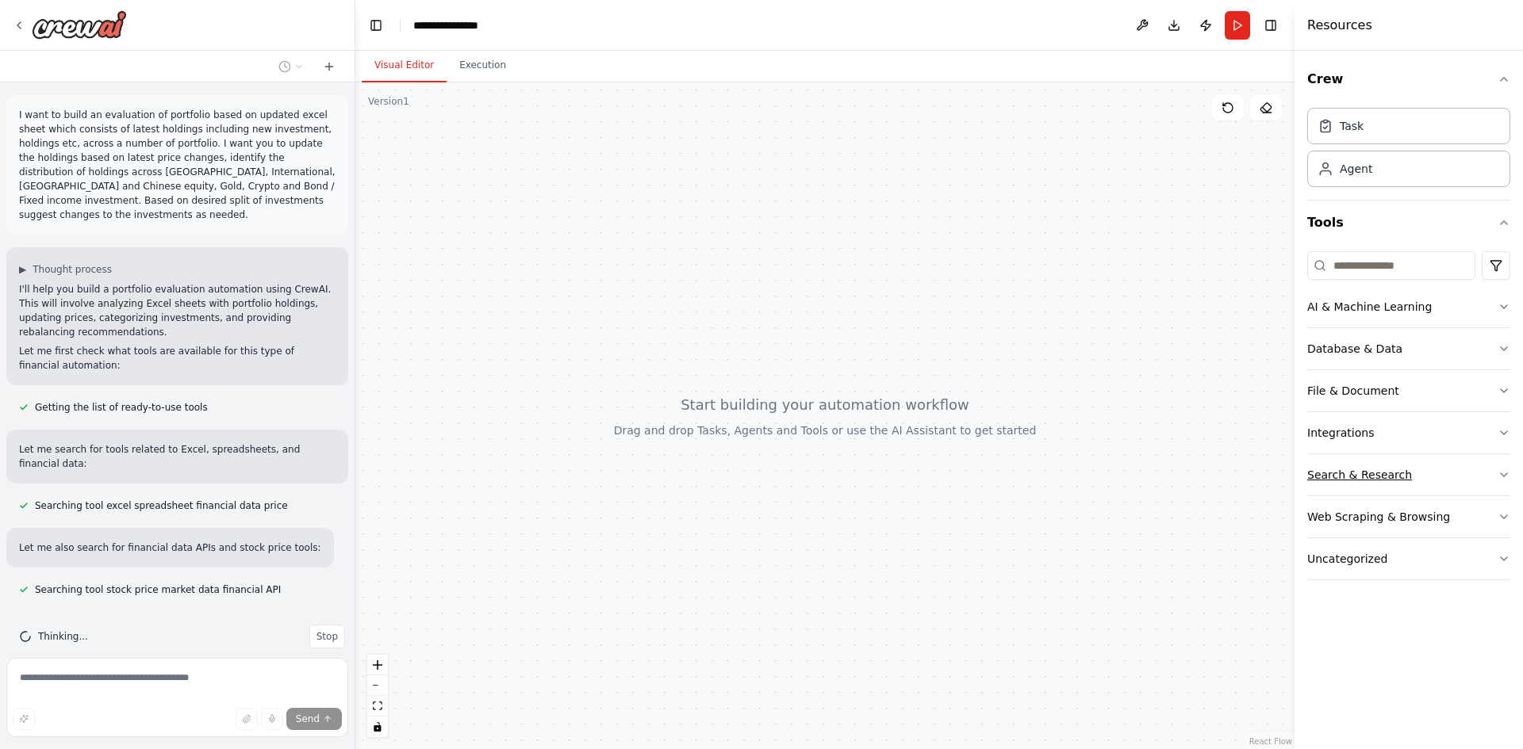
click at [1381, 477] on div "Search & Research" at bounding box center [1359, 475] width 105 height 16
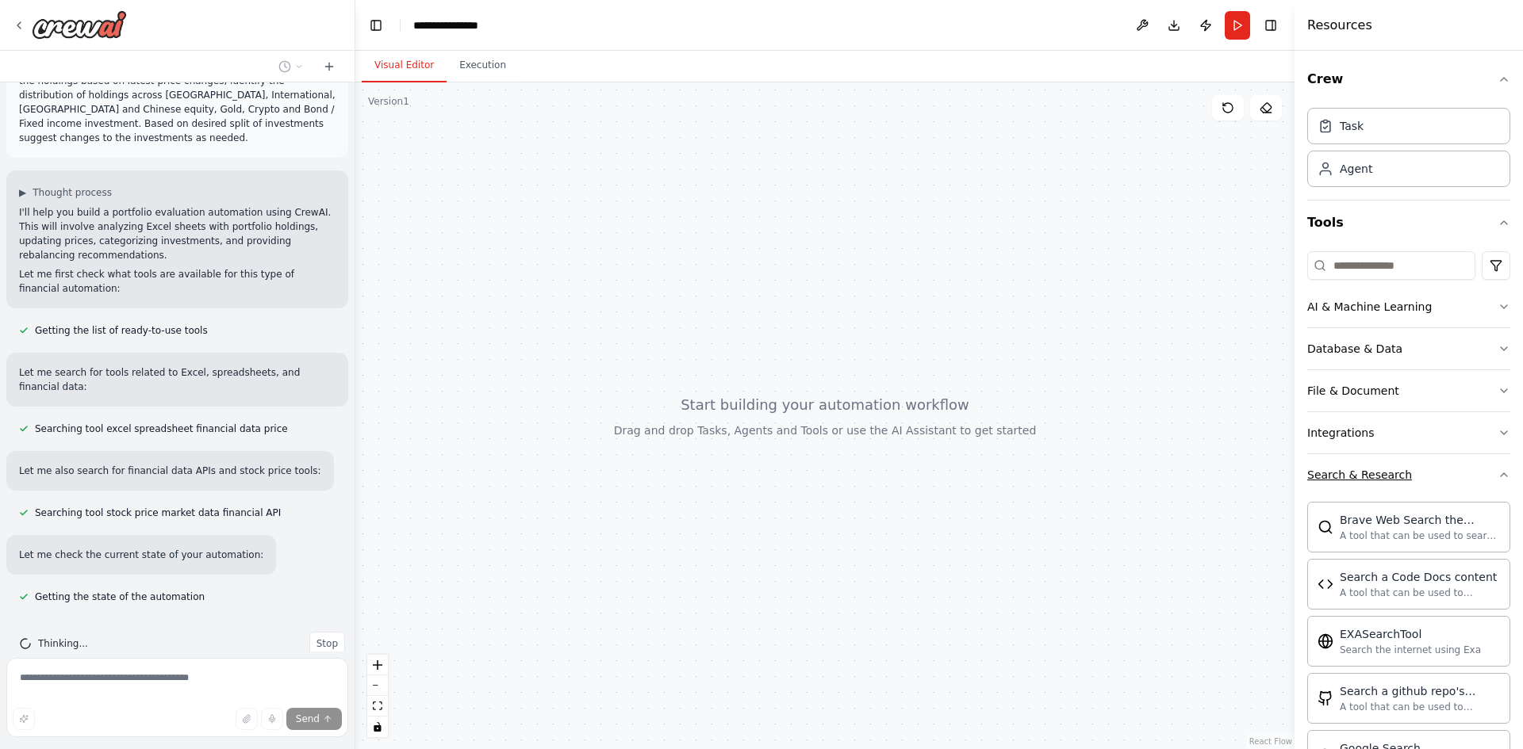
click at [1334, 469] on div "Search & Research" at bounding box center [1359, 475] width 105 height 16
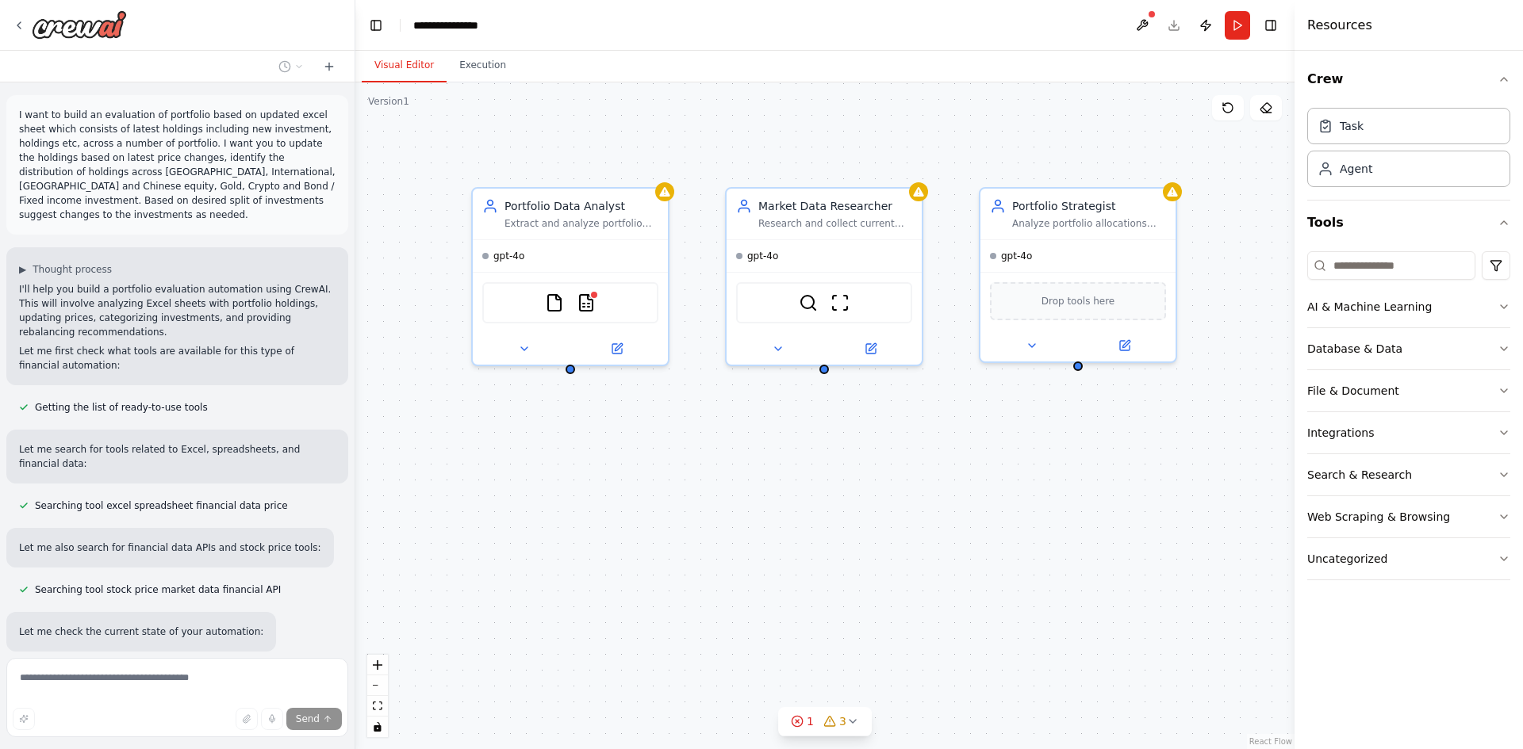
drag, startPoint x: 1044, startPoint y: 508, endPoint x: 856, endPoint y: 534, distance: 189.1
click at [856, 534] on div "Portfolio Data Analyst Extract and analyze portfolio holdings from Excel/CSV fi…" at bounding box center [824, 415] width 939 height 667
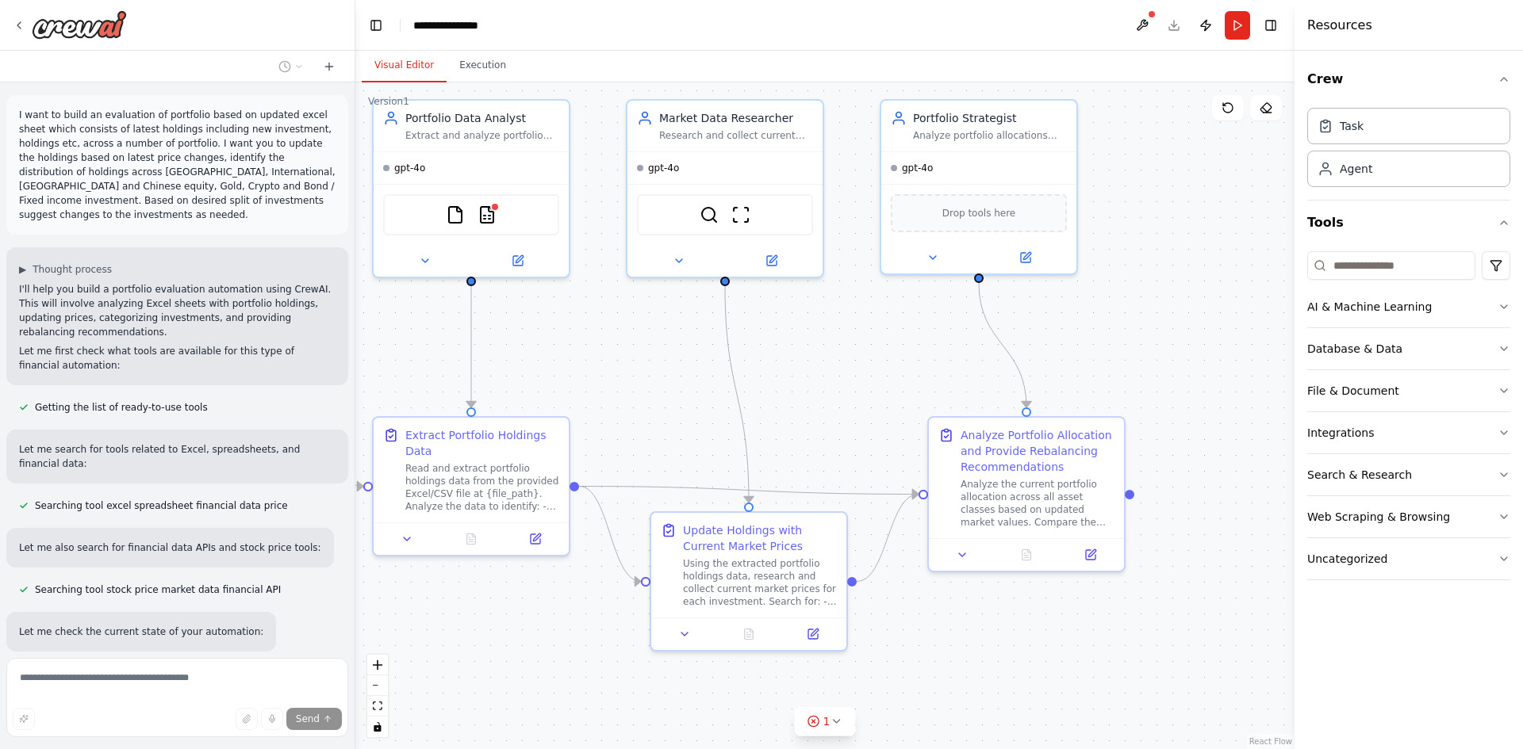
drag, startPoint x: 743, startPoint y: 420, endPoint x: 644, endPoint y: 332, distance: 132.6
click at [644, 332] on div ".deletable-edge-delete-btn { width: 20px; height: 20px; border: 0px solid #ffff…" at bounding box center [824, 415] width 939 height 667
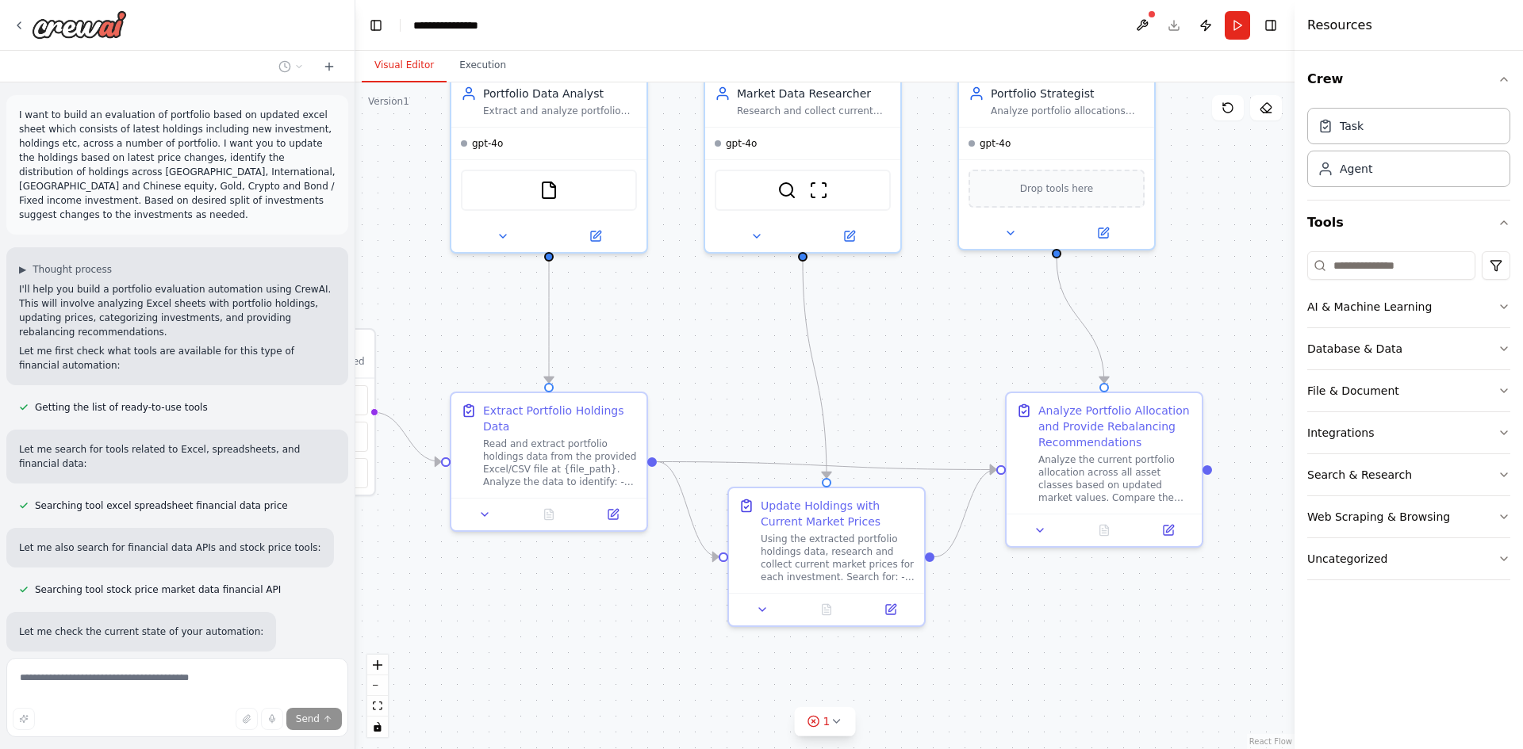
drag, startPoint x: 818, startPoint y: 346, endPoint x: 896, endPoint y: 321, distance: 81.5
click at [896, 321] on div ".deletable-edge-delete-btn { width: 20px; height: 20px; border: 0px solid #ffff…" at bounding box center [824, 415] width 939 height 667
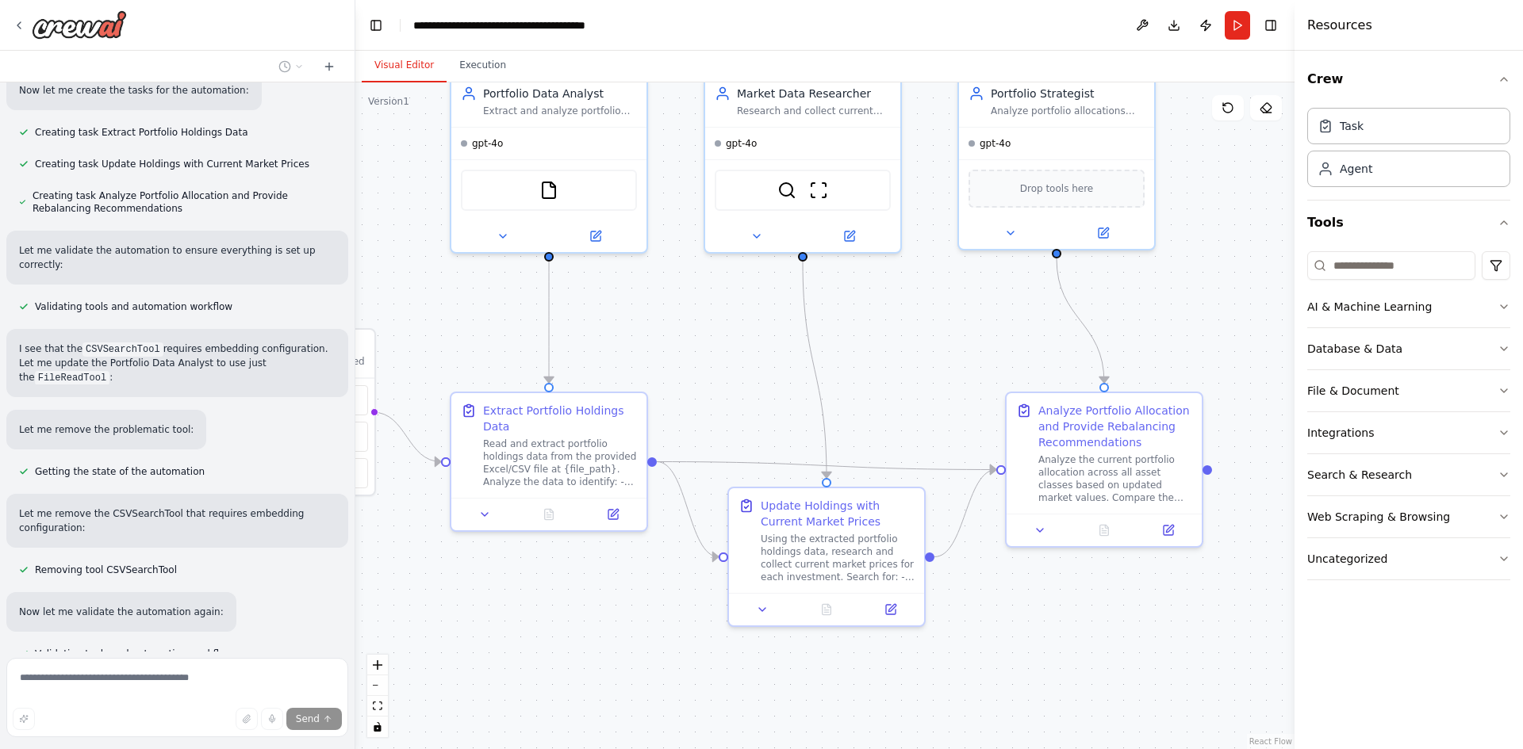
scroll to position [1312, 0]
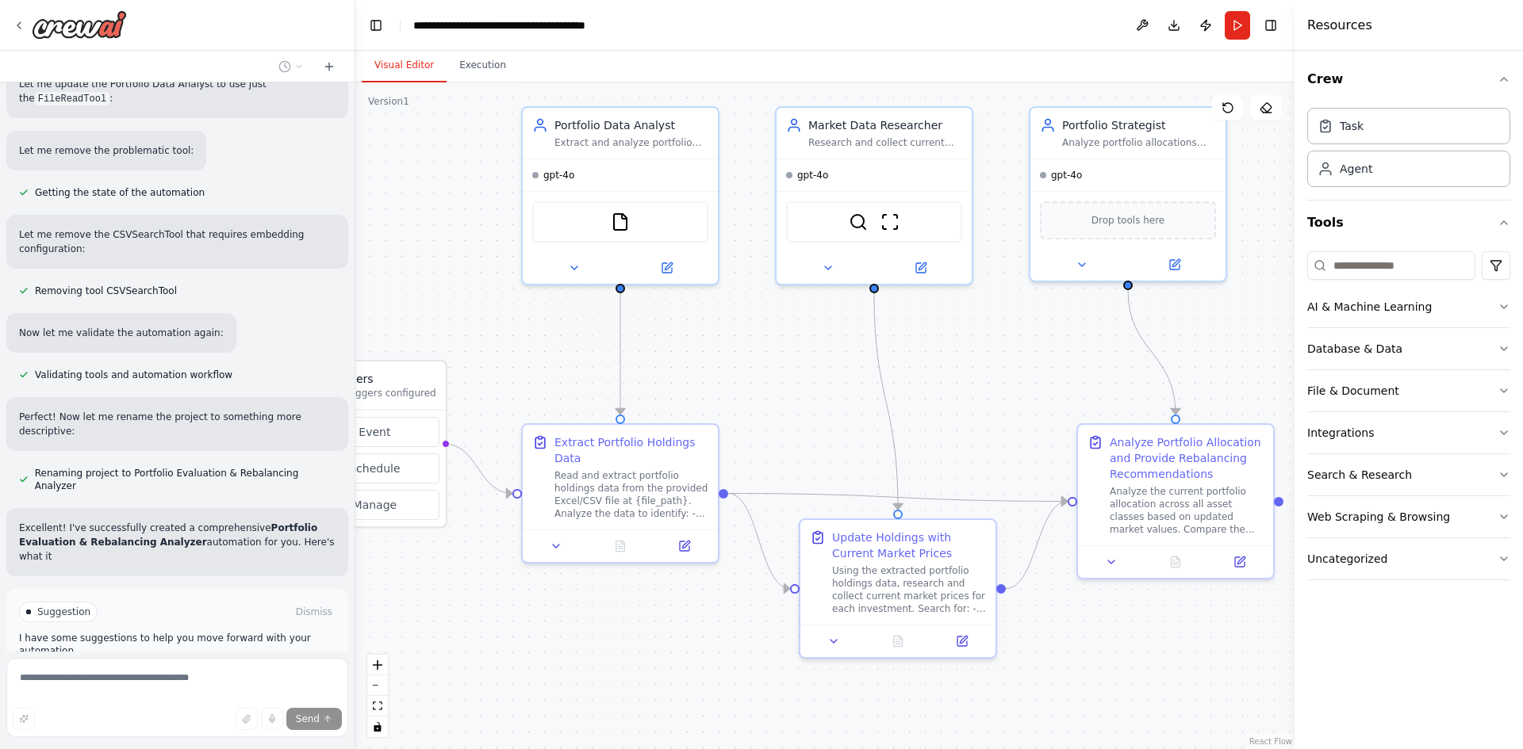
drag, startPoint x: 711, startPoint y: 351, endPoint x: 782, endPoint y: 382, distance: 78.1
click at [782, 382] on div ".deletable-edge-delete-btn { width: 20px; height: 20px; border: 0px solid #ffff…" at bounding box center [824, 415] width 939 height 667
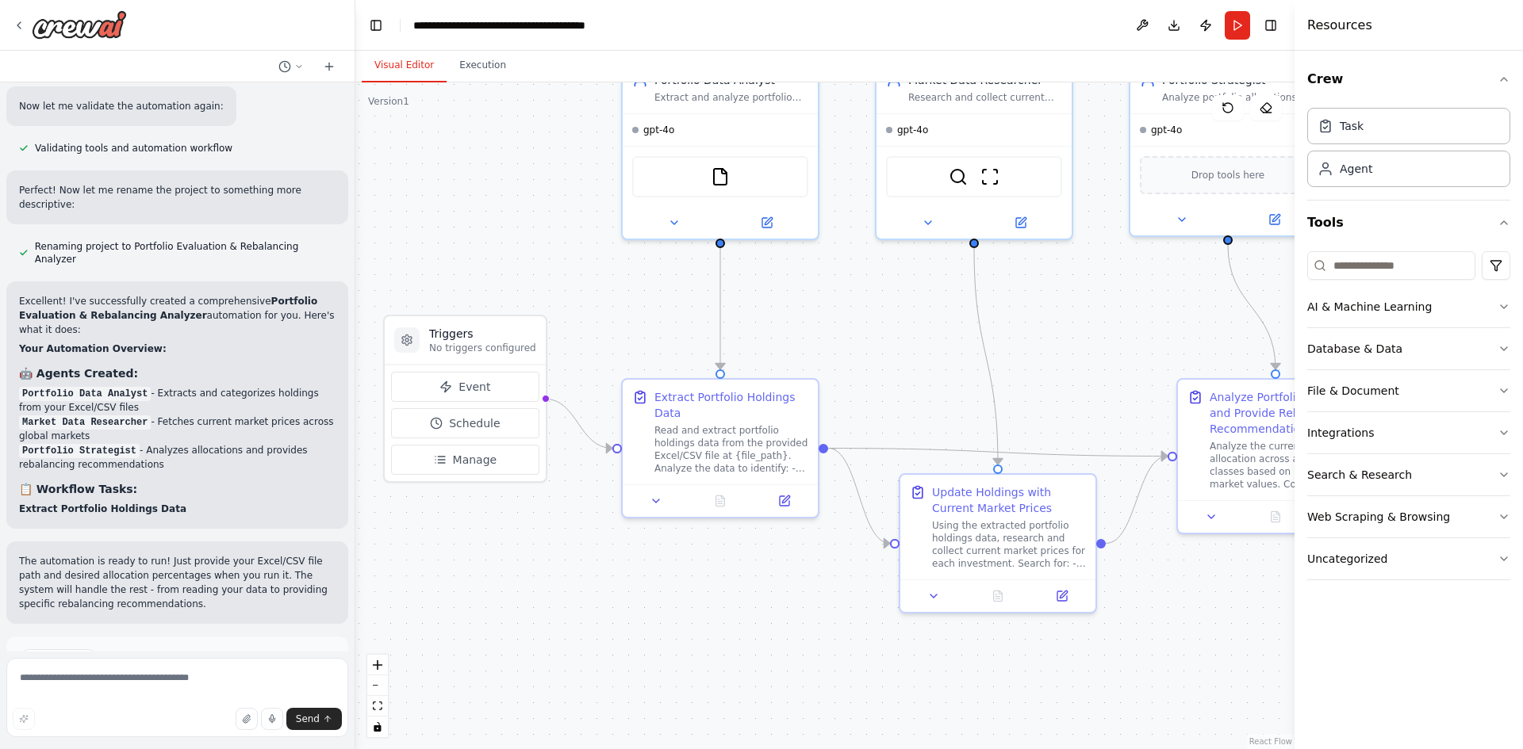
drag, startPoint x: 478, startPoint y: 600, endPoint x: 578, endPoint y: 555, distance: 109.7
click at [578, 555] on div ".deletable-edge-delete-btn { width: 20px; height: 20px; border: 0px solid #ffff…" at bounding box center [824, 415] width 939 height 667
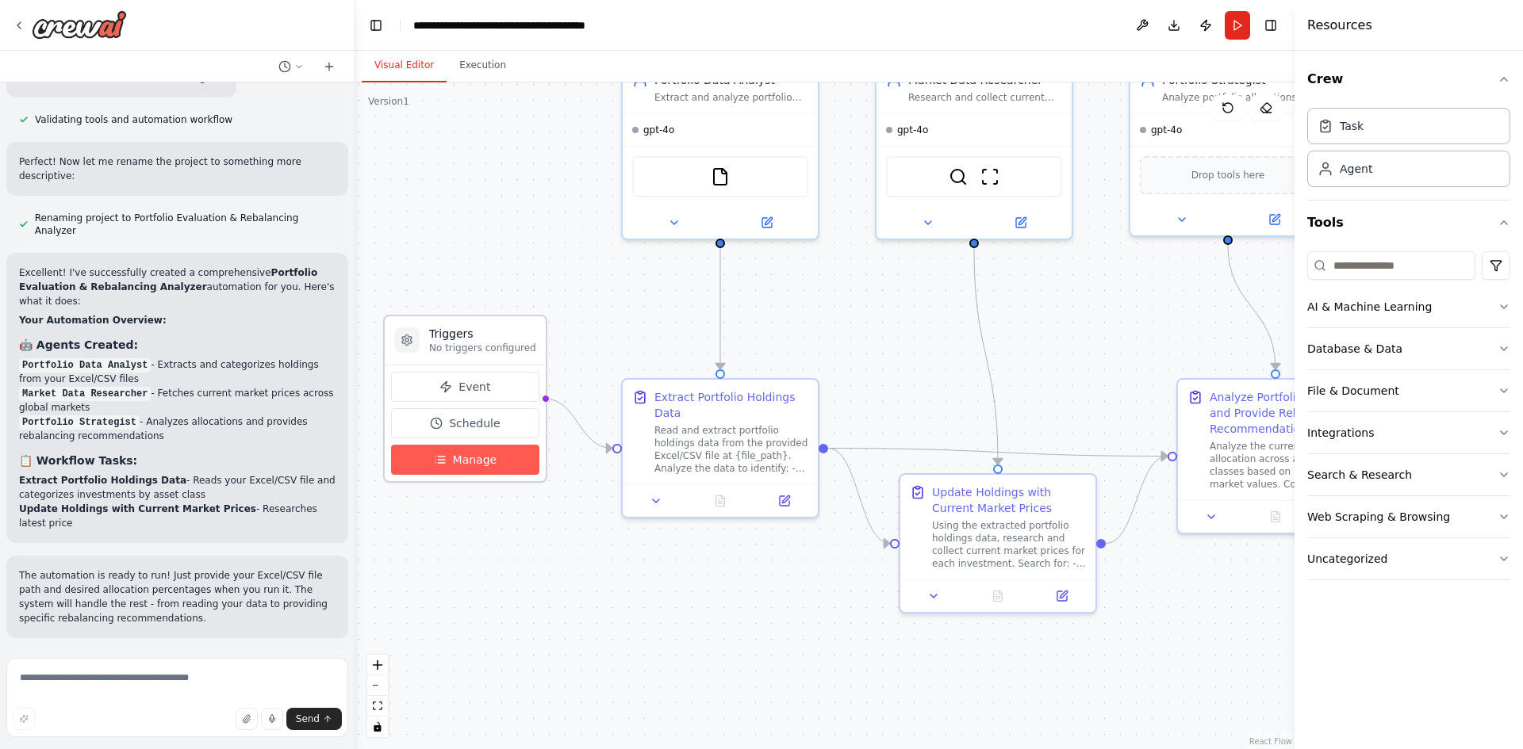
click at [473, 455] on span "Manage" at bounding box center [475, 460] width 44 height 16
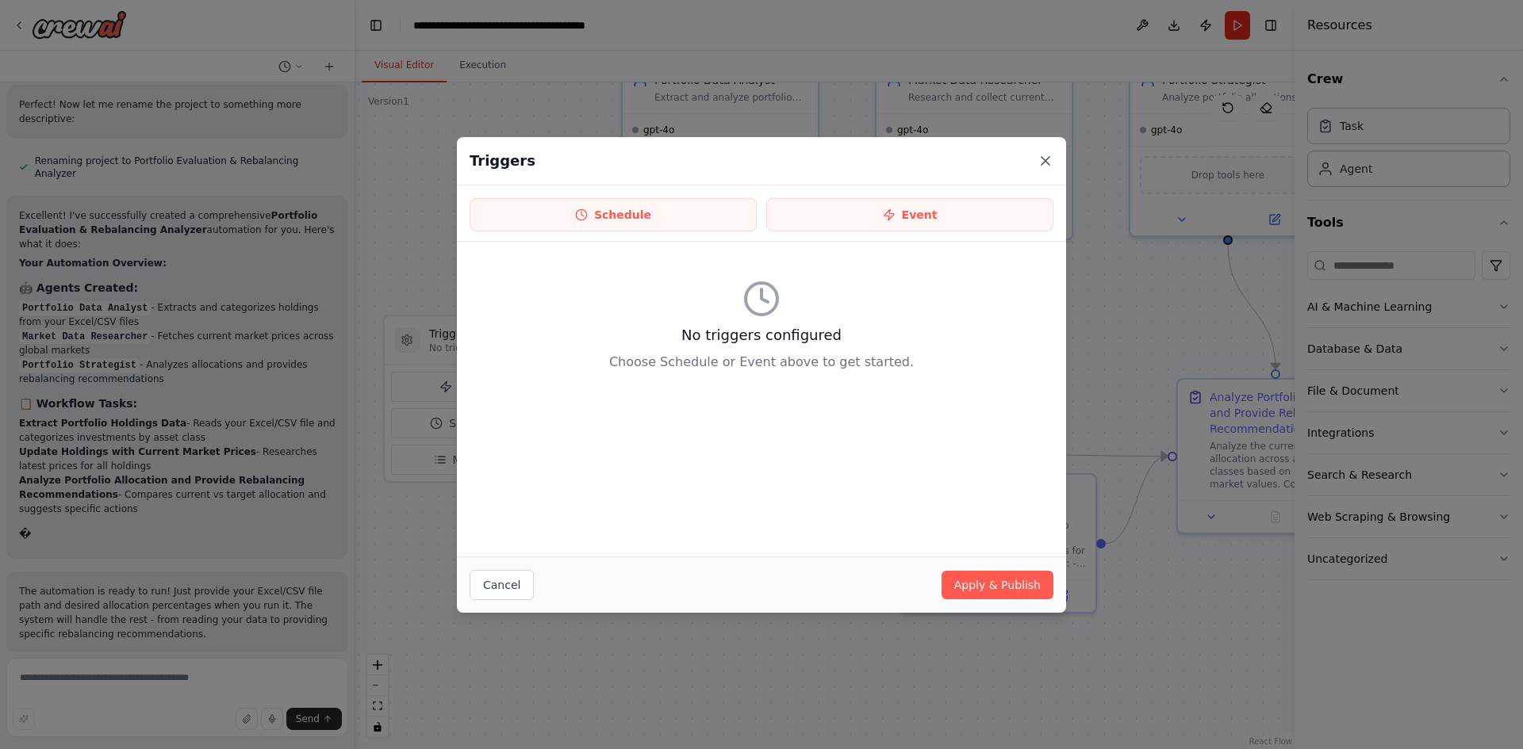
click at [1040, 155] on icon at bounding box center [1045, 161] width 16 height 16
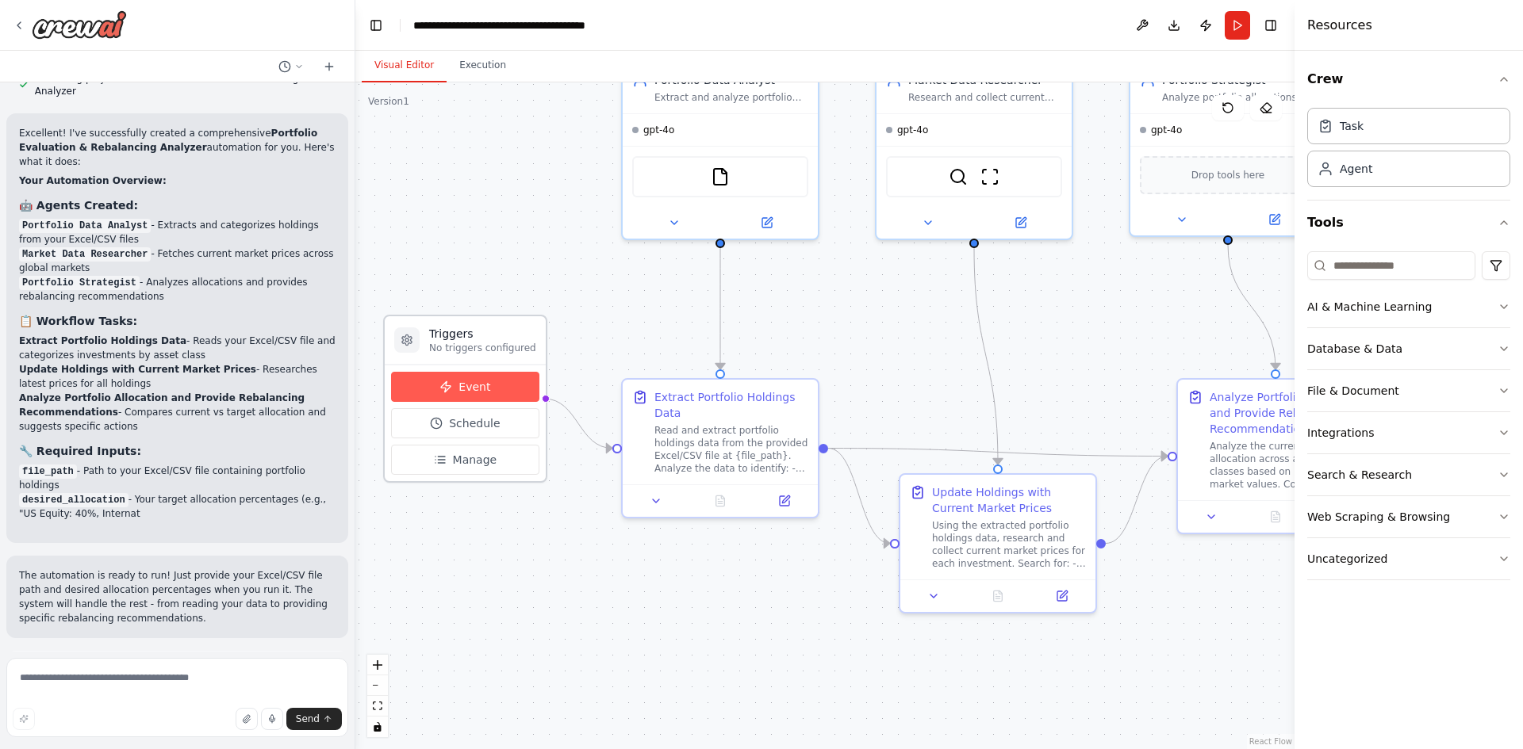
click at [461, 398] on button "Event" at bounding box center [465, 387] width 148 height 30
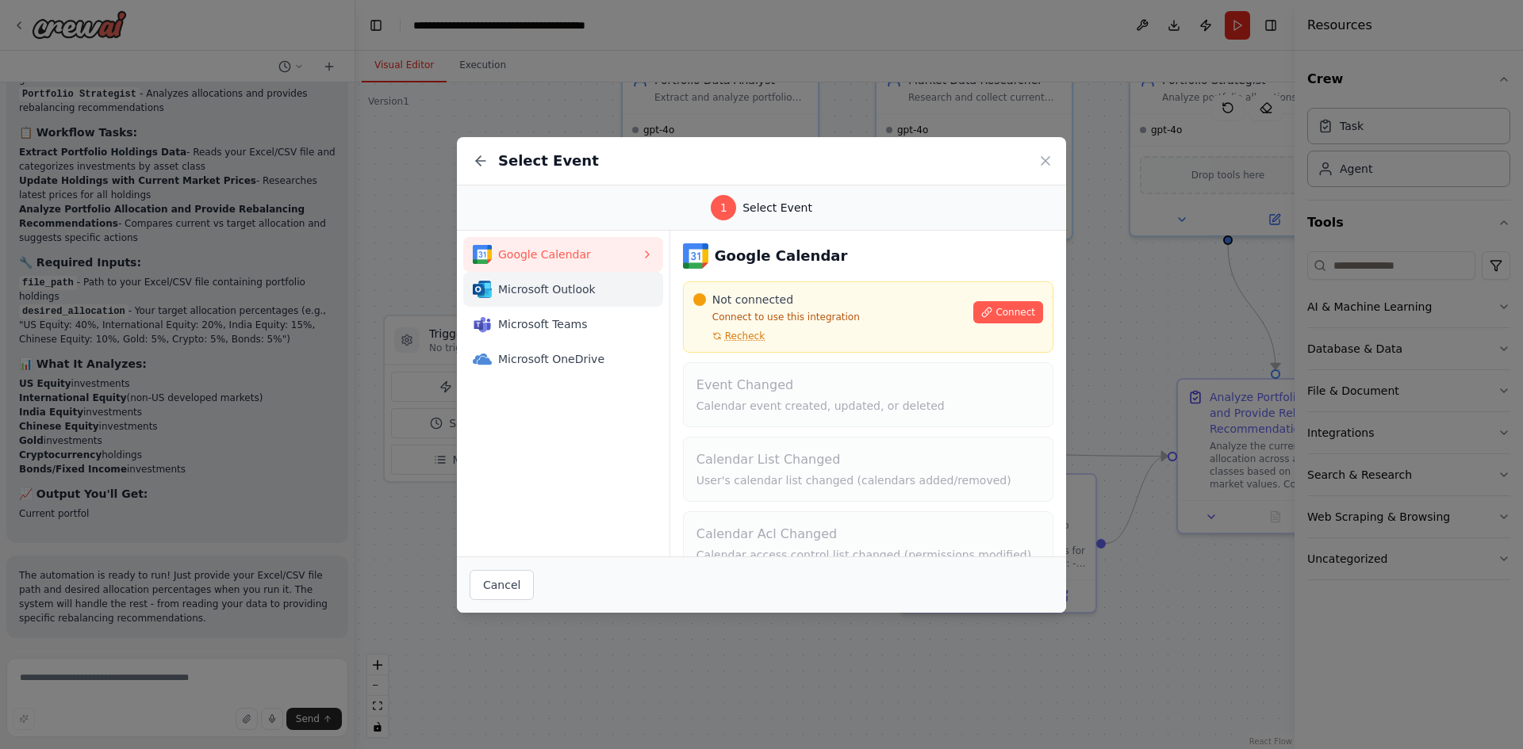
click at [565, 286] on span "Microsoft Outlook" at bounding box center [569, 290] width 143 height 16
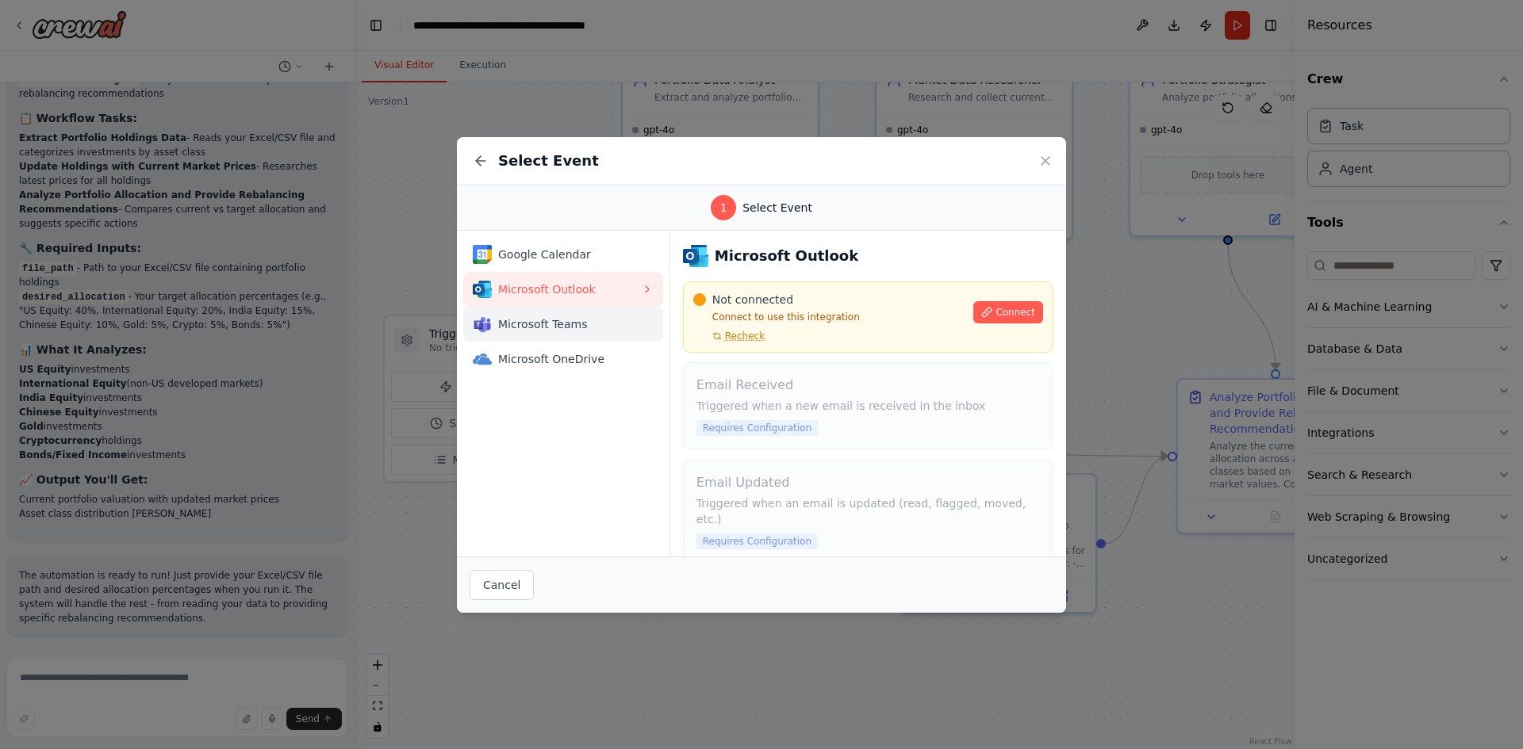
click at [564, 321] on span "Microsoft Teams" at bounding box center [569, 324] width 143 height 16
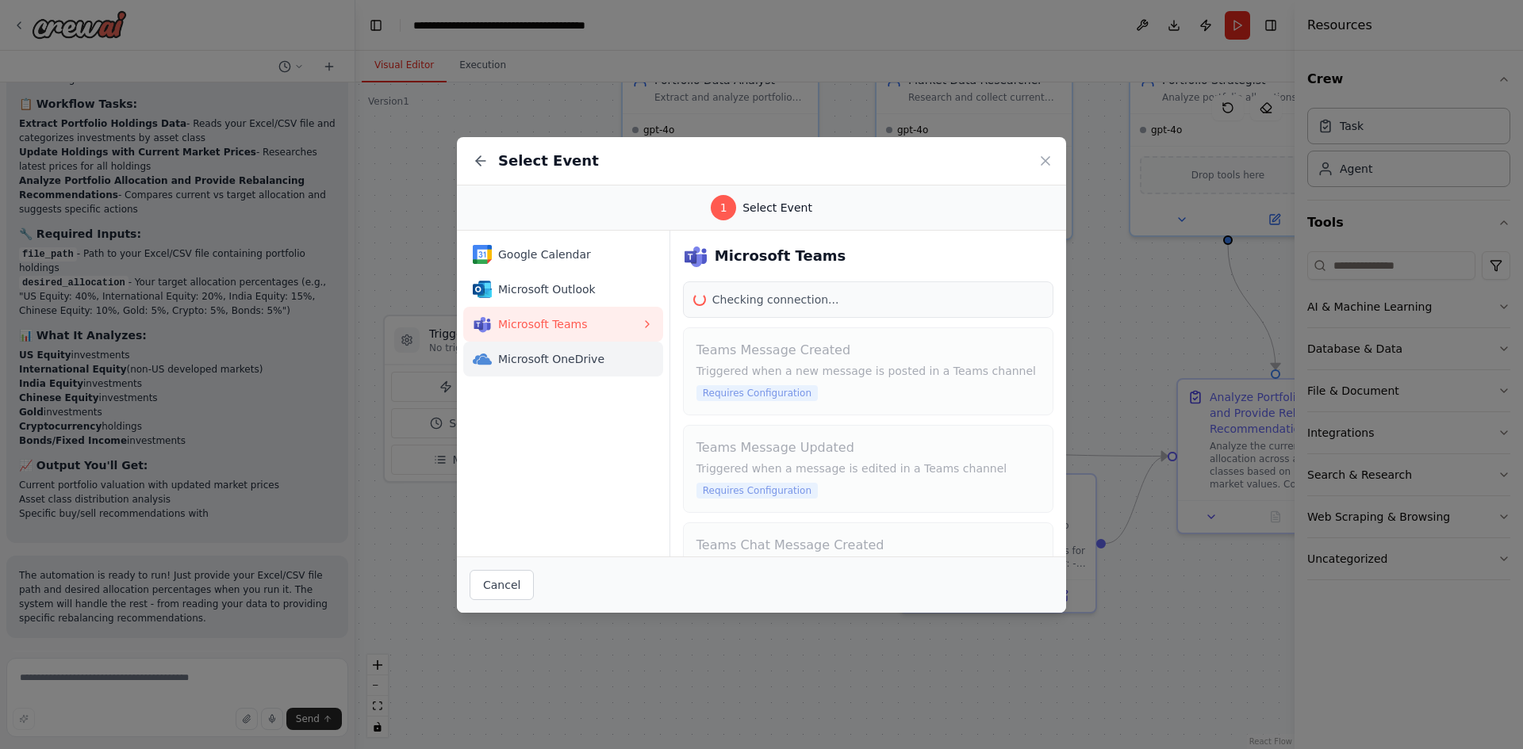
click at [557, 369] on button "Microsoft OneDrive" at bounding box center [563, 359] width 200 height 35
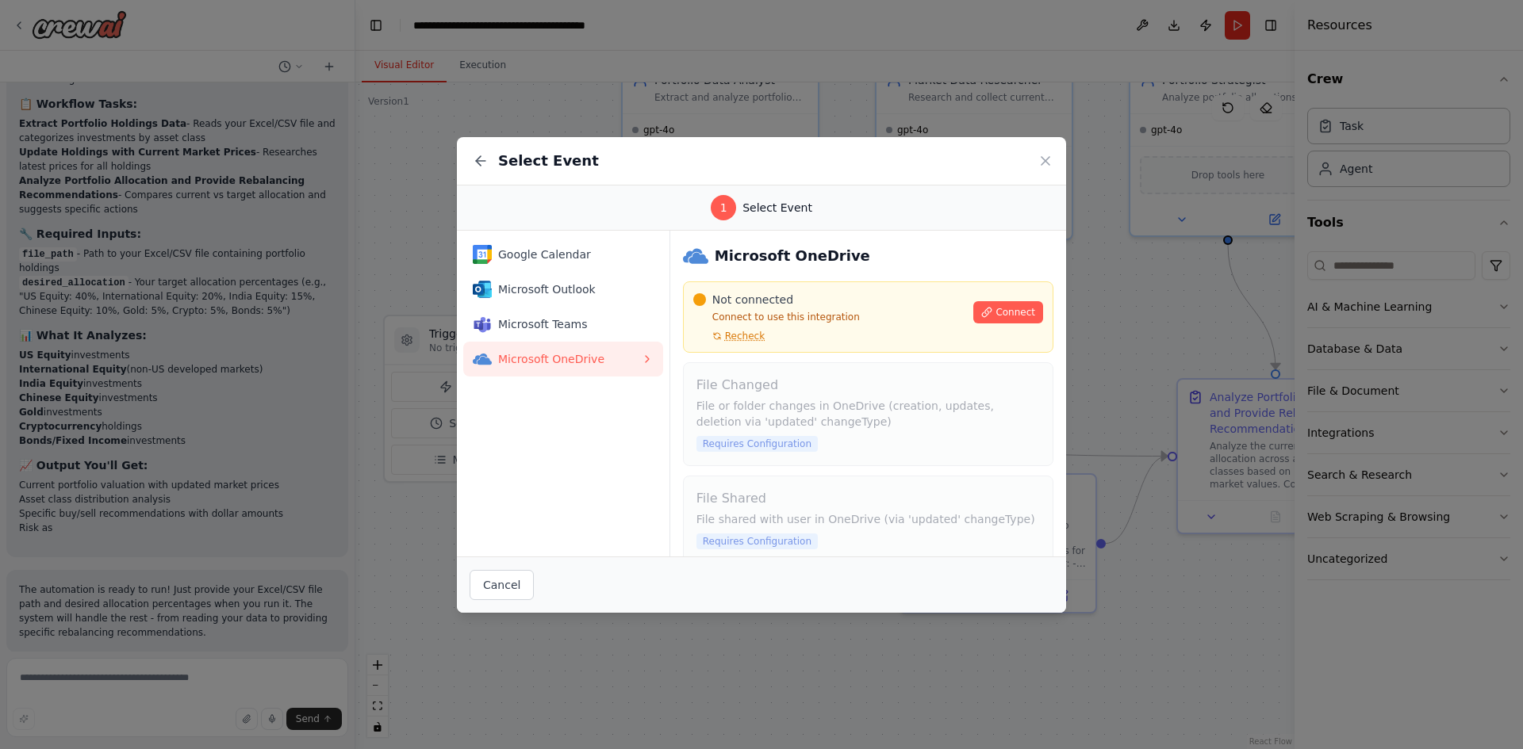
scroll to position [2134, 0]
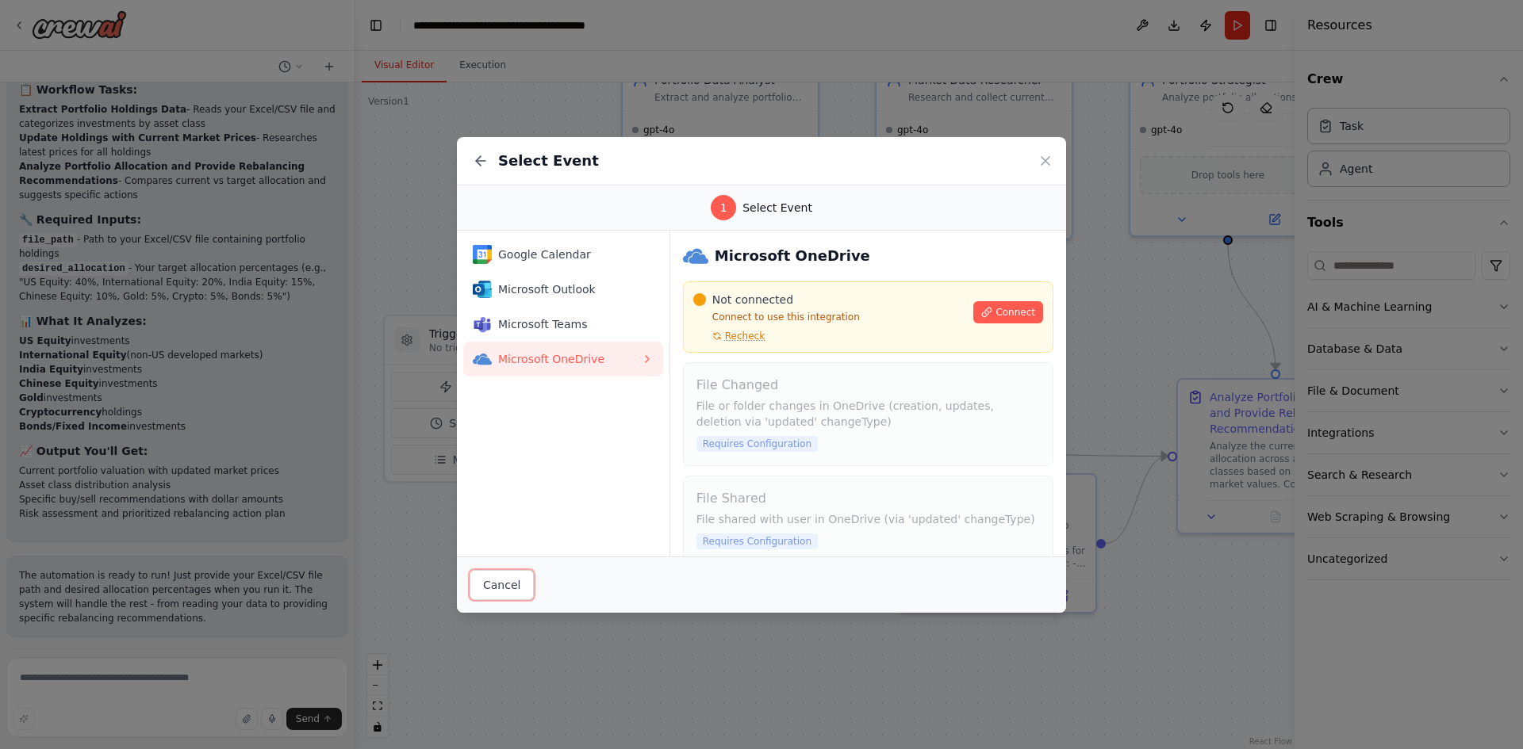
click at [497, 588] on button "Cancel" at bounding box center [501, 585] width 64 height 30
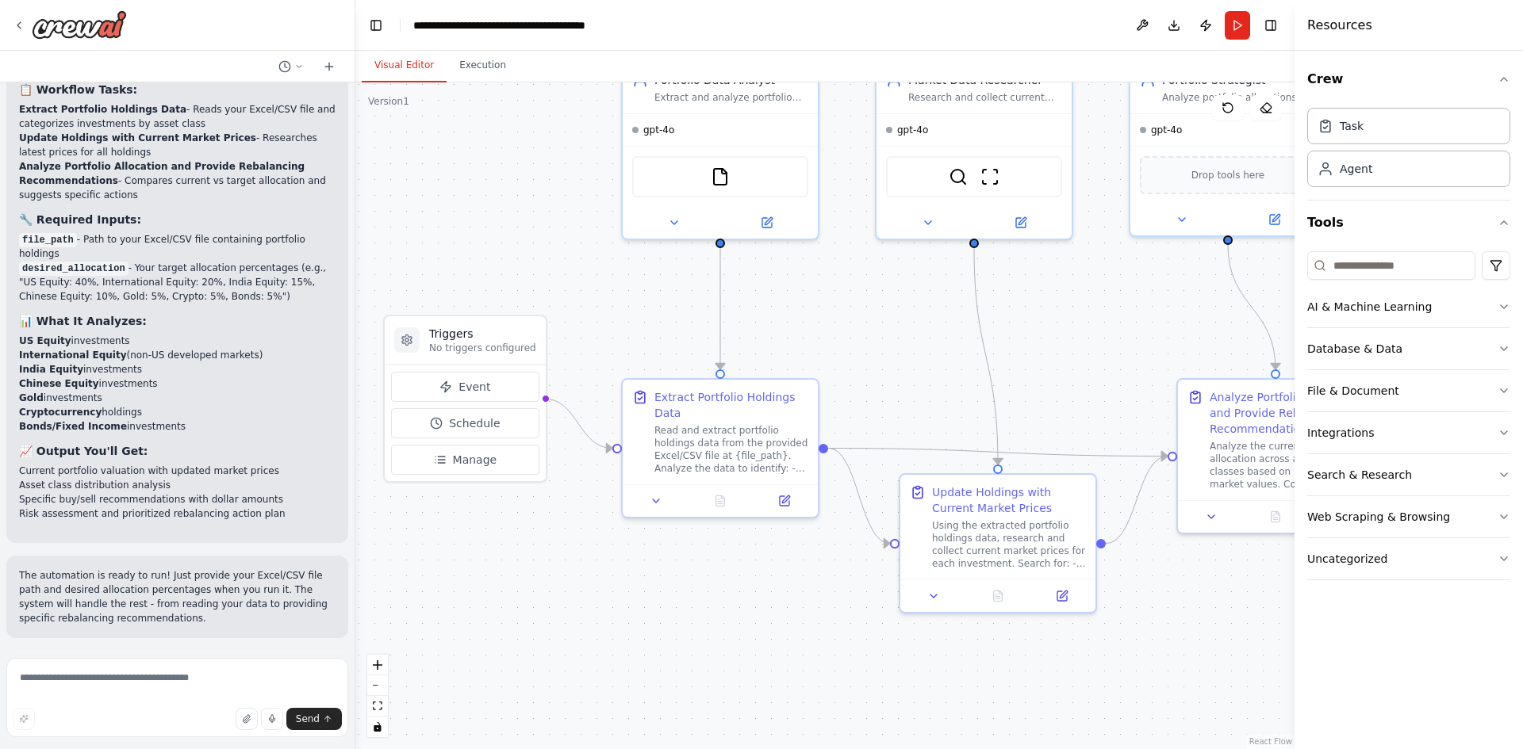
click at [215, 729] on button "Run Automation" at bounding box center [177, 741] width 316 height 25
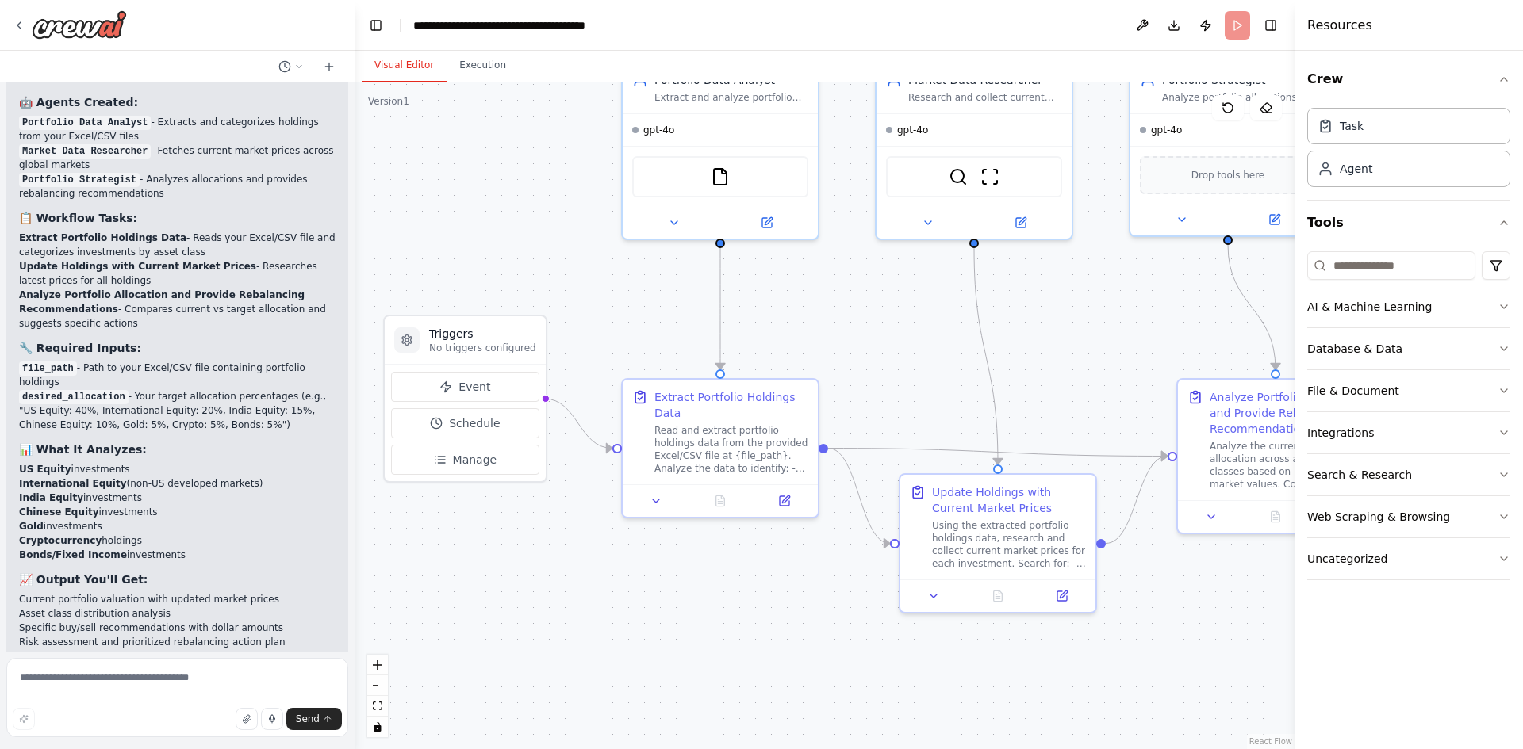
scroll to position [2006, 0]
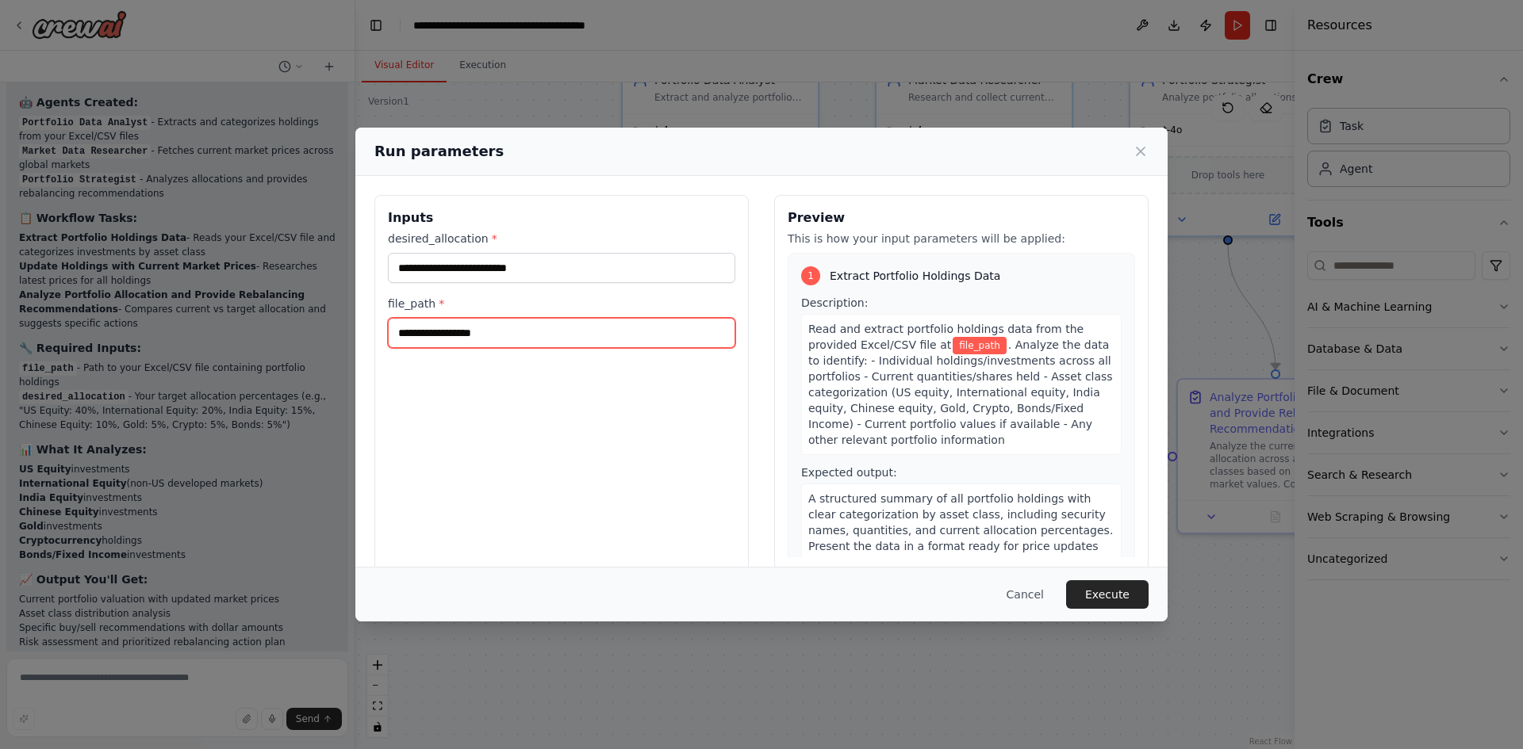
click at [561, 335] on input "file_path *" at bounding box center [561, 333] width 347 height 30
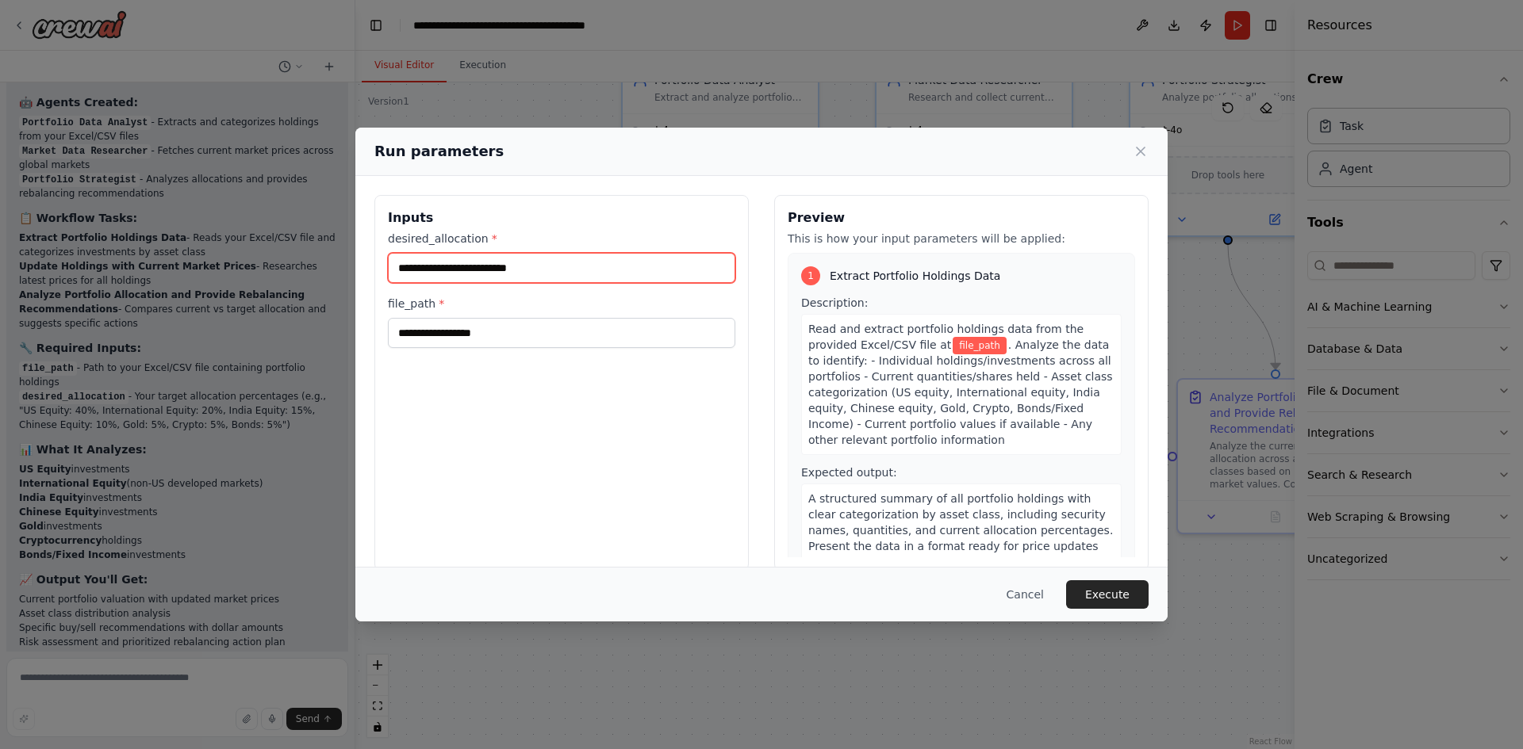
click at [467, 269] on input "desired_allocation *" at bounding box center [561, 268] width 347 height 30
type input "*"
type input "**********"
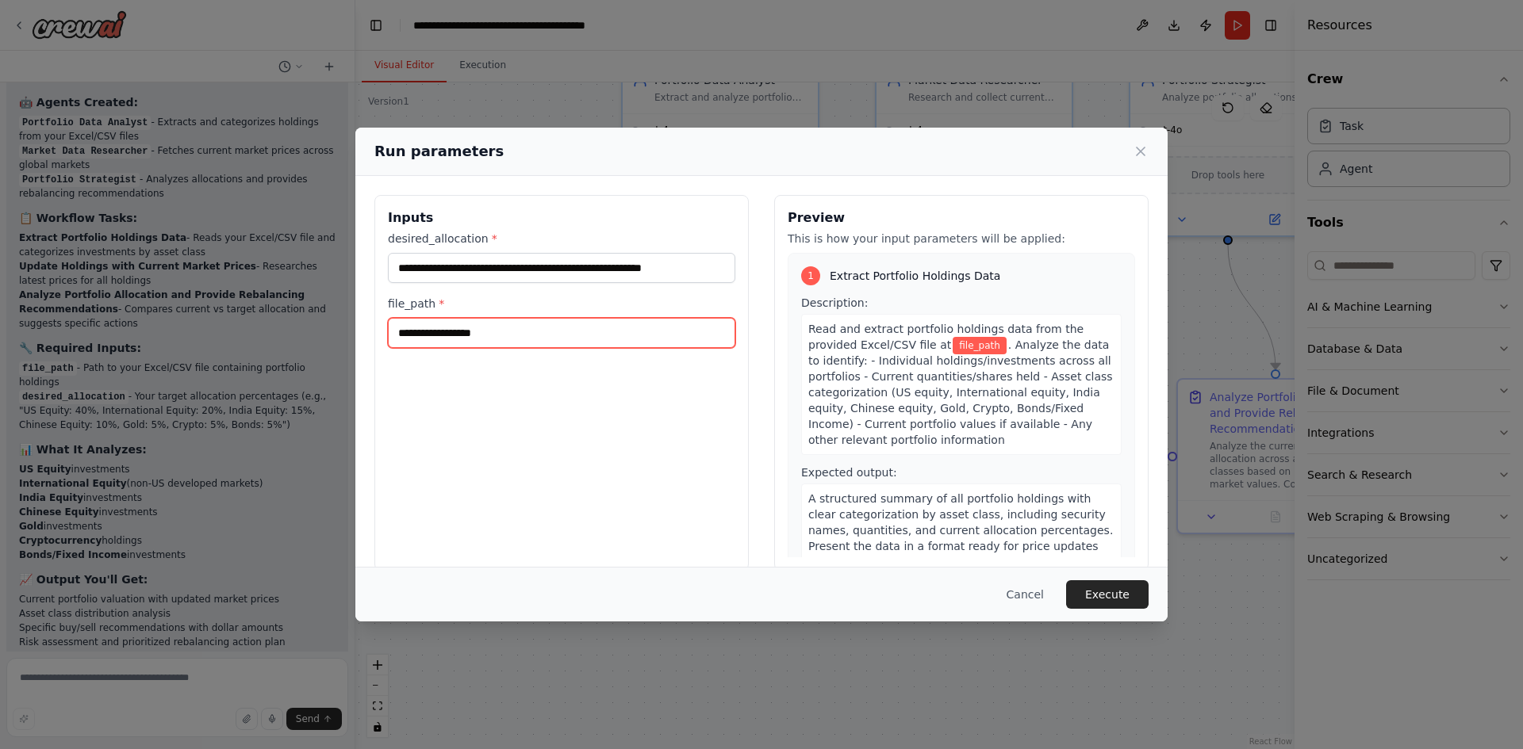
click at [527, 334] on input "file_path *" at bounding box center [561, 333] width 347 height 30
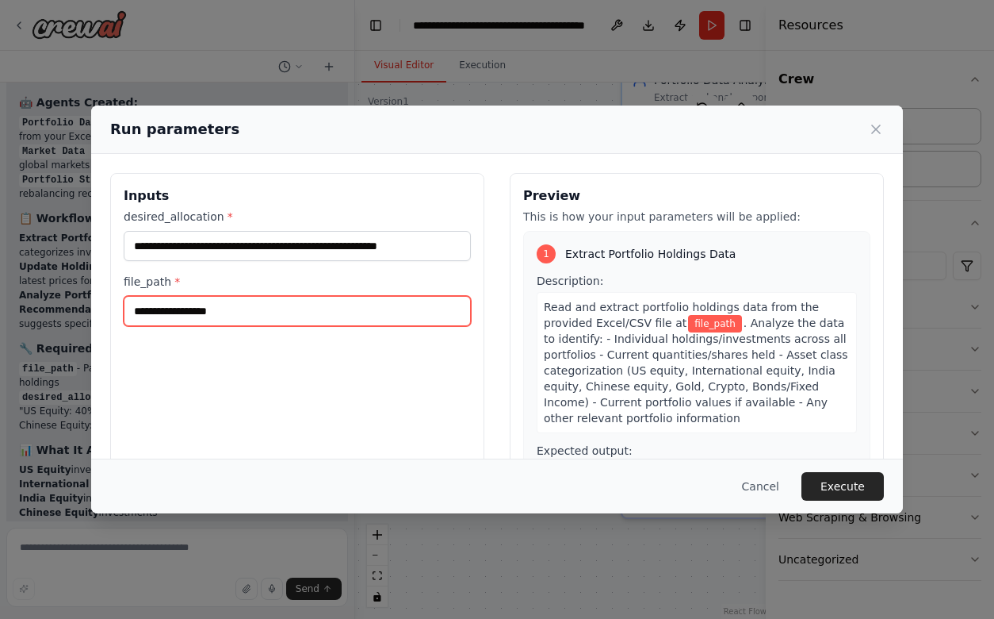
paste input "*******"
click at [150, 311] on input "*******" at bounding box center [297, 311] width 347 height 30
click at [194, 307] on input "*******" at bounding box center [297, 311] width 347 height 30
paste input "**********"
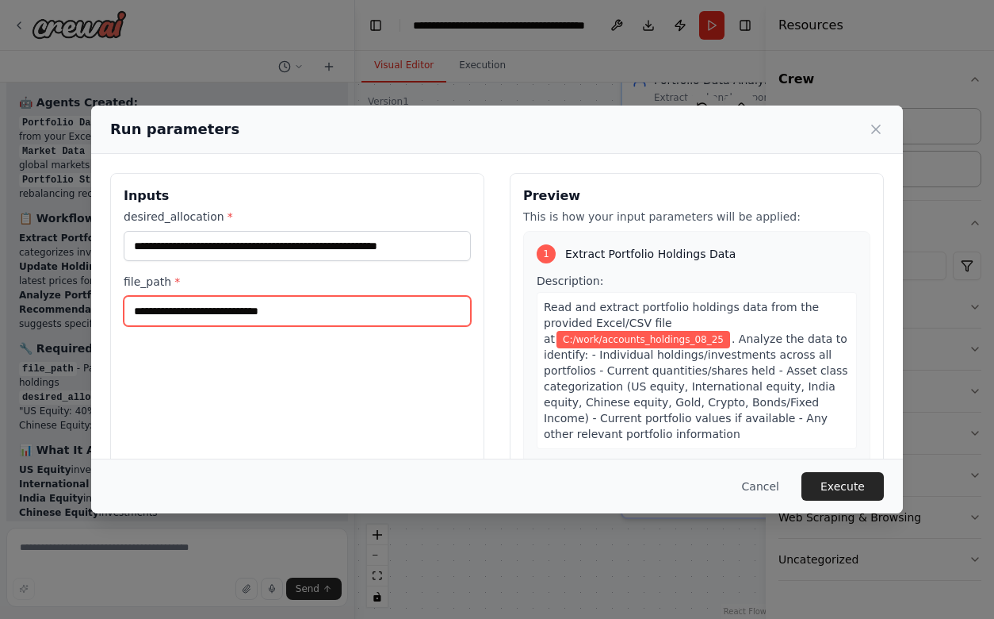
click at [328, 319] on input "**********" at bounding box center [297, 311] width 347 height 30
paste input "*****"
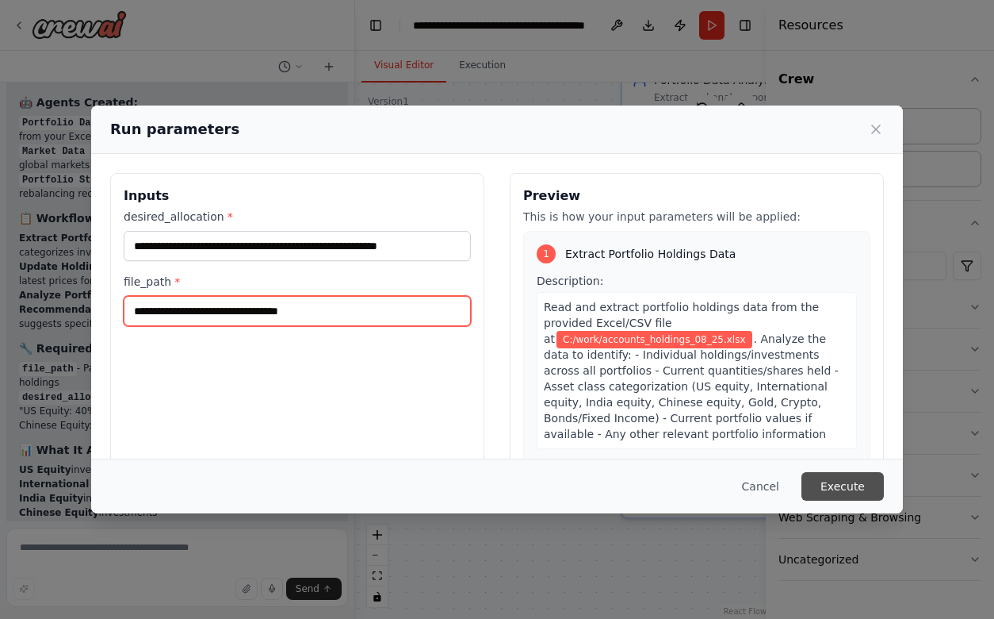
type input "**********"
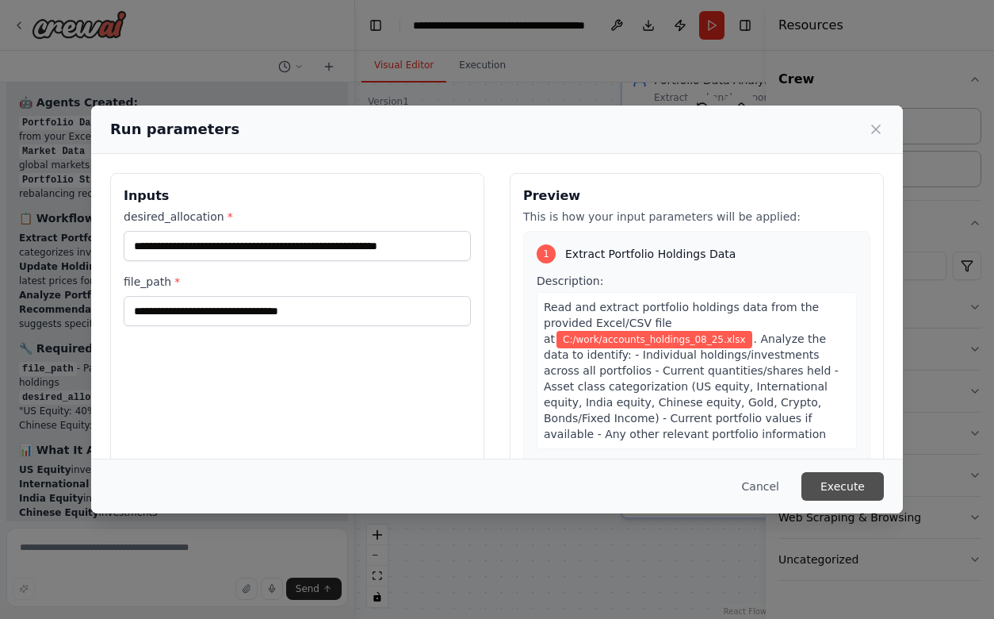
click at [842, 484] on button "Execute" at bounding box center [843, 486] width 82 height 29
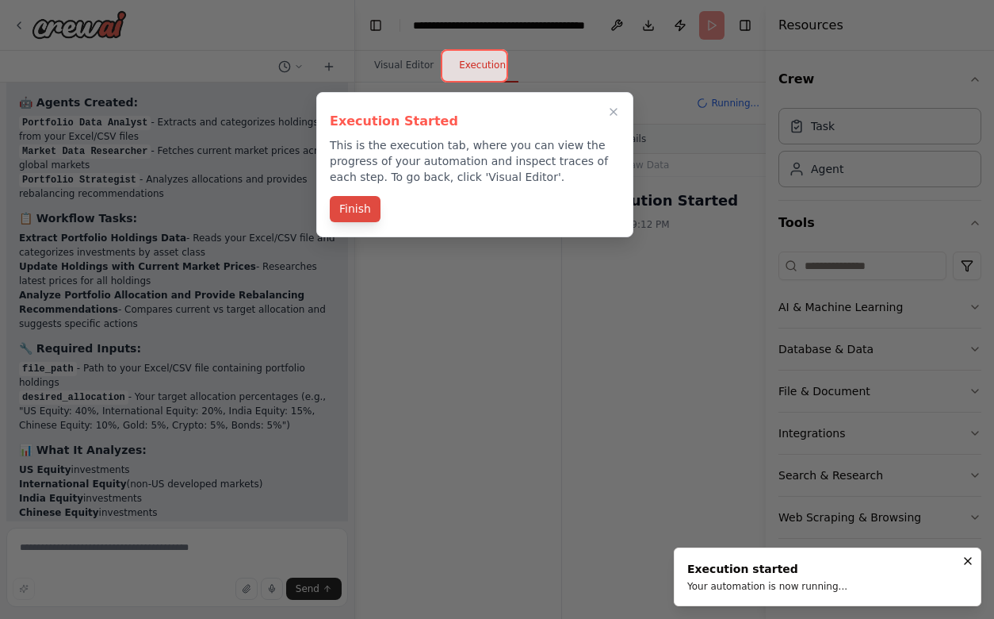
click at [353, 205] on button "Finish" at bounding box center [355, 209] width 51 height 26
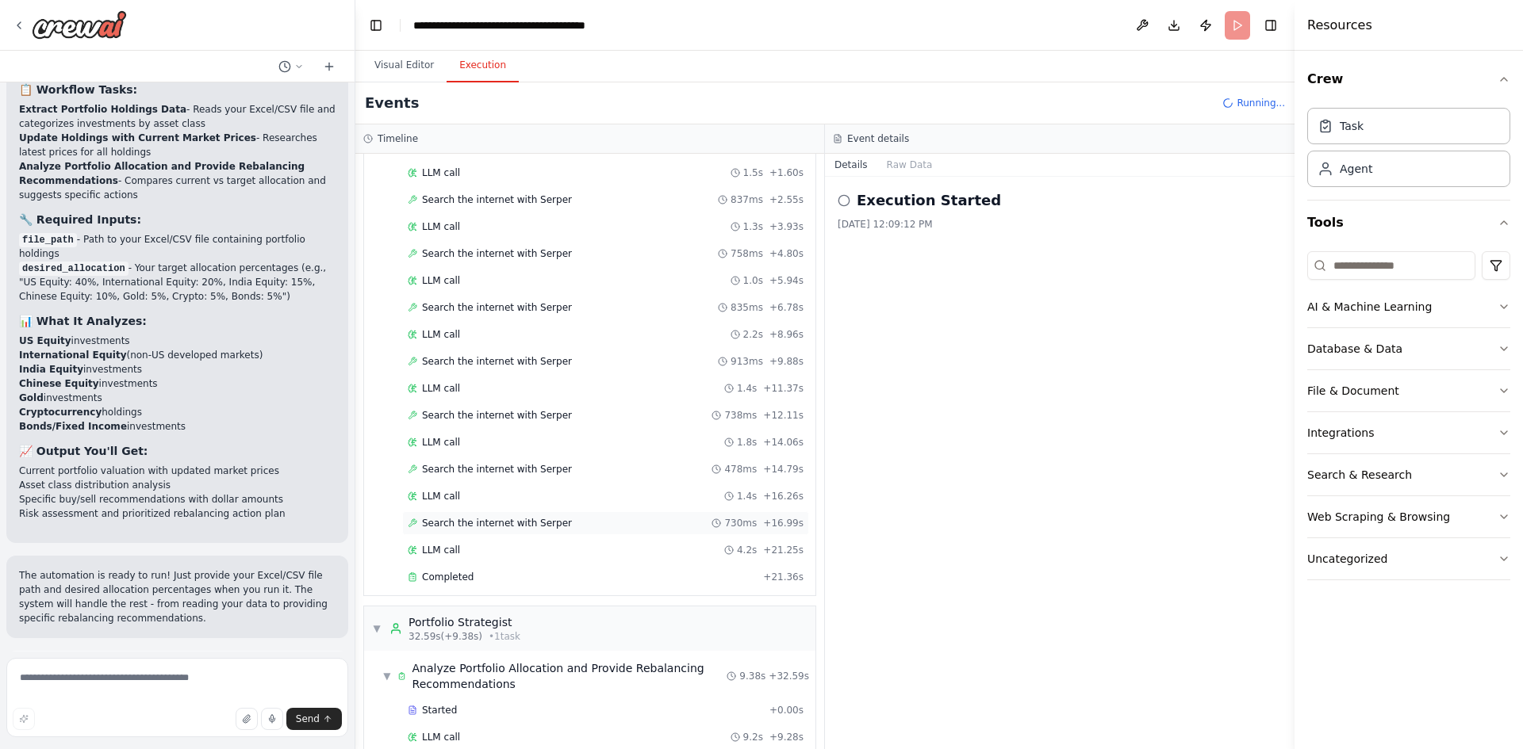
scroll to position [381, 0]
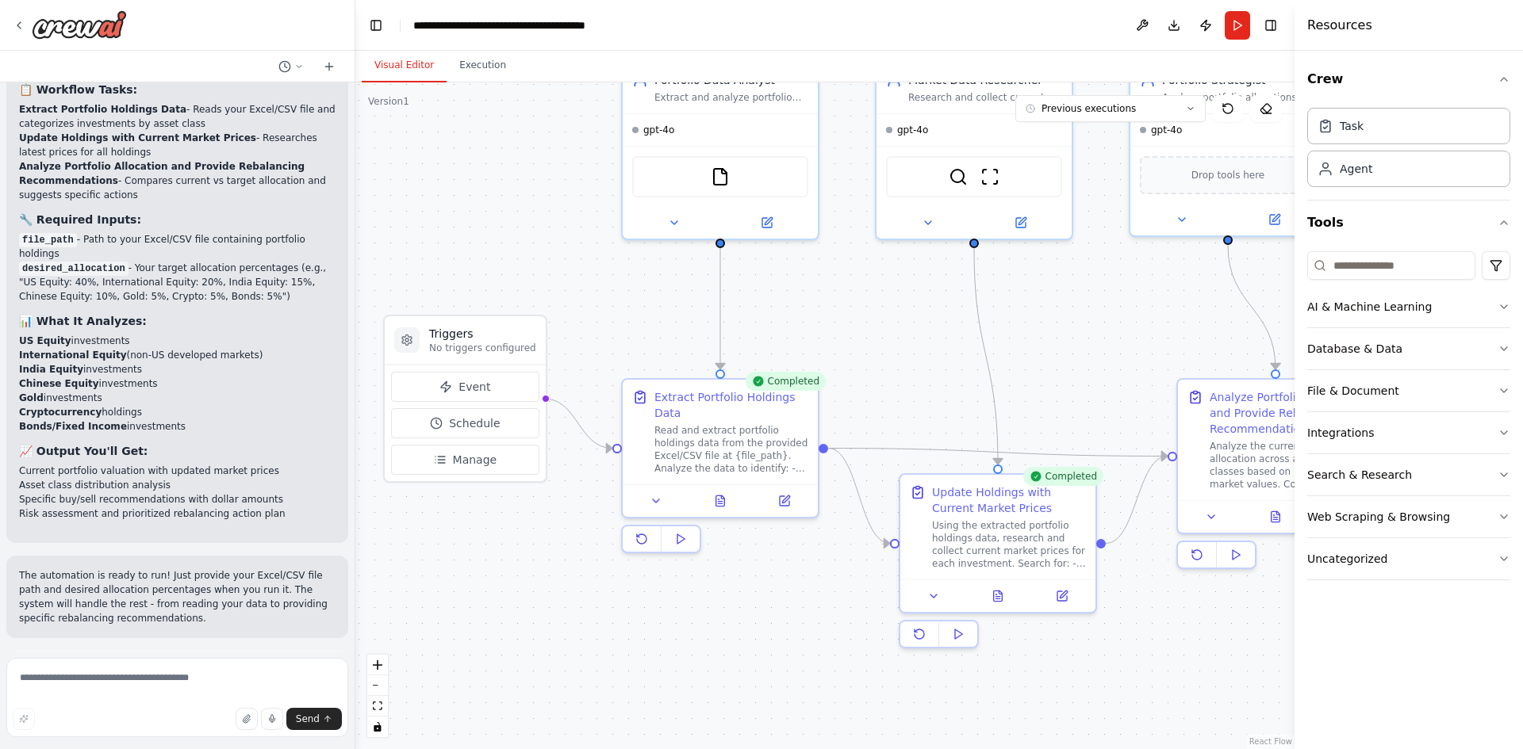
click at [416, 61] on button "Visual Editor" at bounding box center [404, 65] width 85 height 33
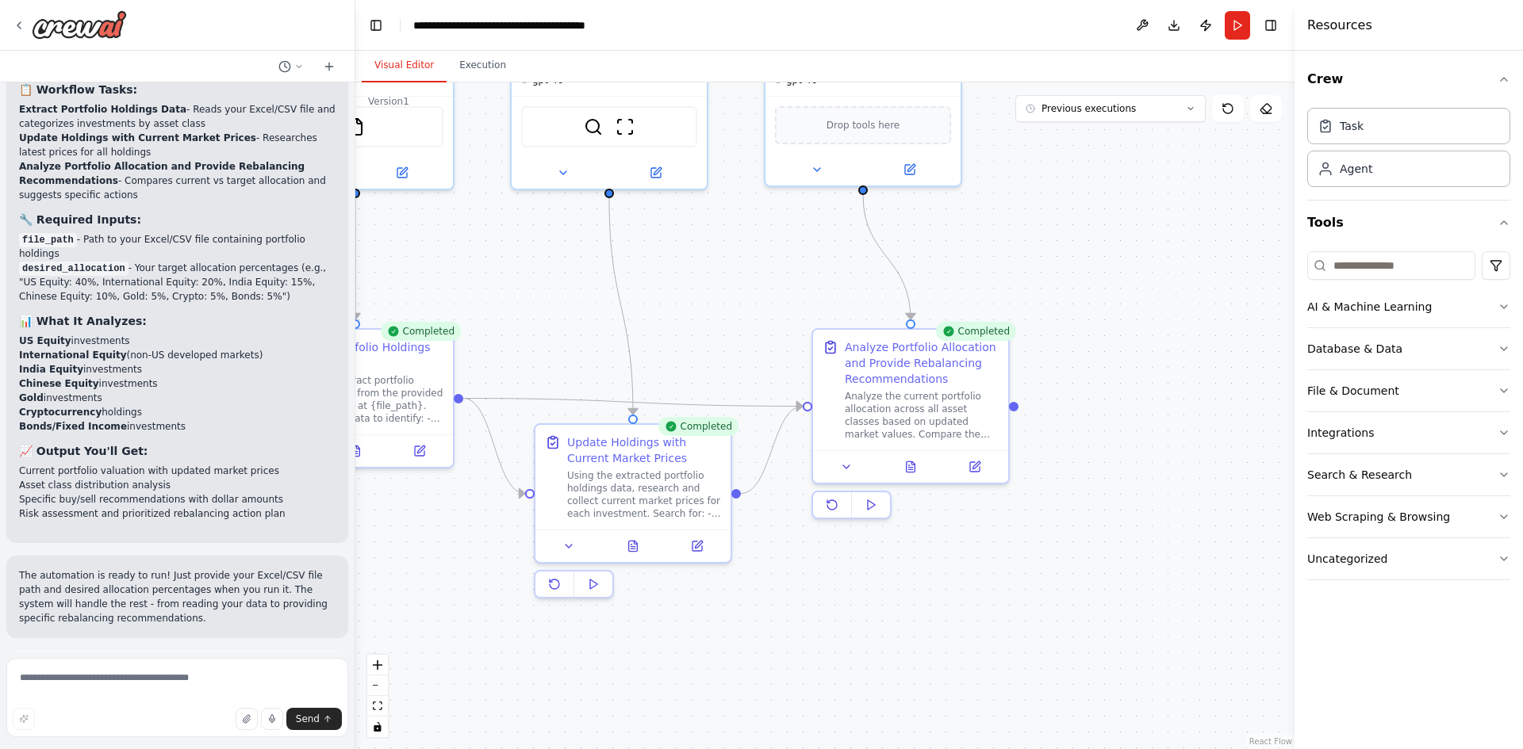
drag, startPoint x: 1075, startPoint y: 374, endPoint x: 921, endPoint y: 397, distance: 155.4
click at [757, 330] on div ".deletable-edge-delete-btn { width: 20px; height: 20px; border: 0px solid #ffff…" at bounding box center [824, 415] width 939 height 667
click at [910, 466] on icon at bounding box center [910, 466] width 4 height 0
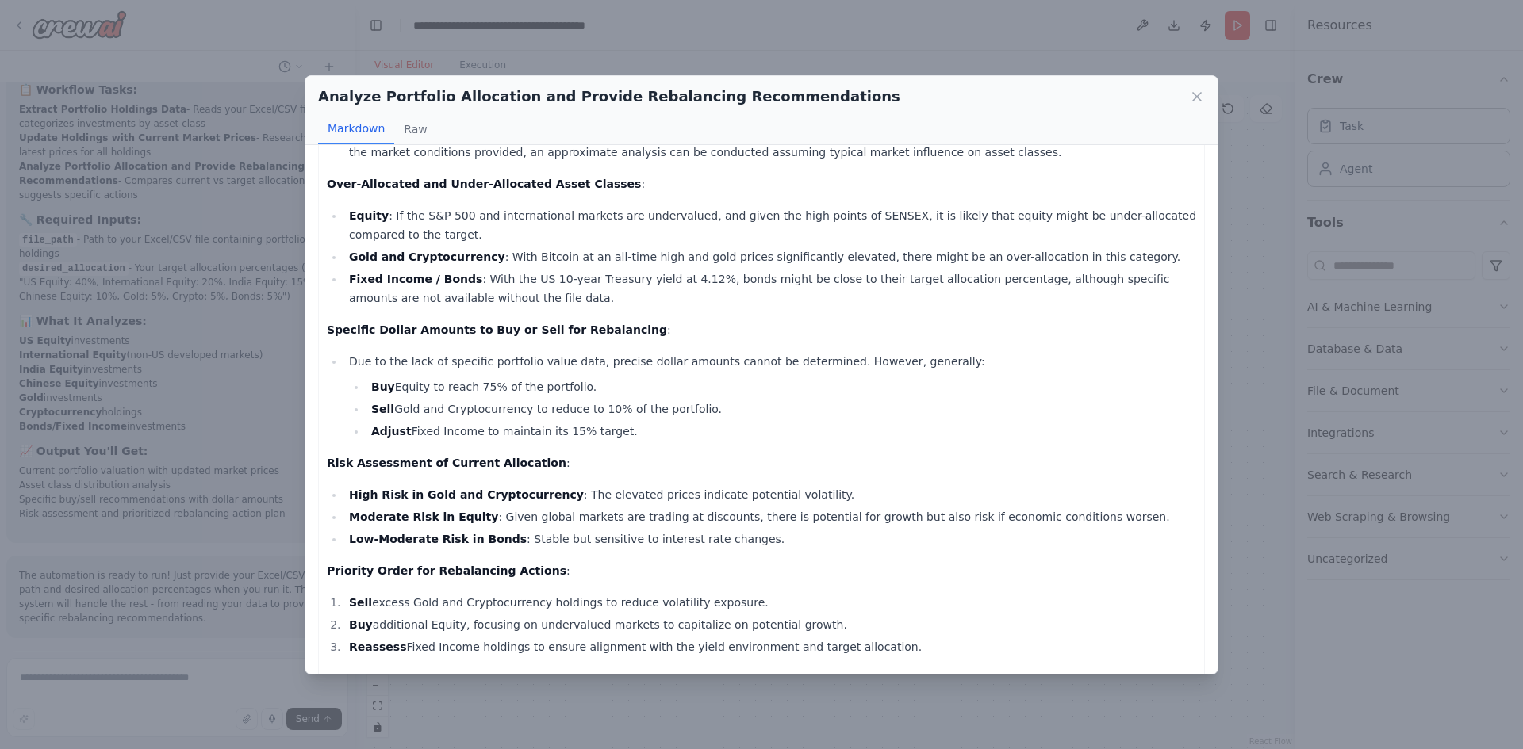
scroll to position [312, 0]
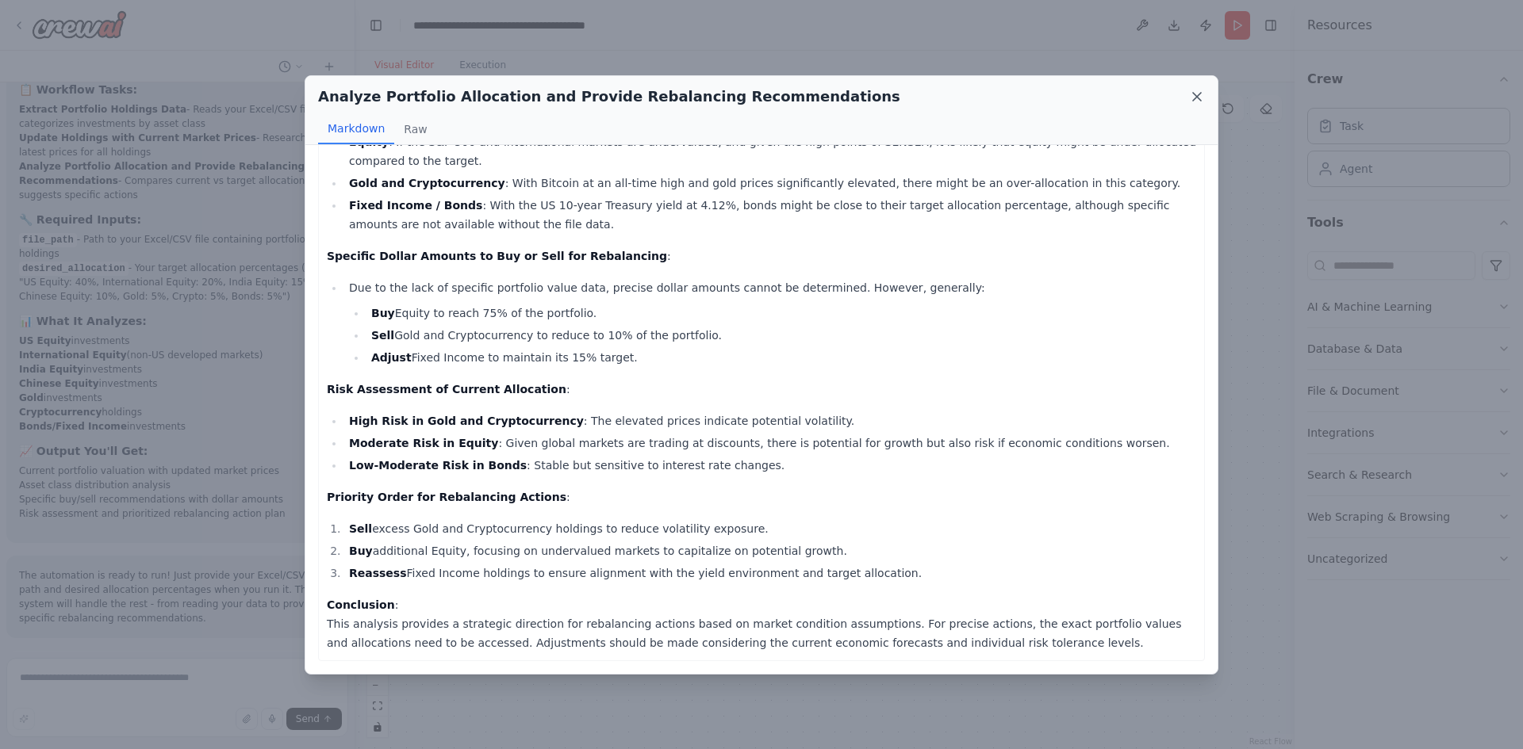
click at [1201, 100] on icon at bounding box center [1197, 97] width 16 height 16
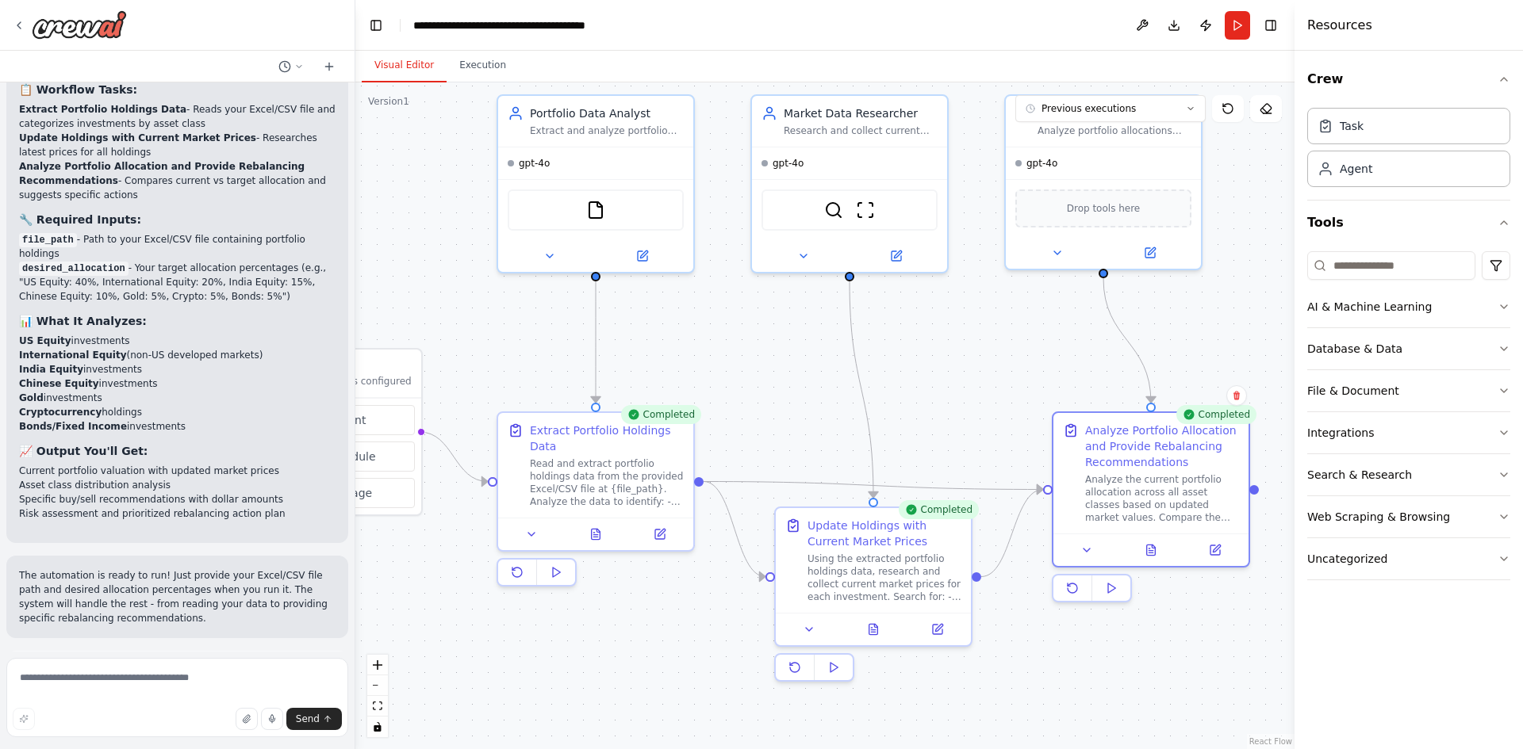
drag, startPoint x: 703, startPoint y: 310, endPoint x: 937, endPoint y: 392, distance: 247.0
click at [941, 393] on div ".deletable-edge-delete-btn { width: 20px; height: 20px; border: 0px solid #ffff…" at bounding box center [824, 415] width 939 height 667
click at [588, 535] on icon at bounding box center [594, 531] width 13 height 13
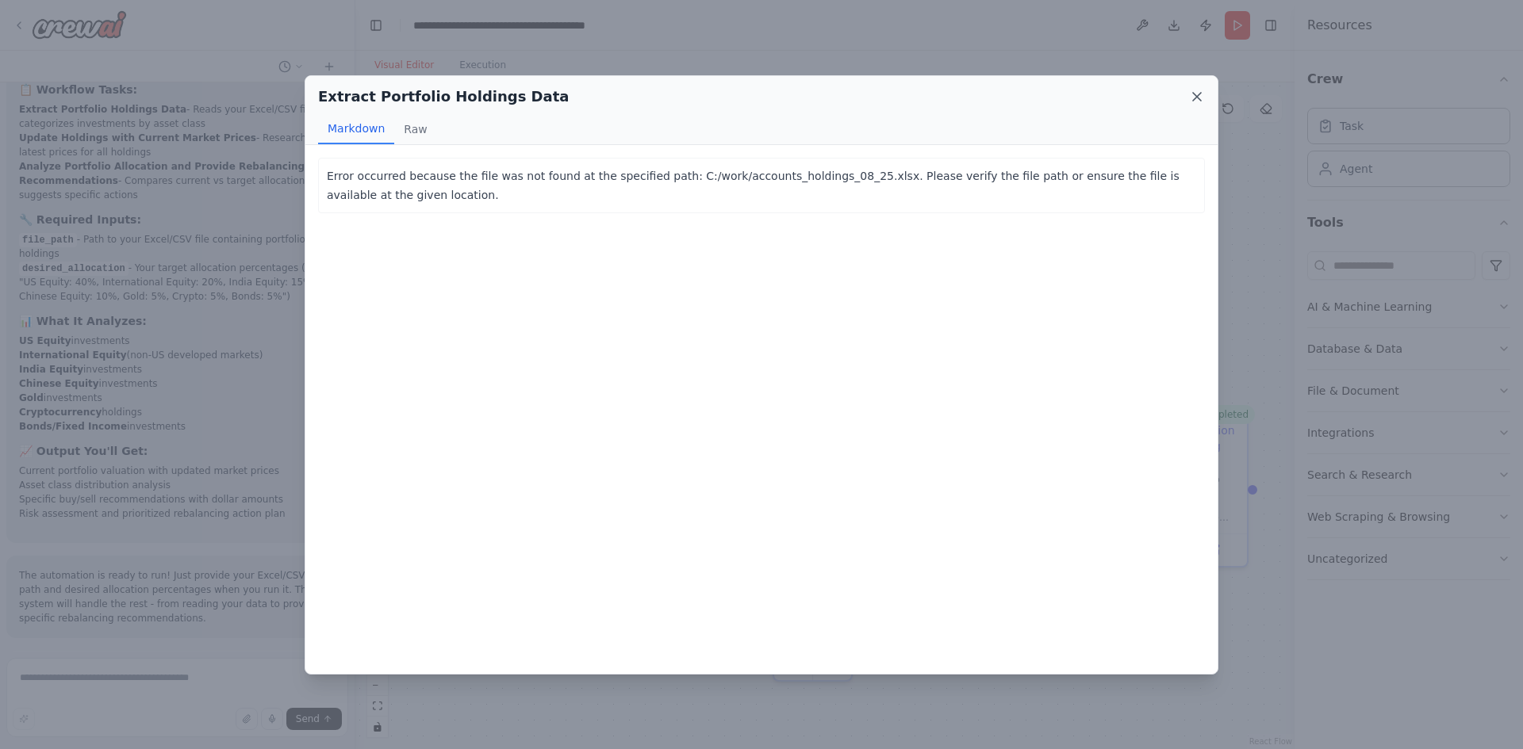
click at [1198, 98] on icon at bounding box center [1197, 97] width 8 height 8
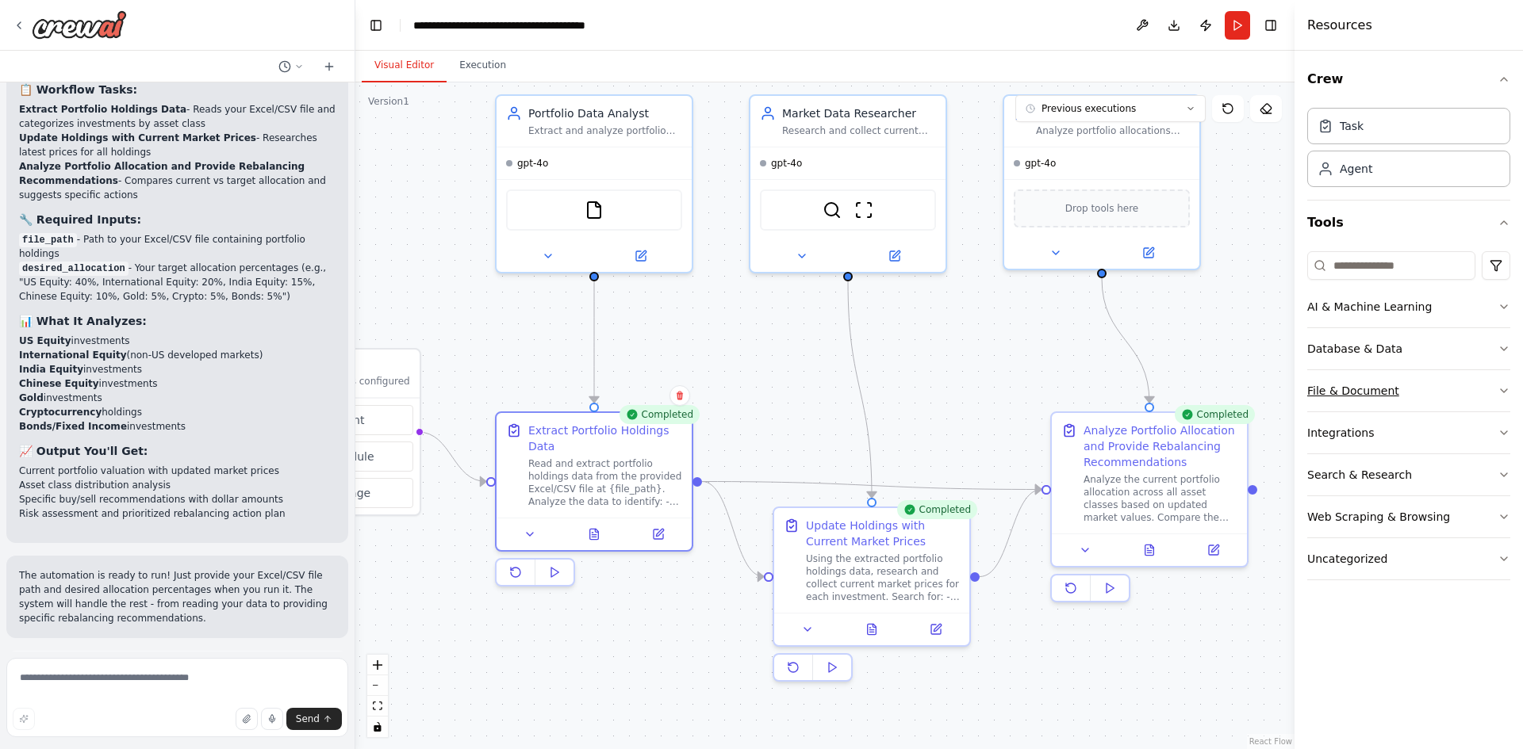
click at [1364, 394] on div "File & Document" at bounding box center [1353, 391] width 92 height 16
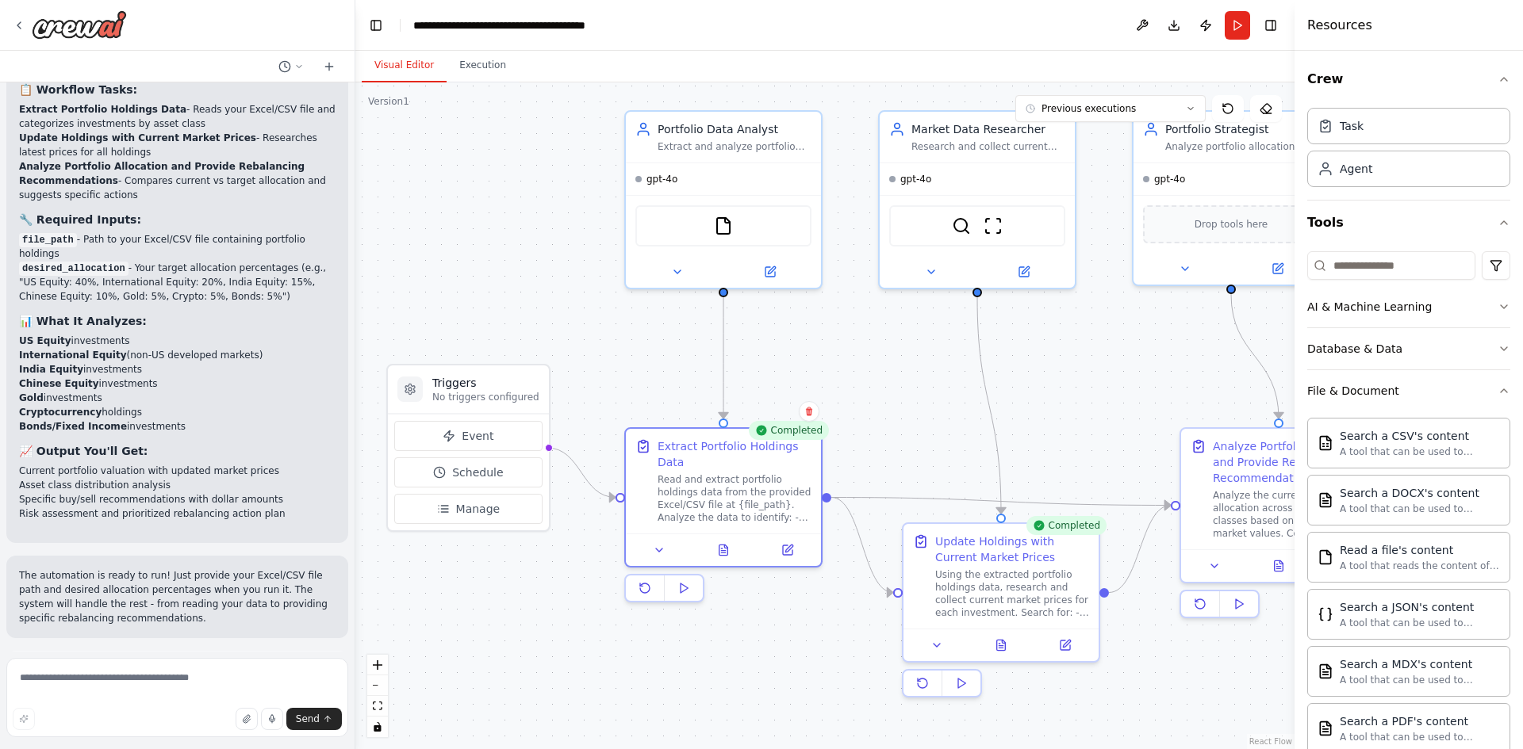
drag, startPoint x: 433, startPoint y: 309, endPoint x: 563, endPoint y: 325, distance: 131.0
click at [563, 325] on div ".deletable-edge-delete-btn { width: 20px; height: 20px; border: 0px solid #ffff…" at bounding box center [824, 415] width 939 height 667
